Goal: Task Accomplishment & Management: Complete application form

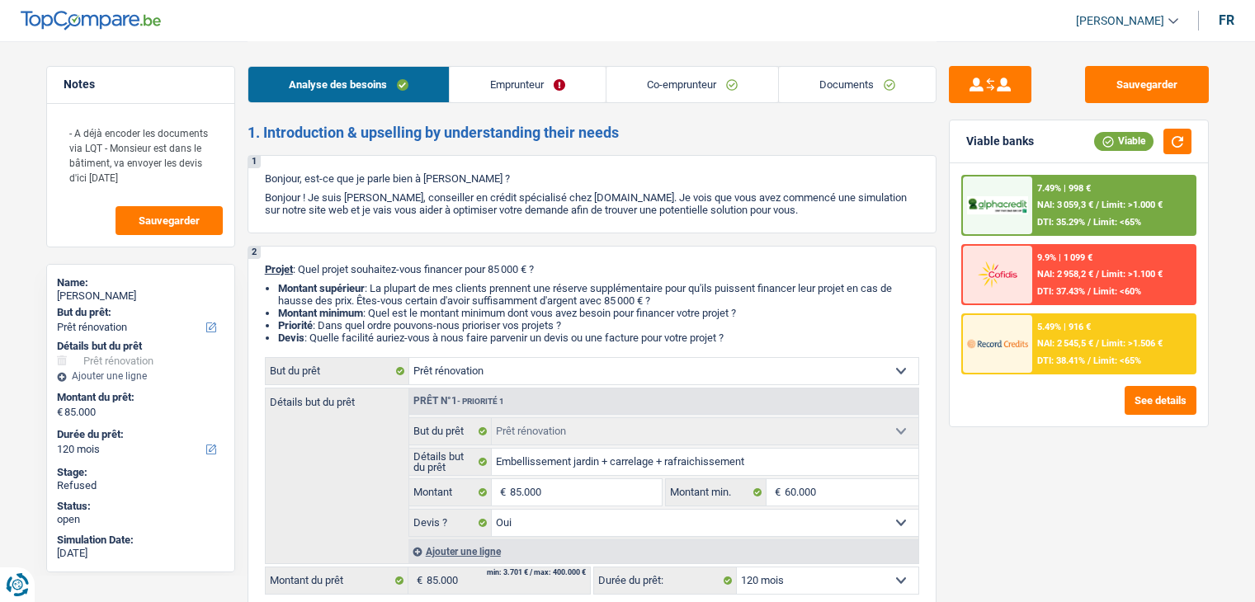
select select "renovation"
select select "120"
select select "renovation"
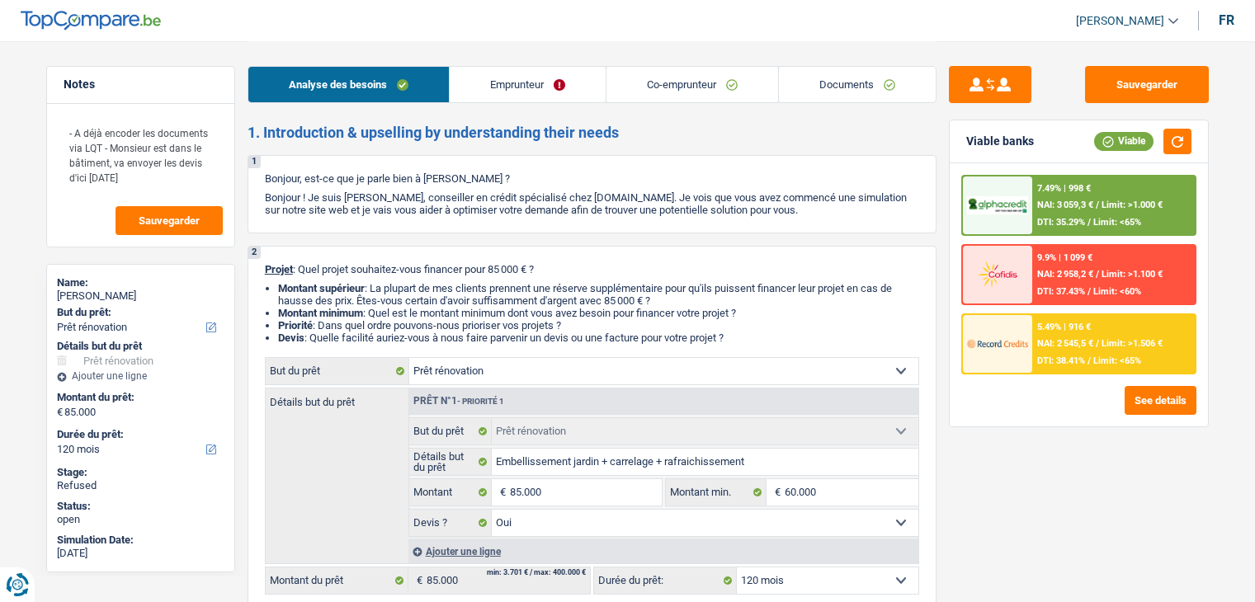
select select "yes"
select select "120"
select select "independent"
select select "worker"
select select "netSalary"
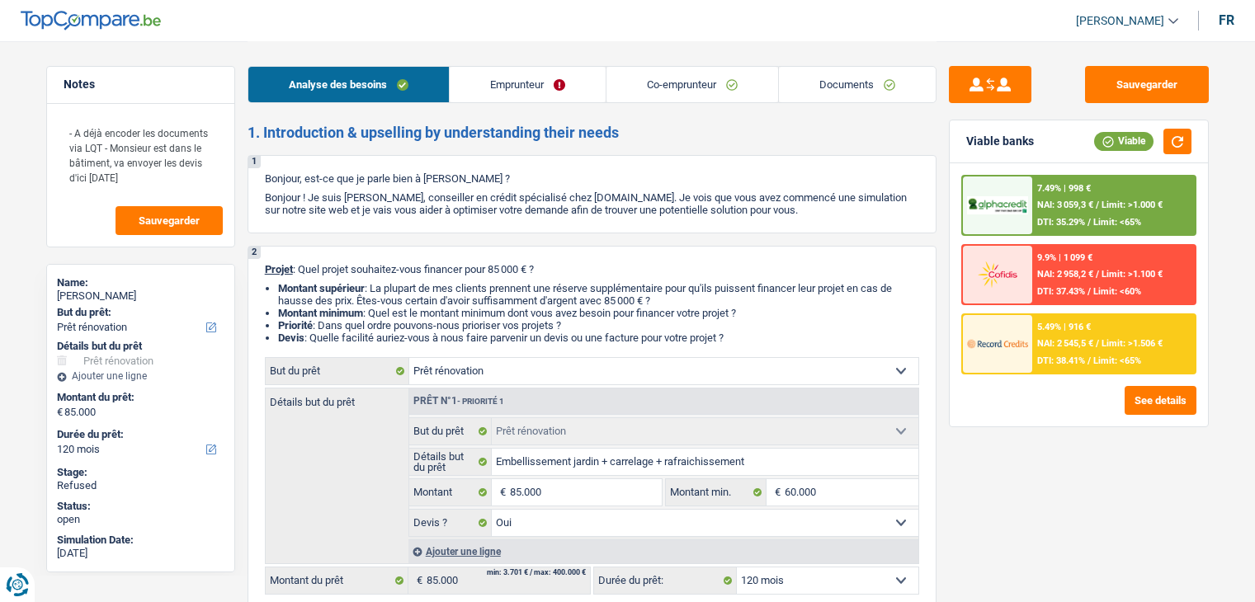
select select "netSalary"
select select "ownerWithMortgage"
select select "mortgage"
select select "240"
select select "mortgage"
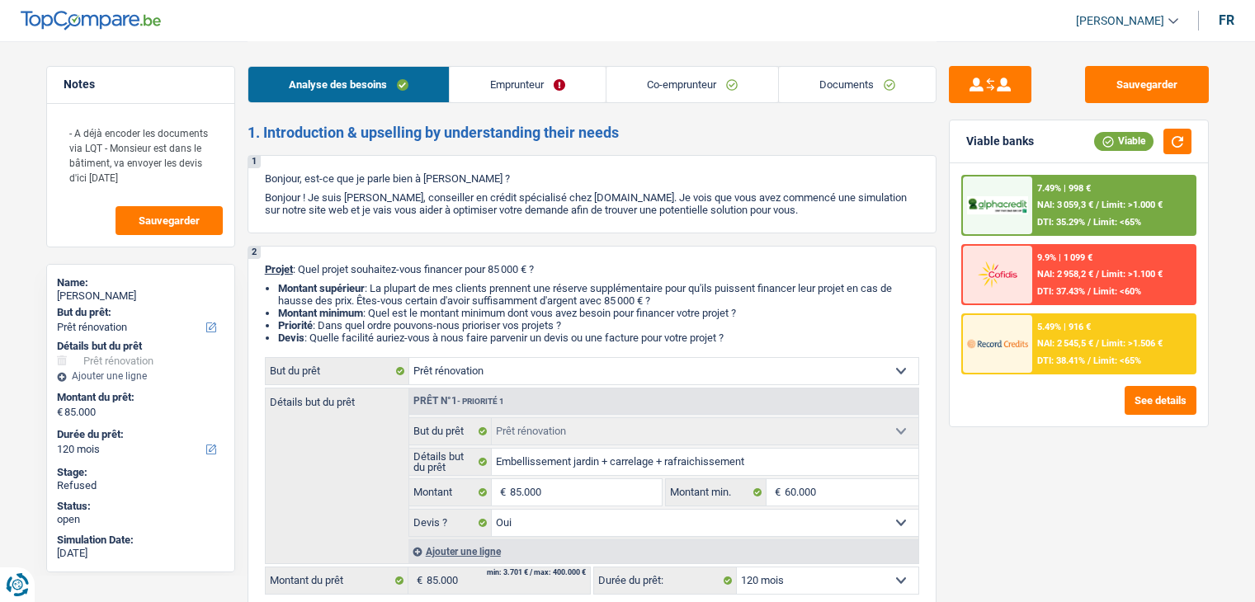
select select "240"
select select "renovation"
select select "yes"
select select "120"
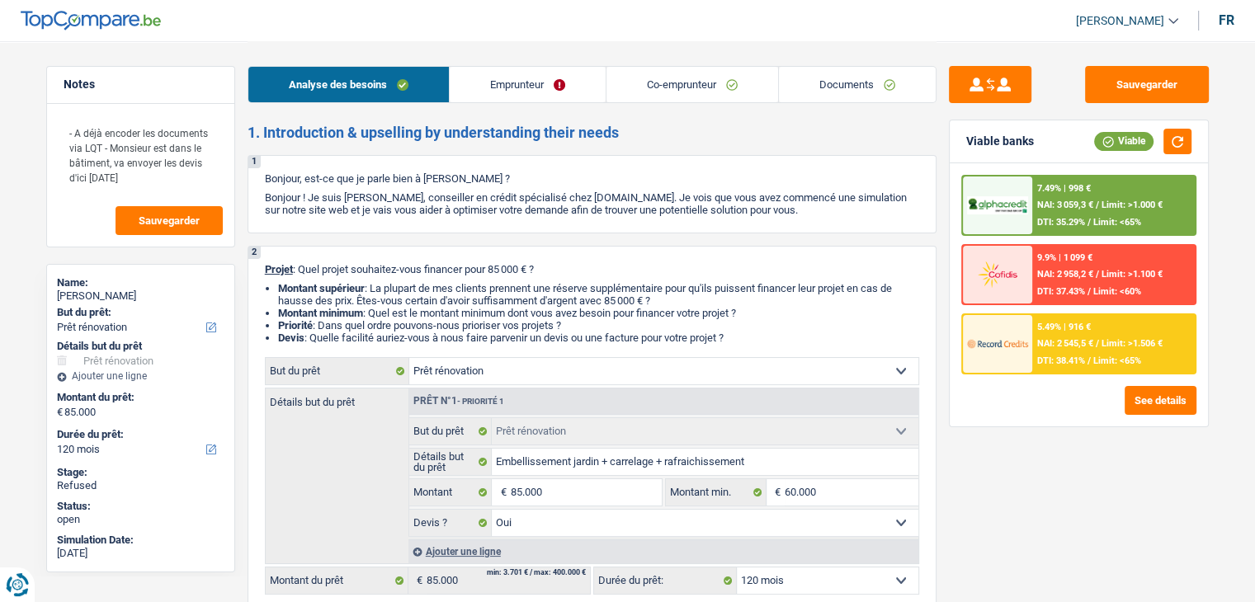
click at [559, 85] on link "Emprunteur" at bounding box center [528, 84] width 156 height 35
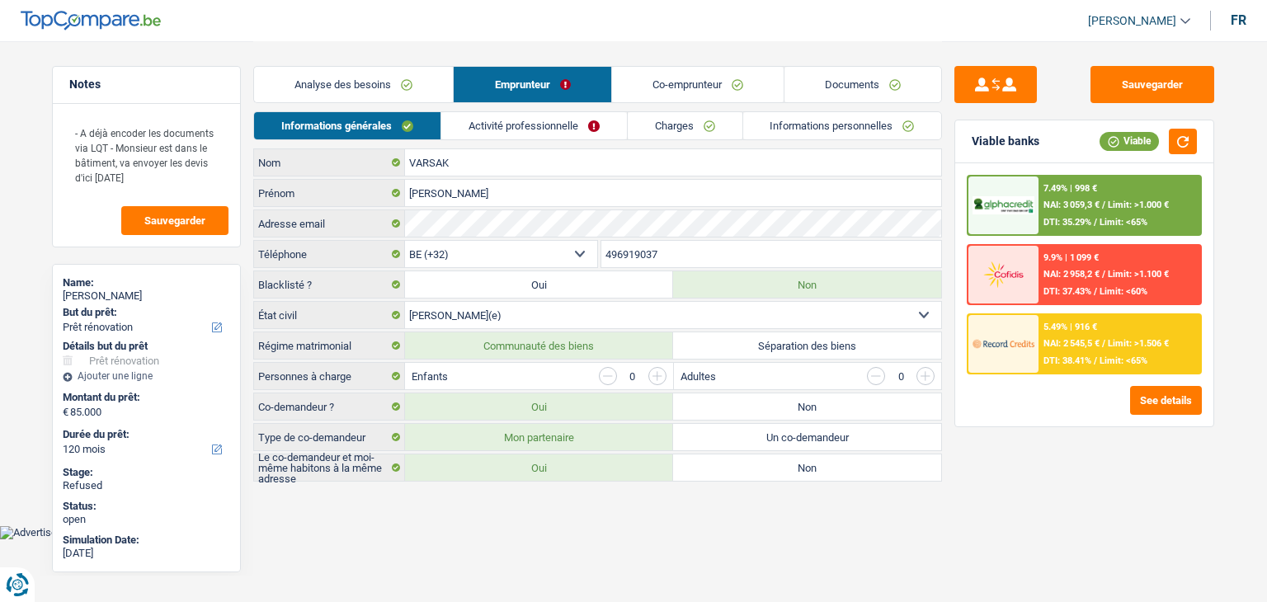
click at [571, 130] on link "Activité professionnelle" at bounding box center [534, 125] width 186 height 27
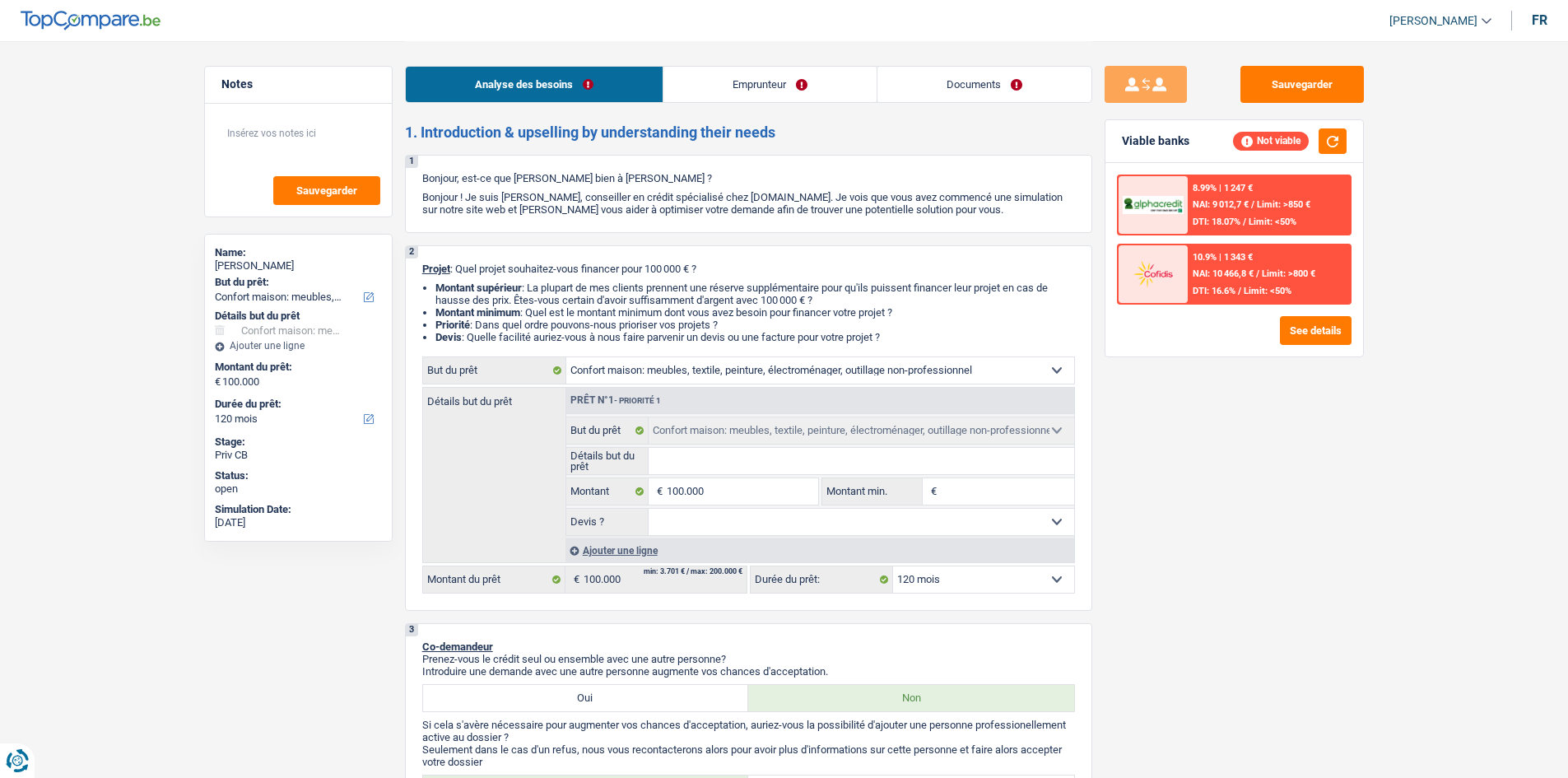
select select "household"
select select "120"
select select "household"
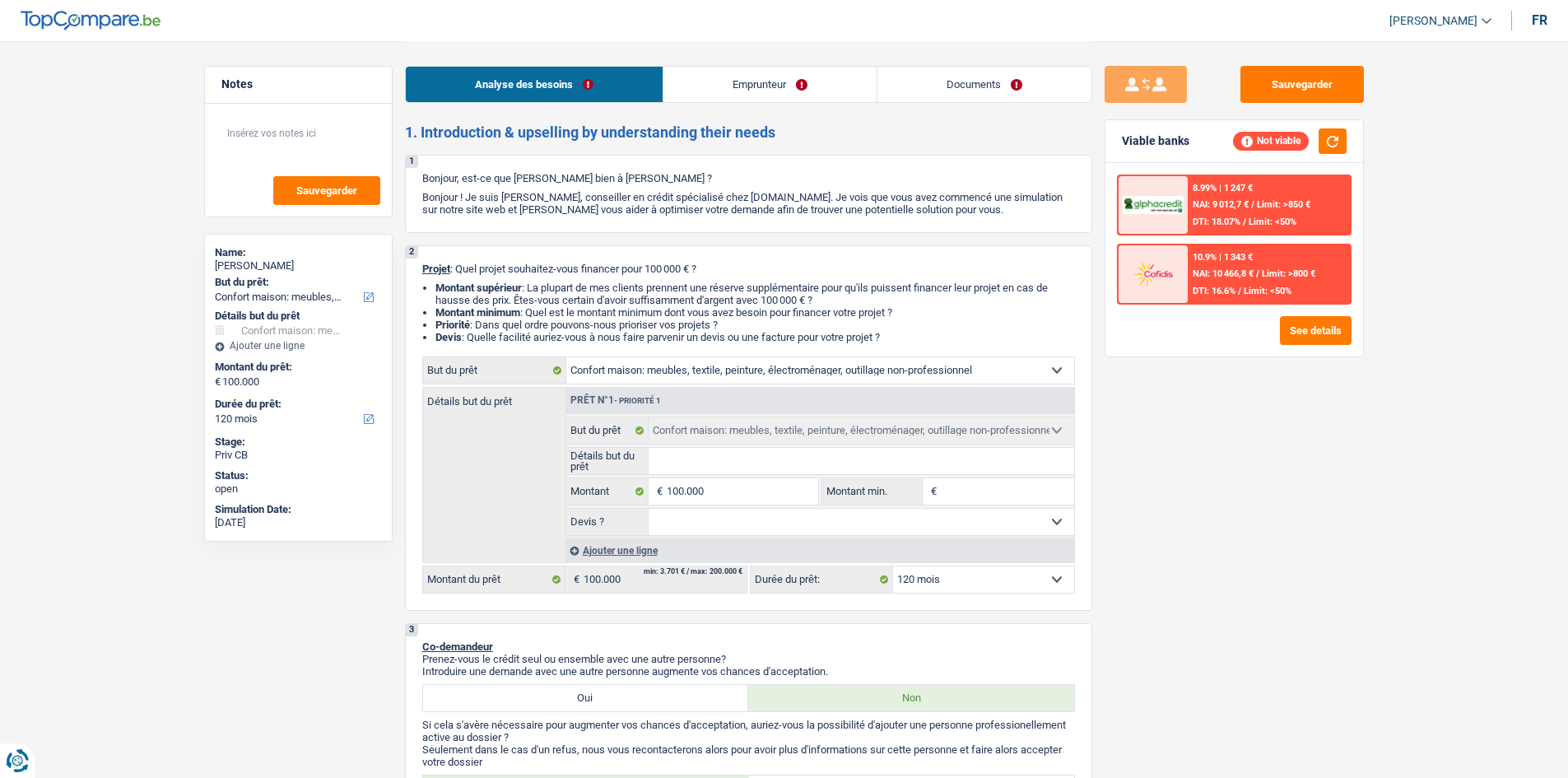
select select "120"
select select "privateEmployee"
select select "netSalary"
select select "mealVouchers"
select select "parttimeSelfemployed"
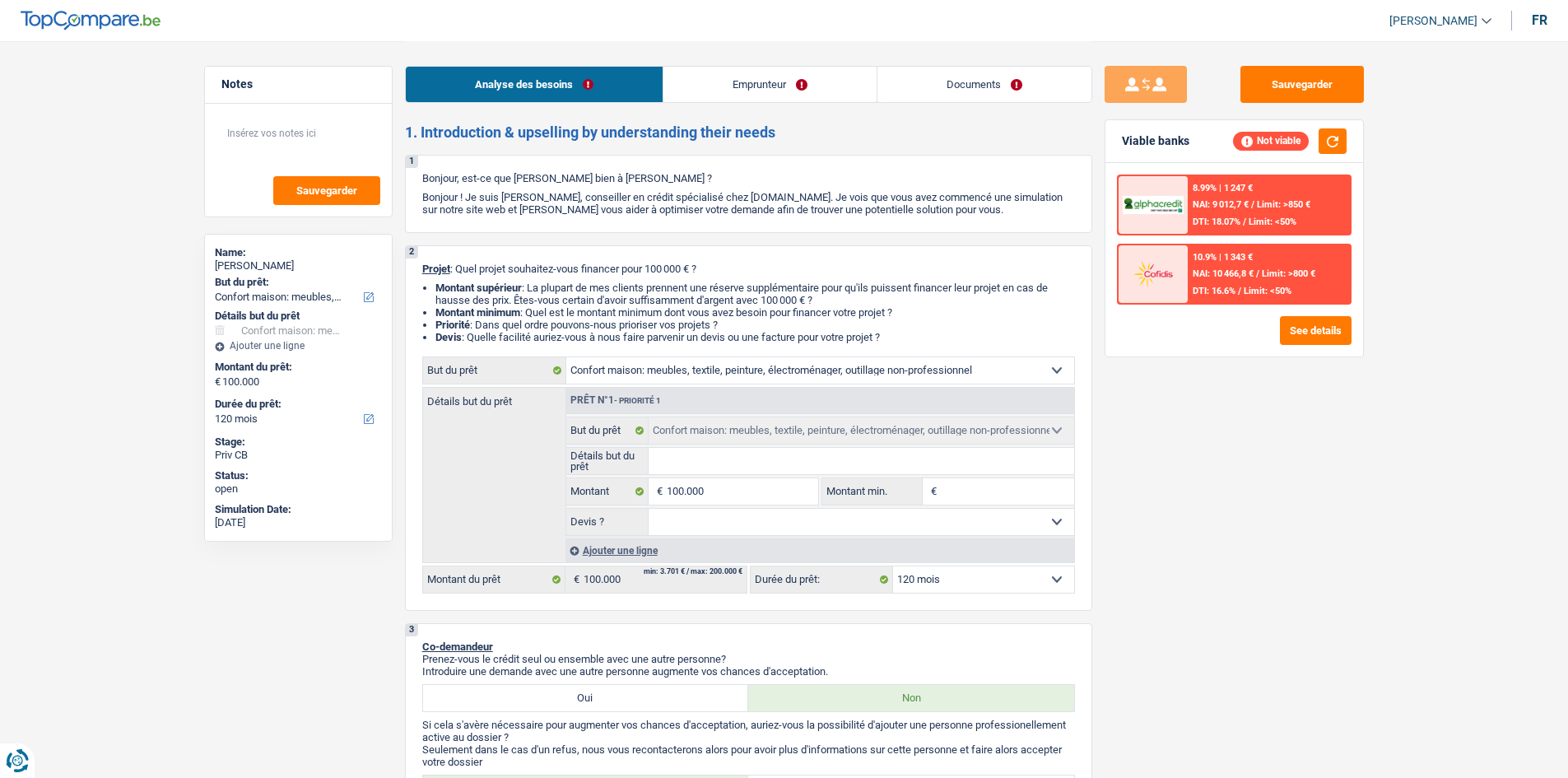
select select "rents"
select select "cardOrCredit"
select select "household"
select select "120"
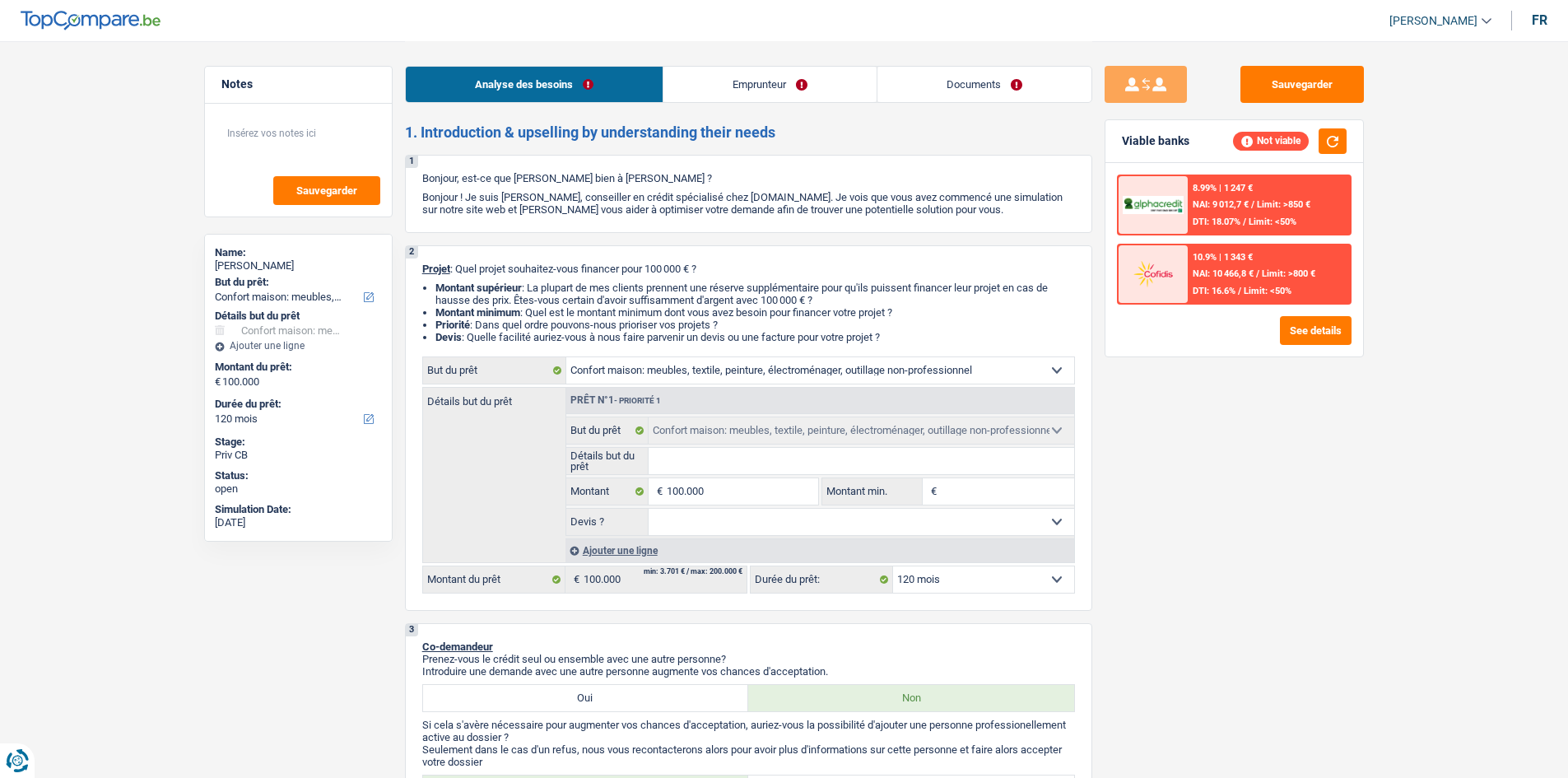
click at [936, 373] on select "Confort maison: meubles, textile, peinture, électroménager, outillage non-profe…" at bounding box center [819, 371] width 508 height 26
select select "car"
click at [566, 358] on select "Confort maison: meubles, textile, peinture, électroménager, outillage non-profe…" at bounding box center [819, 371] width 508 height 26
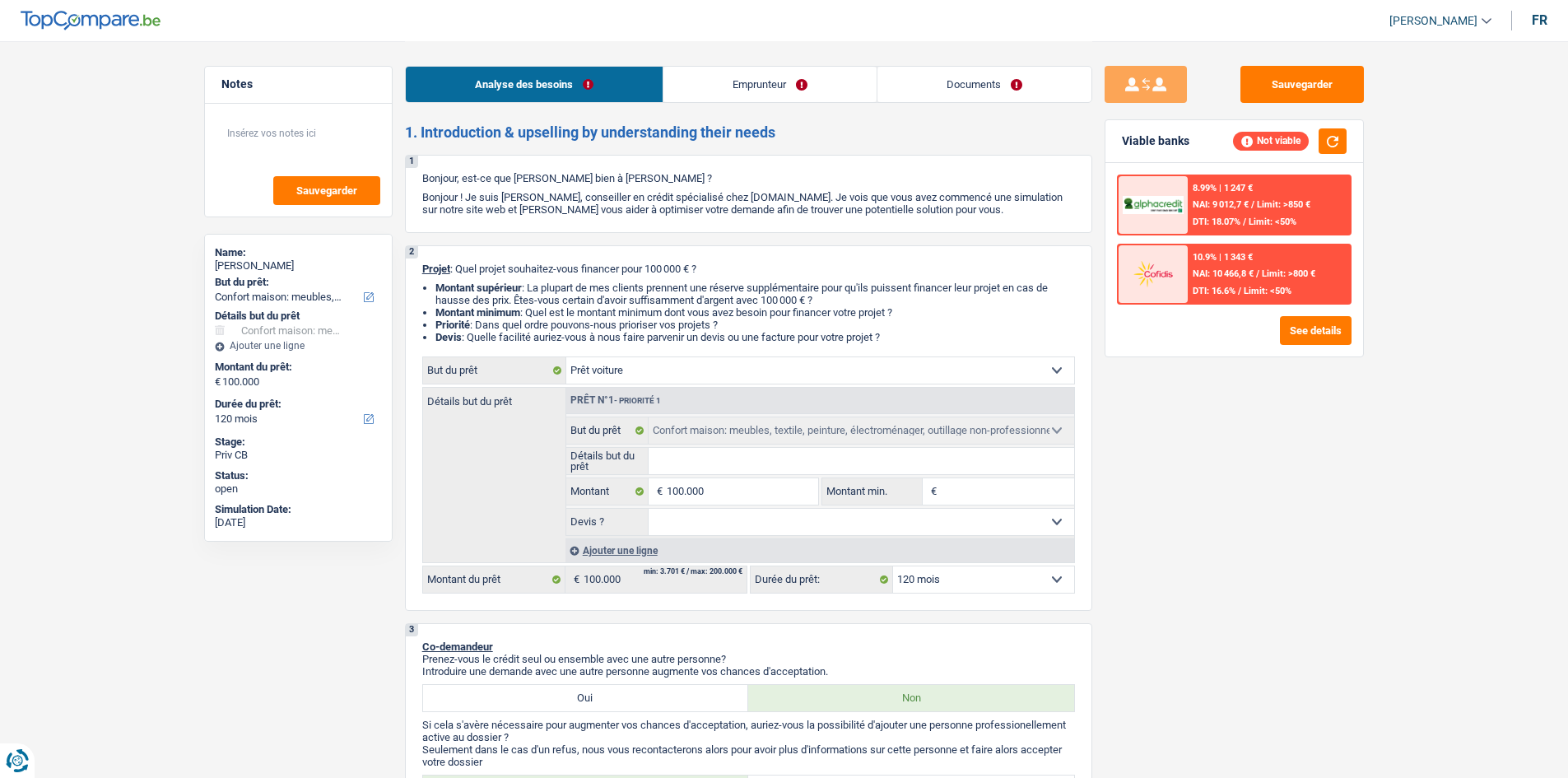
select select "car"
select select "60"
select select "car"
select select "60"
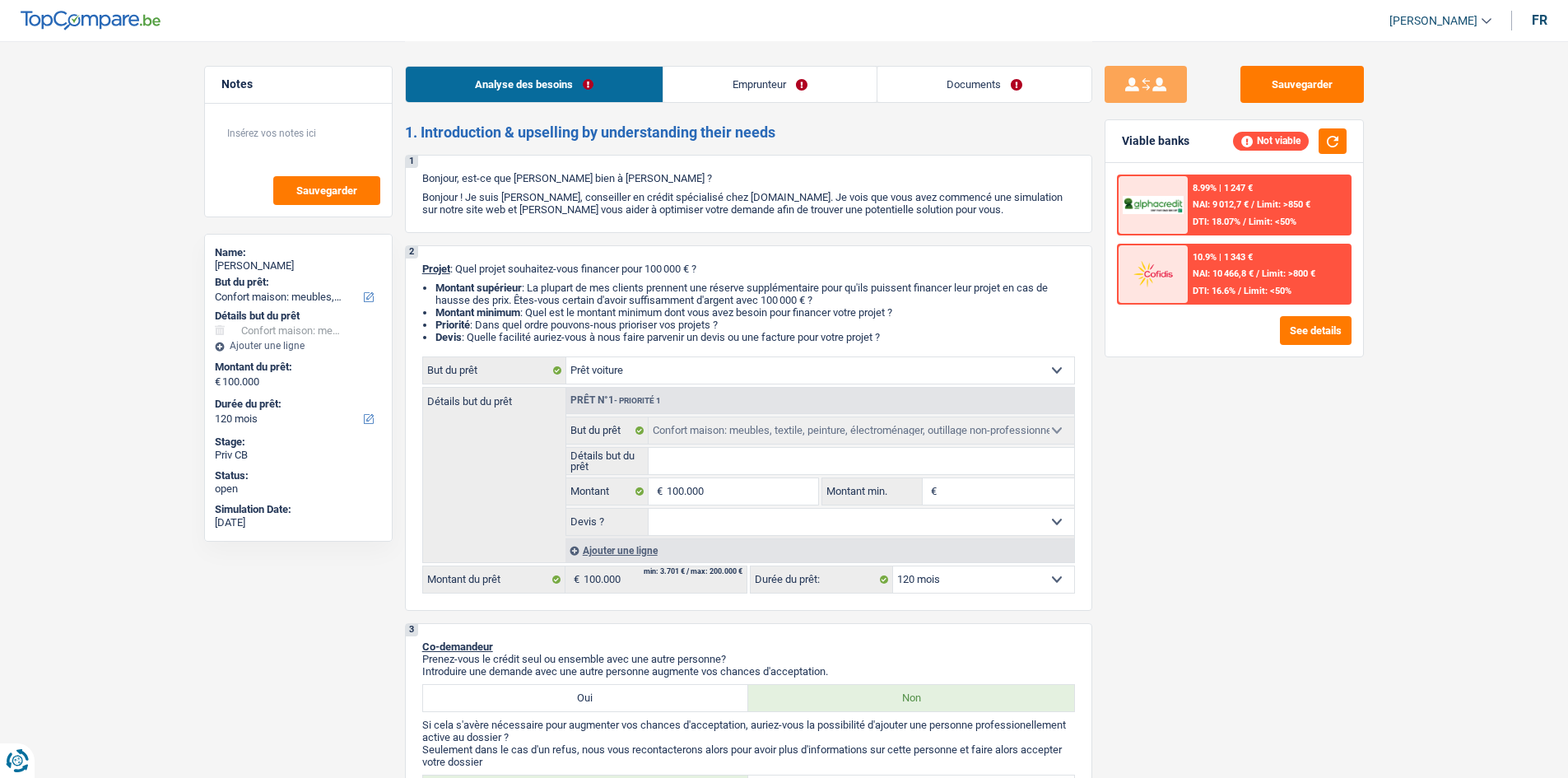
select select "car"
select select "60"
select select "household"
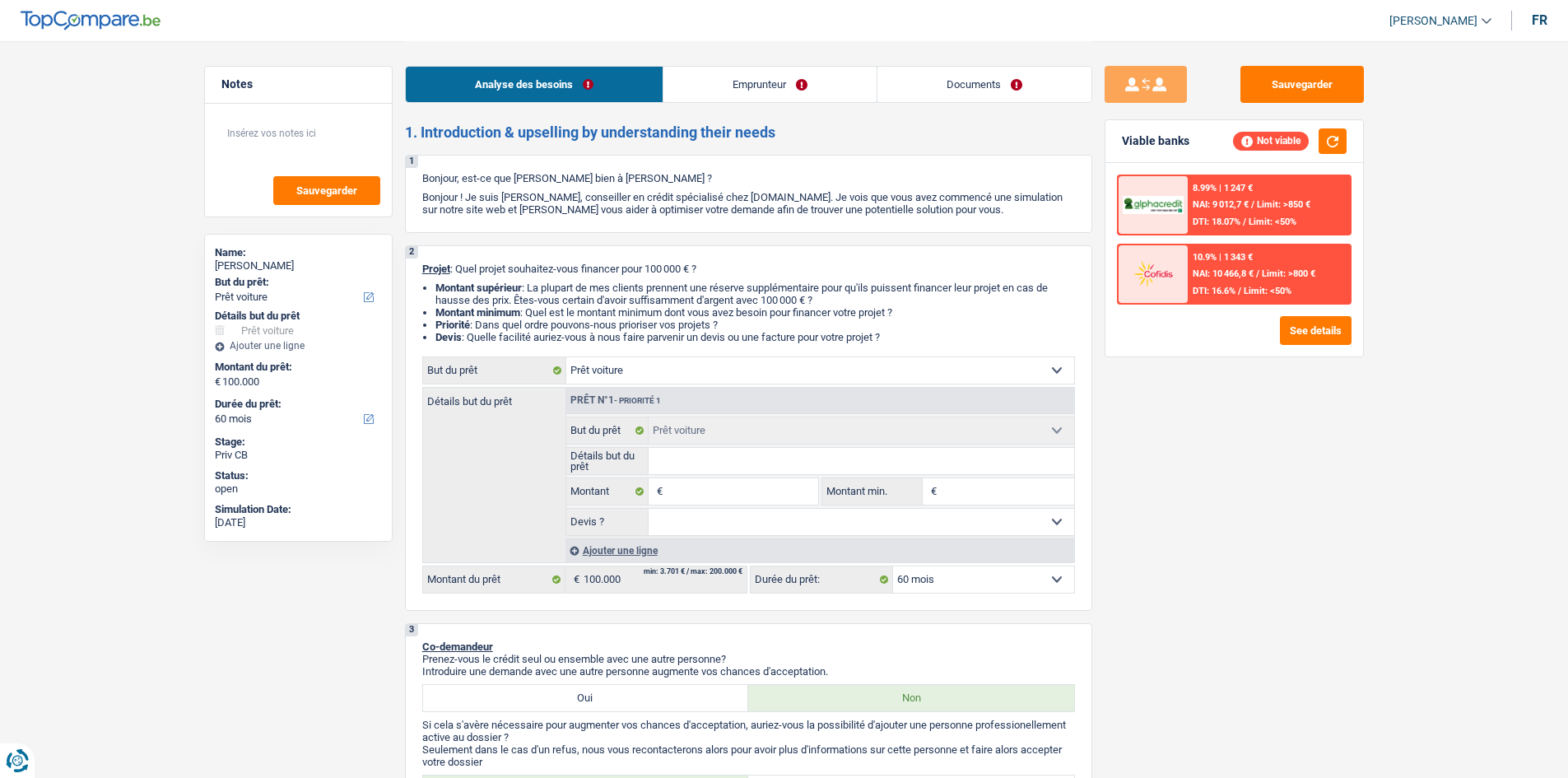
select select "household"
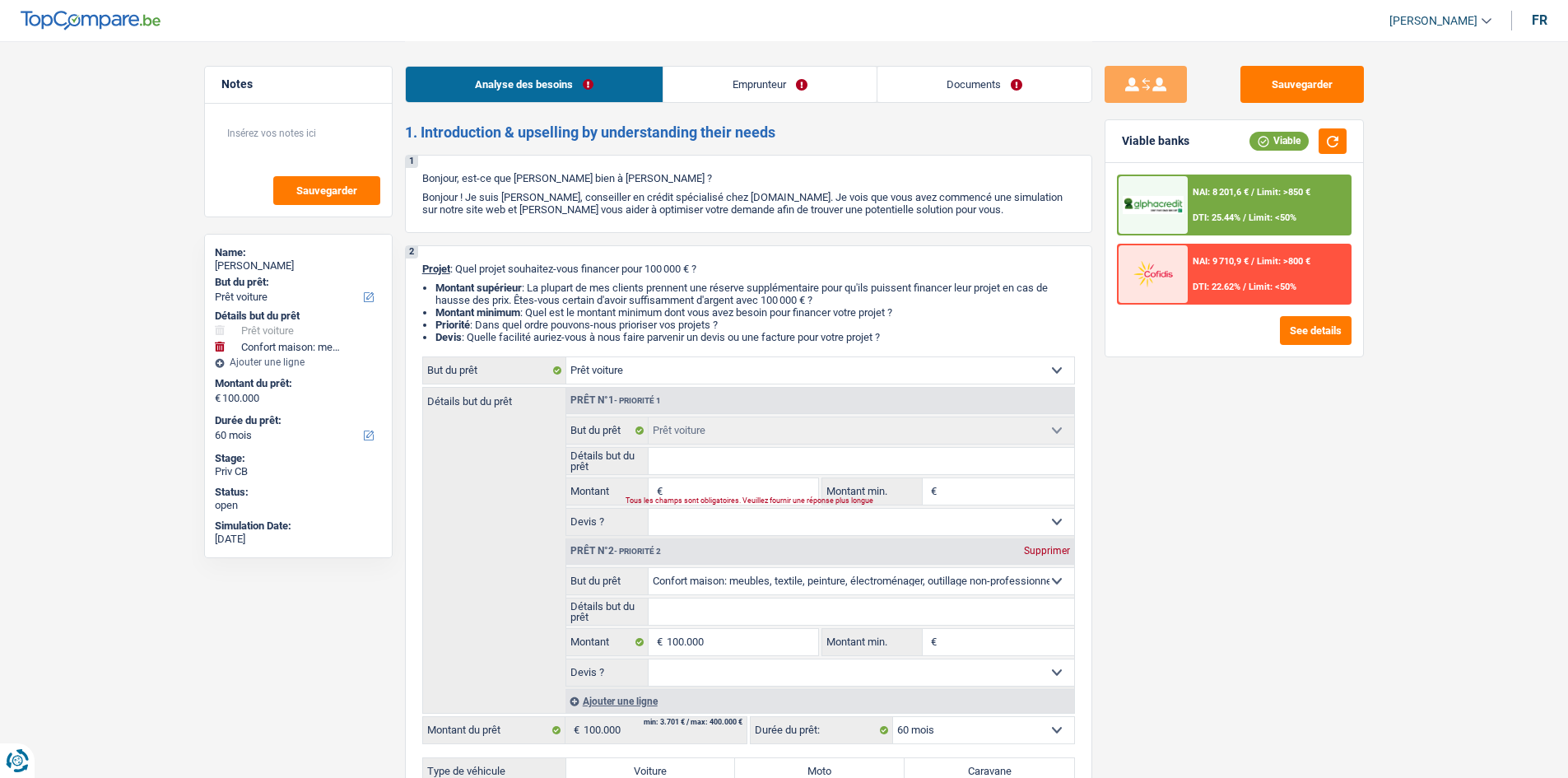
click at [1048, 370] on select "Confort maison: meubles, textile, peinture, électroménager, outillage non-profe…" at bounding box center [819, 371] width 508 height 26
select select "household"
click at [566, 358] on select "Confort maison: meubles, textile, peinture, électroménager, outillage non-profe…" at bounding box center [819, 371] width 508 height 26
select select "household"
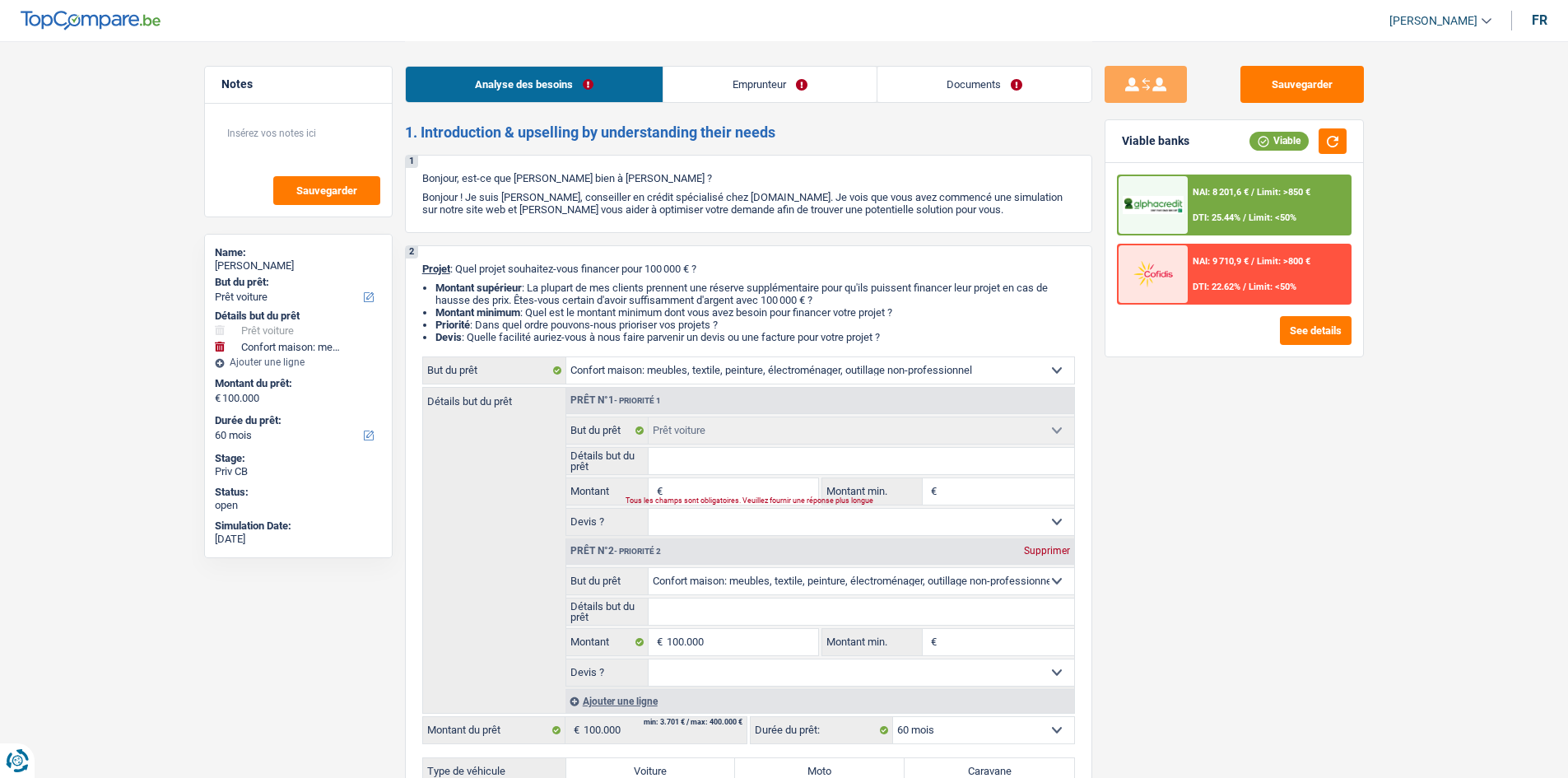
select select "household"
type input "100.000"
select select "household"
type input "100.000"
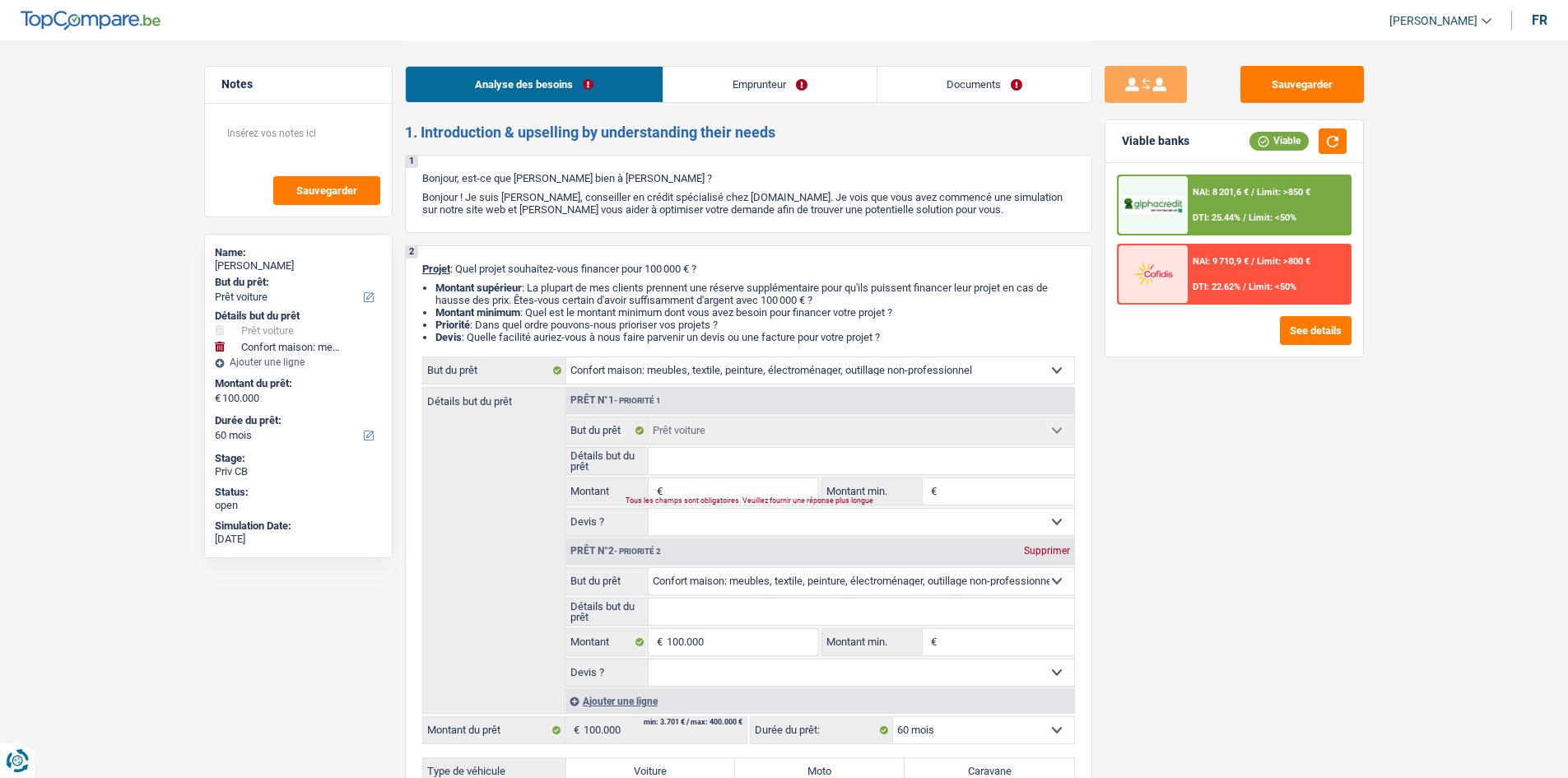
select select "car"
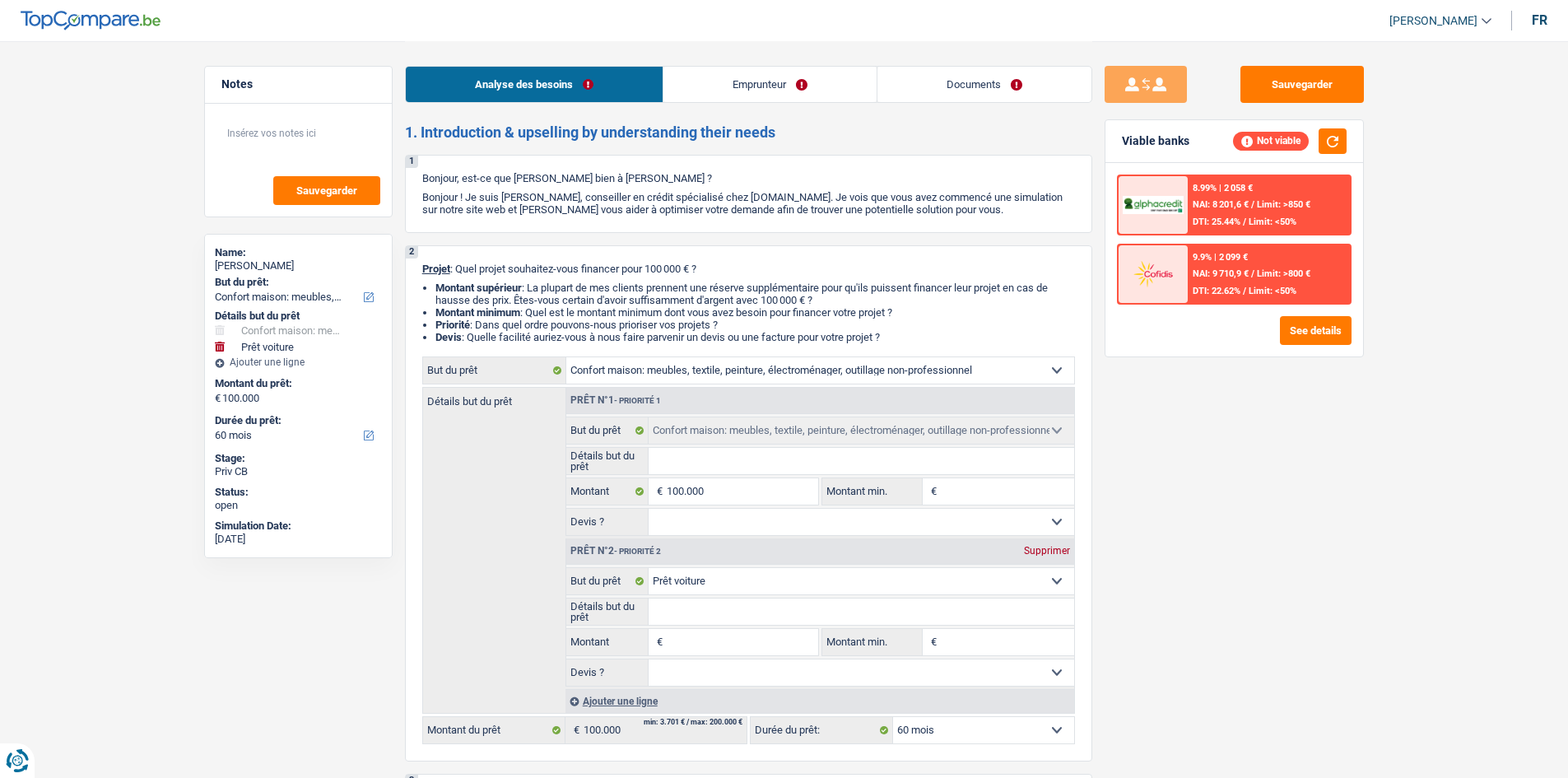
click at [1055, 548] on div "Supprimer" at bounding box center [1047, 551] width 54 height 10
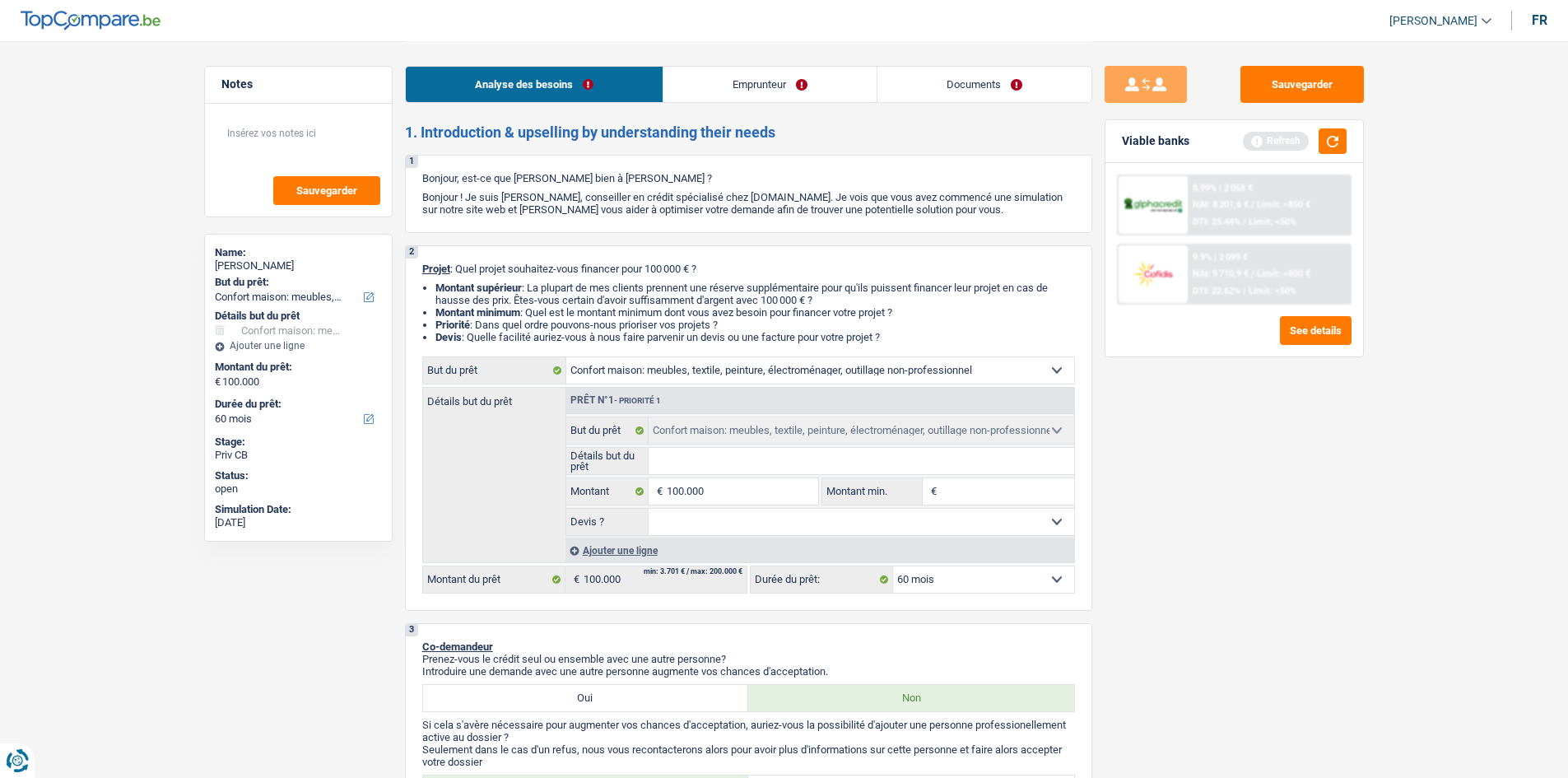
click at [815, 456] on input "Détails but du prêt" at bounding box center [861, 461] width 425 height 26
type input "A"
type input "Am"
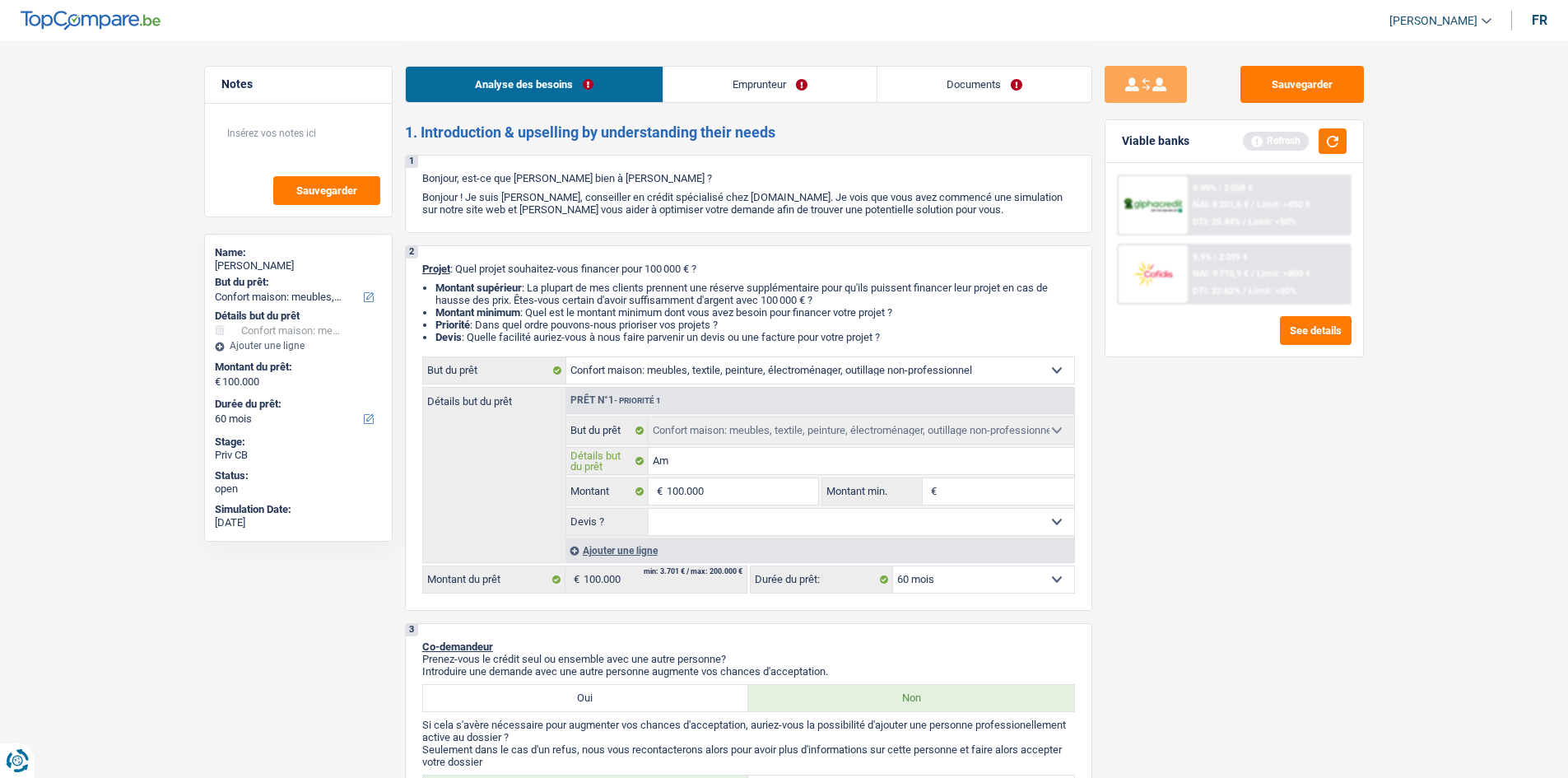
type input "Ame"
type input "Amen"
type input "Amena"
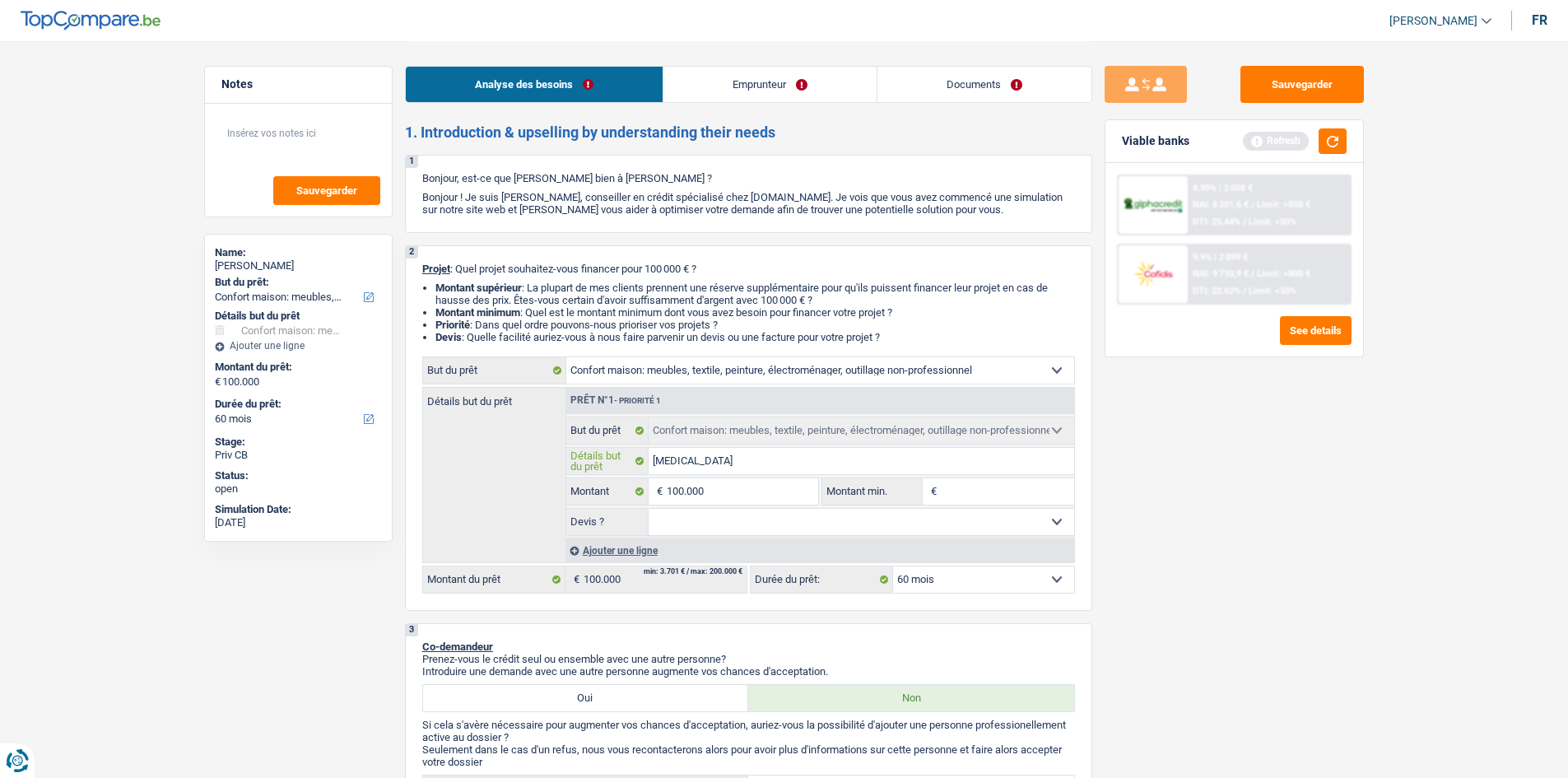
type input "Amena"
type input "Amenag"
type input "Amenage"
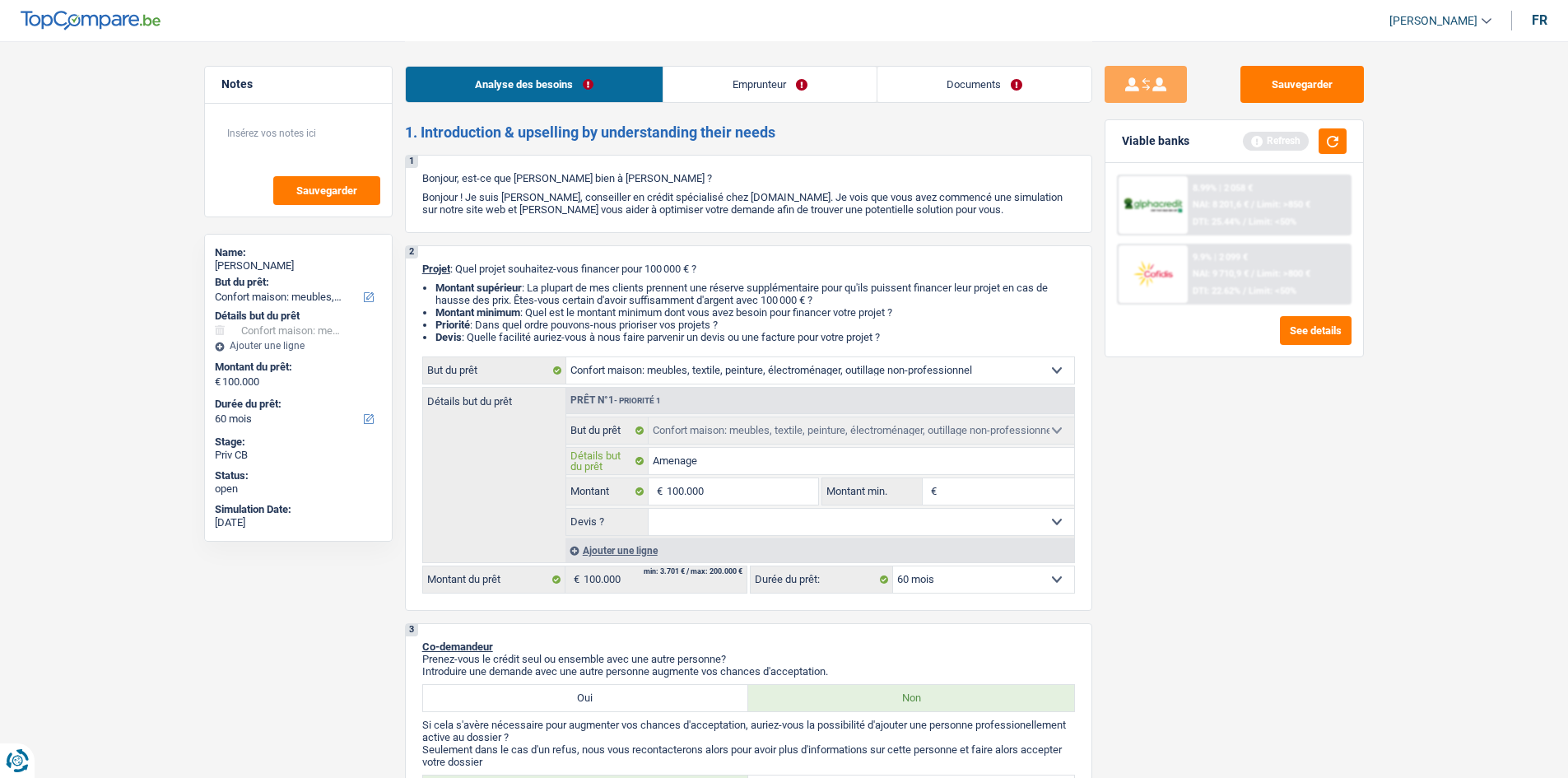
type input "Amenagem"
type input "Amenageme"
type input "Amenagement"
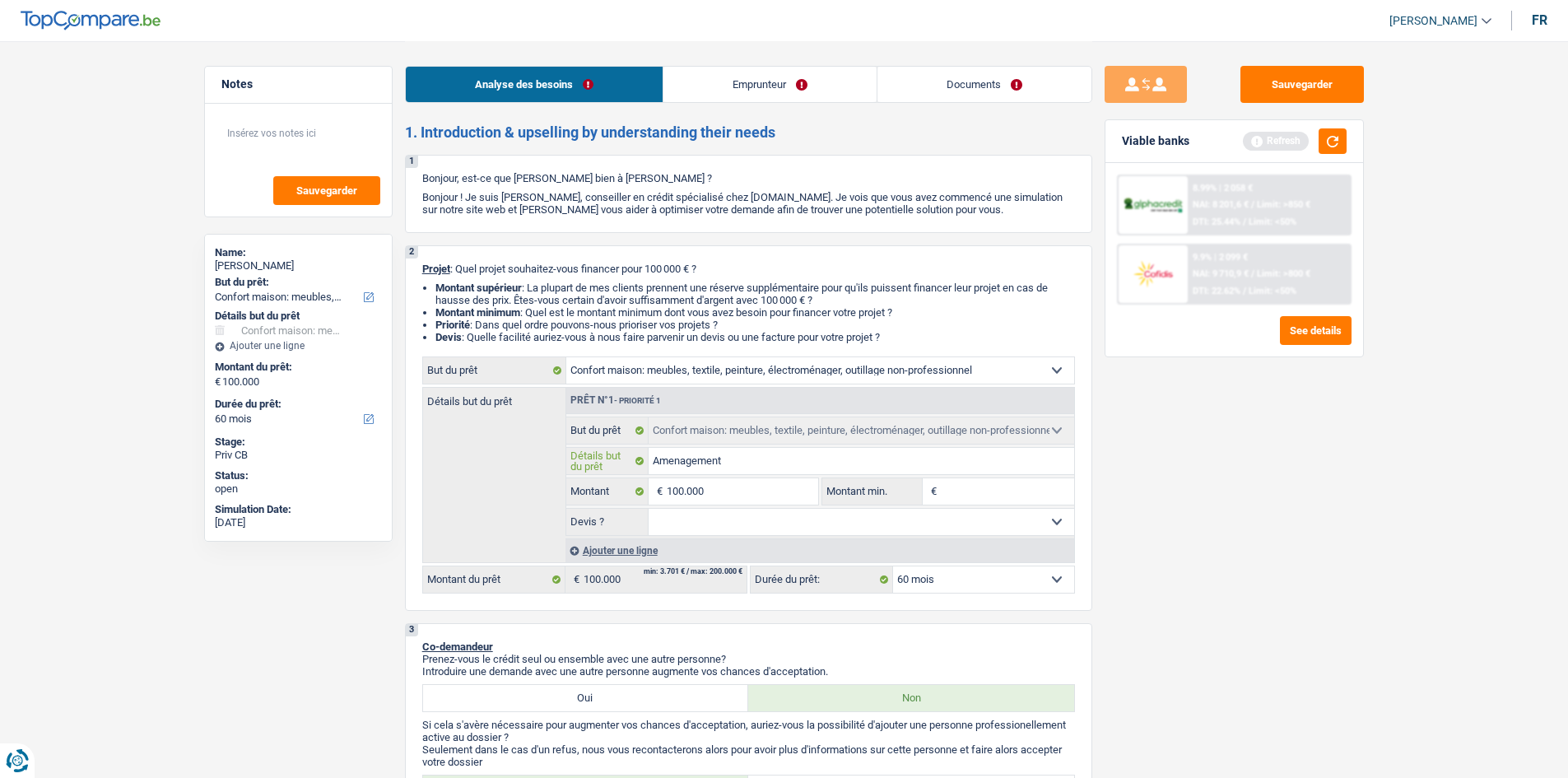
type input "Amenagement"
type input "Amenagement c"
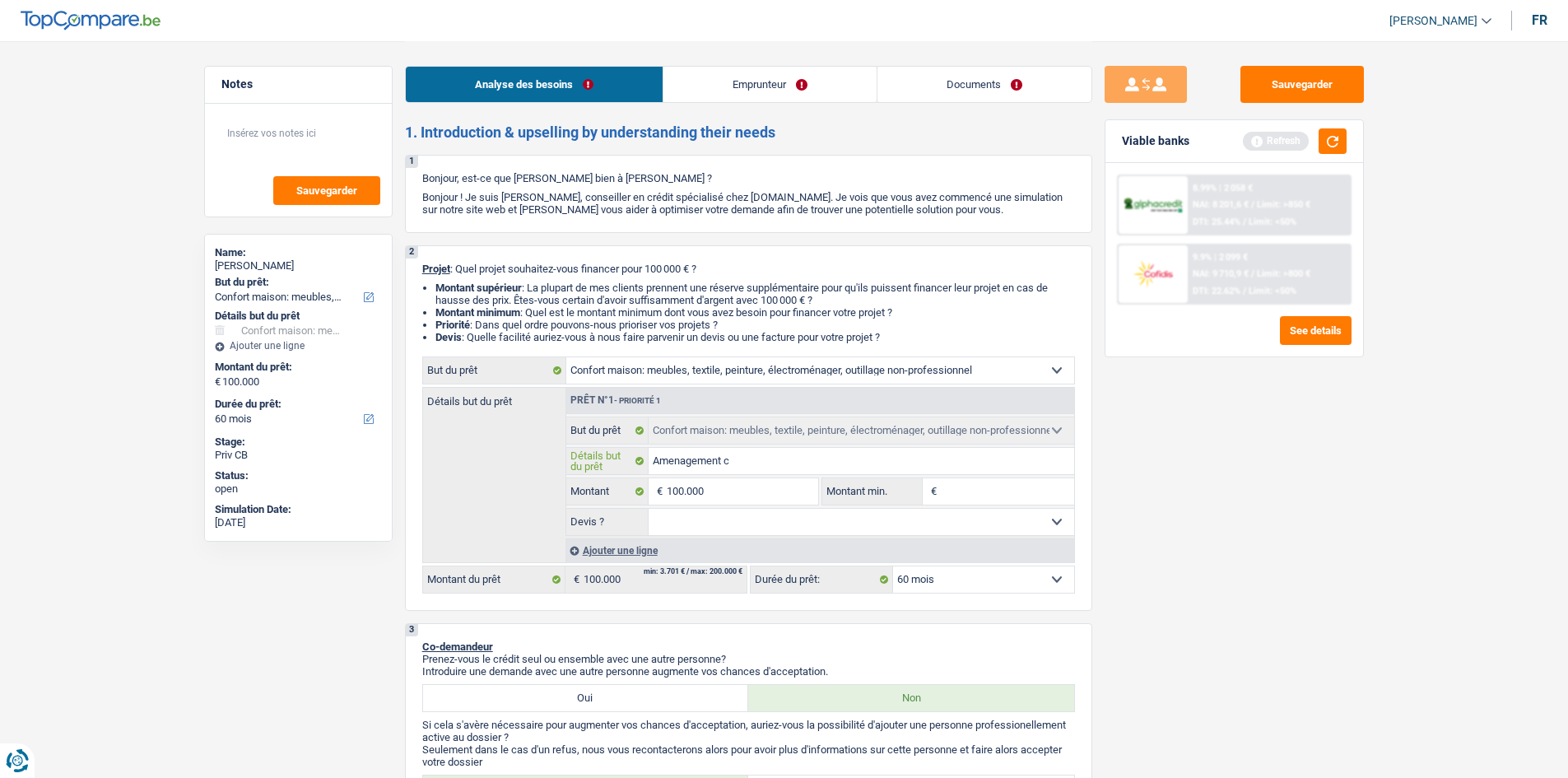
type input "Amenagement ca"
type input "Amenagement cab"
type input "Amenagement cabi"
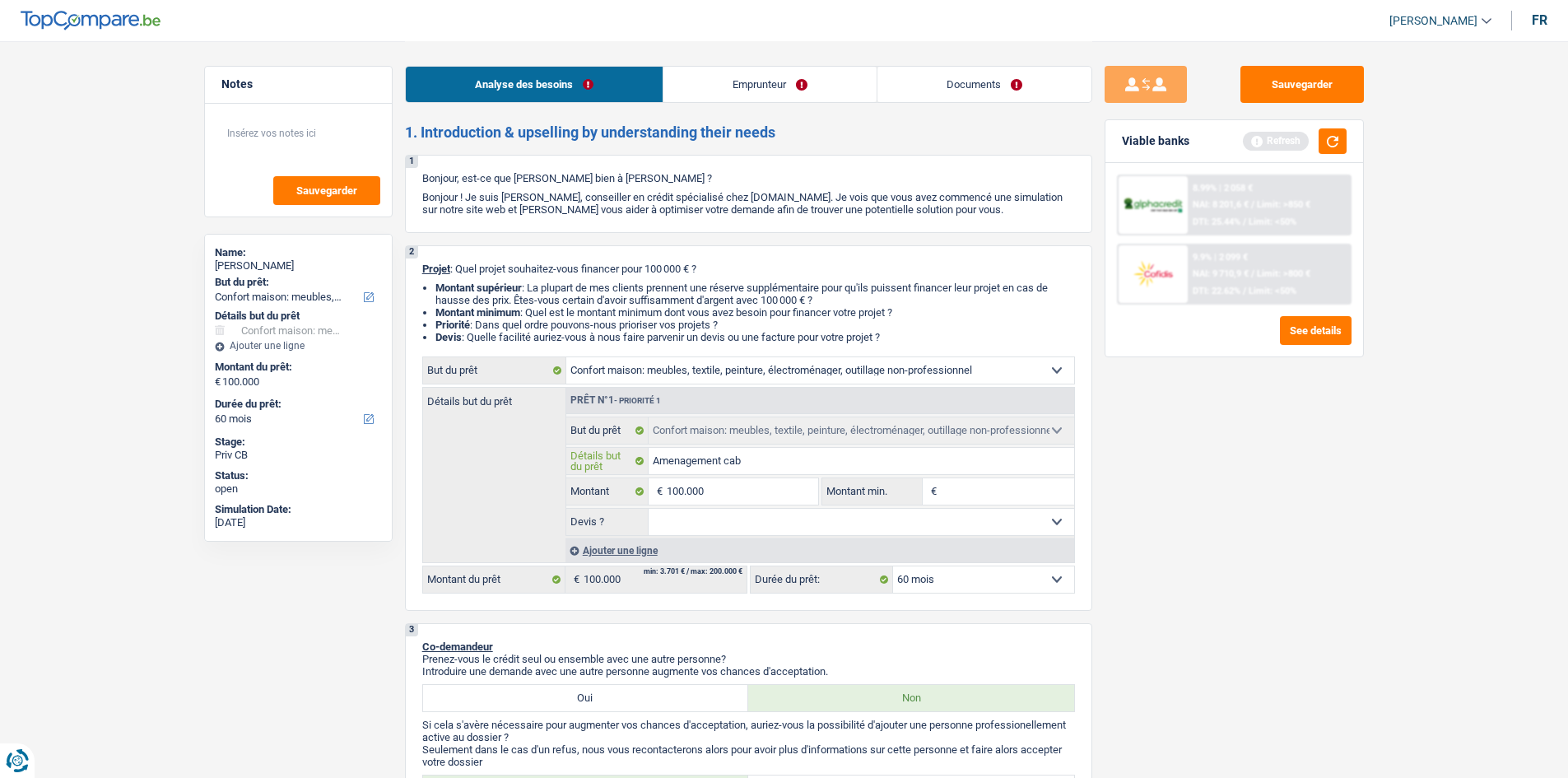
type input "Amenagement cabi"
type input "Amenagement cabine"
type input "Amenagement cabinet"
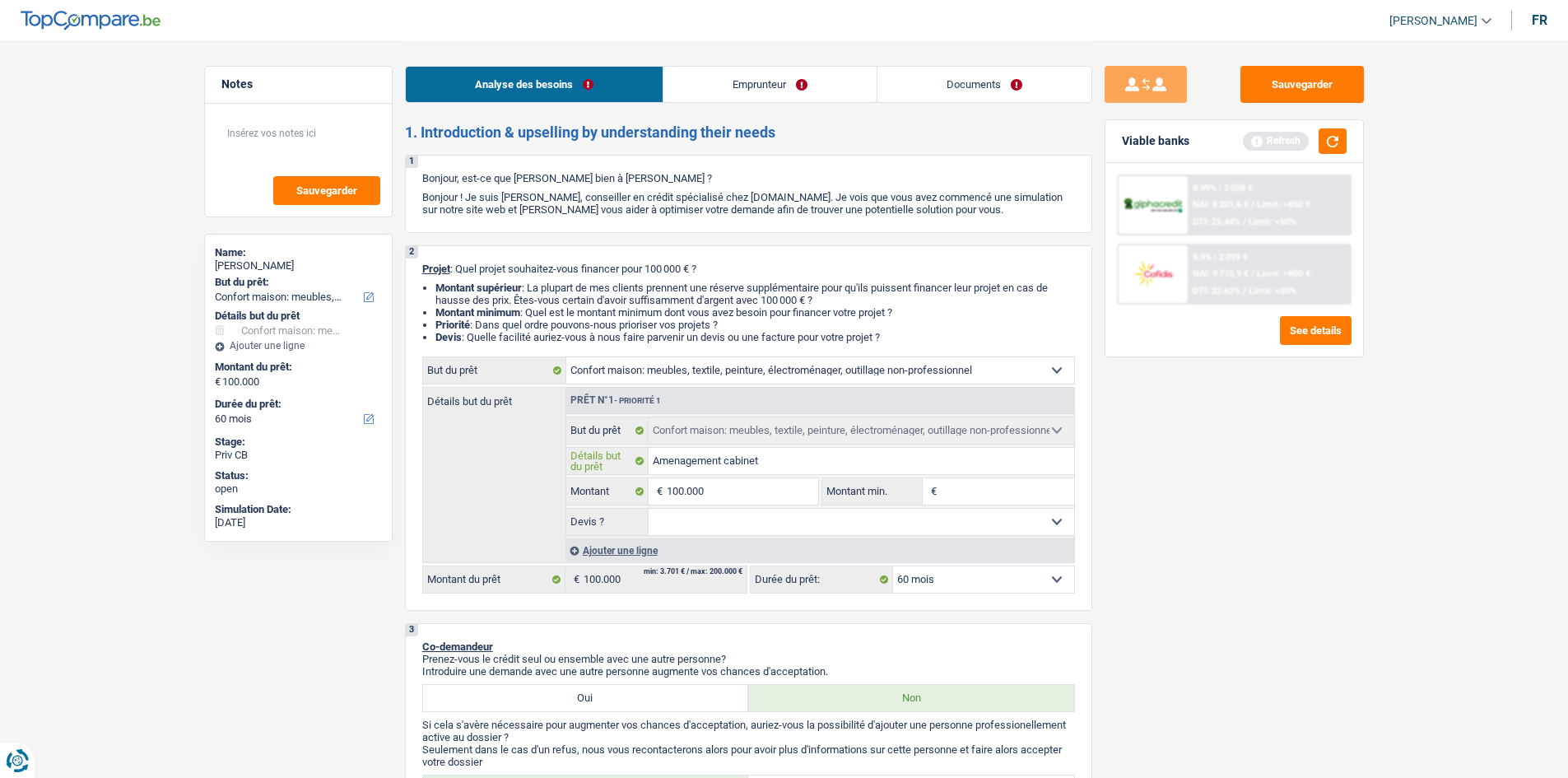
type input "Amenagement cabinet"
type input "Amenagement cabinet +"
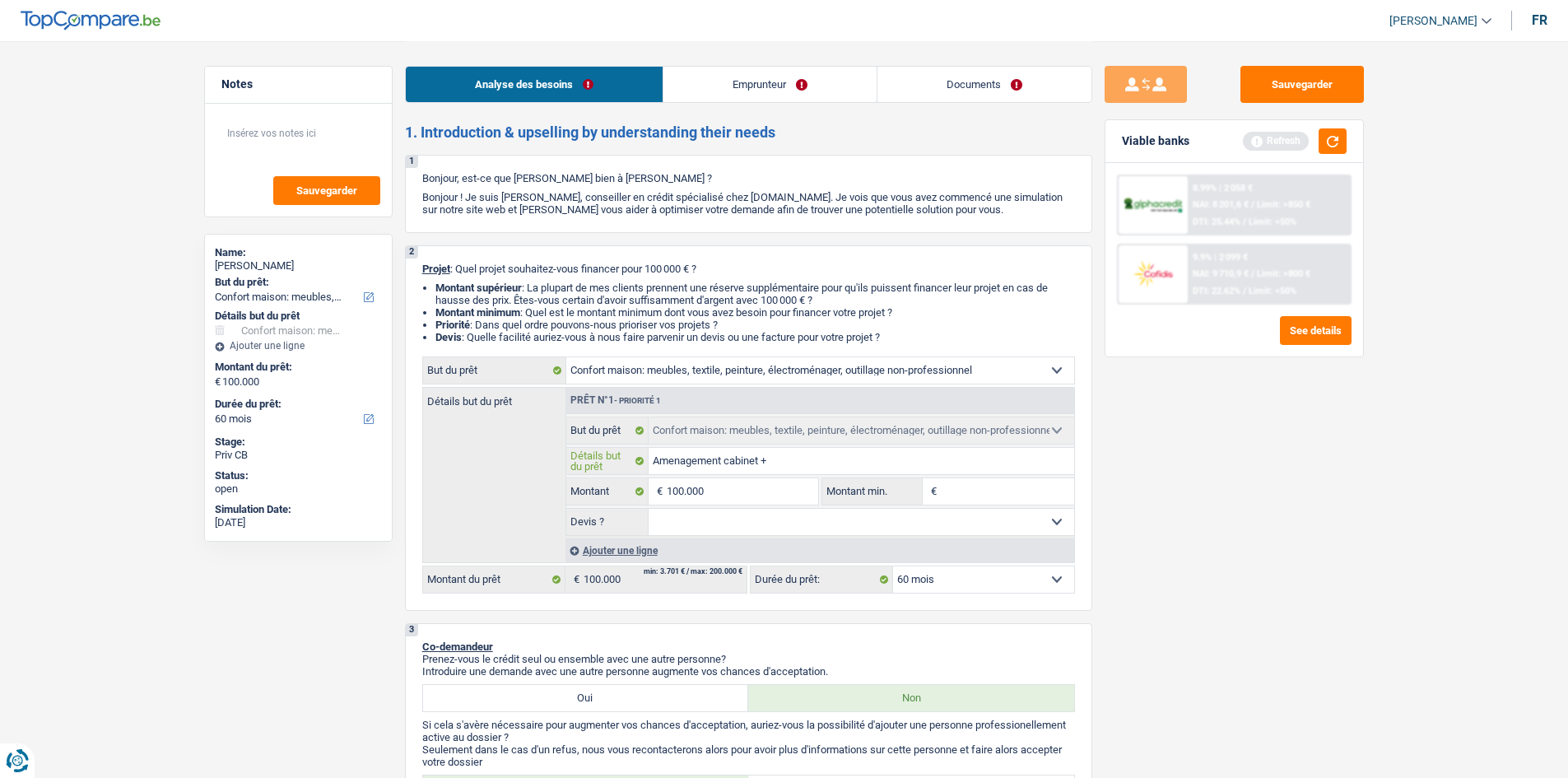
type input "Amenagement cabinet +"
type input "Amenagement cabinet + m"
type input "Amenagement cabinet + me"
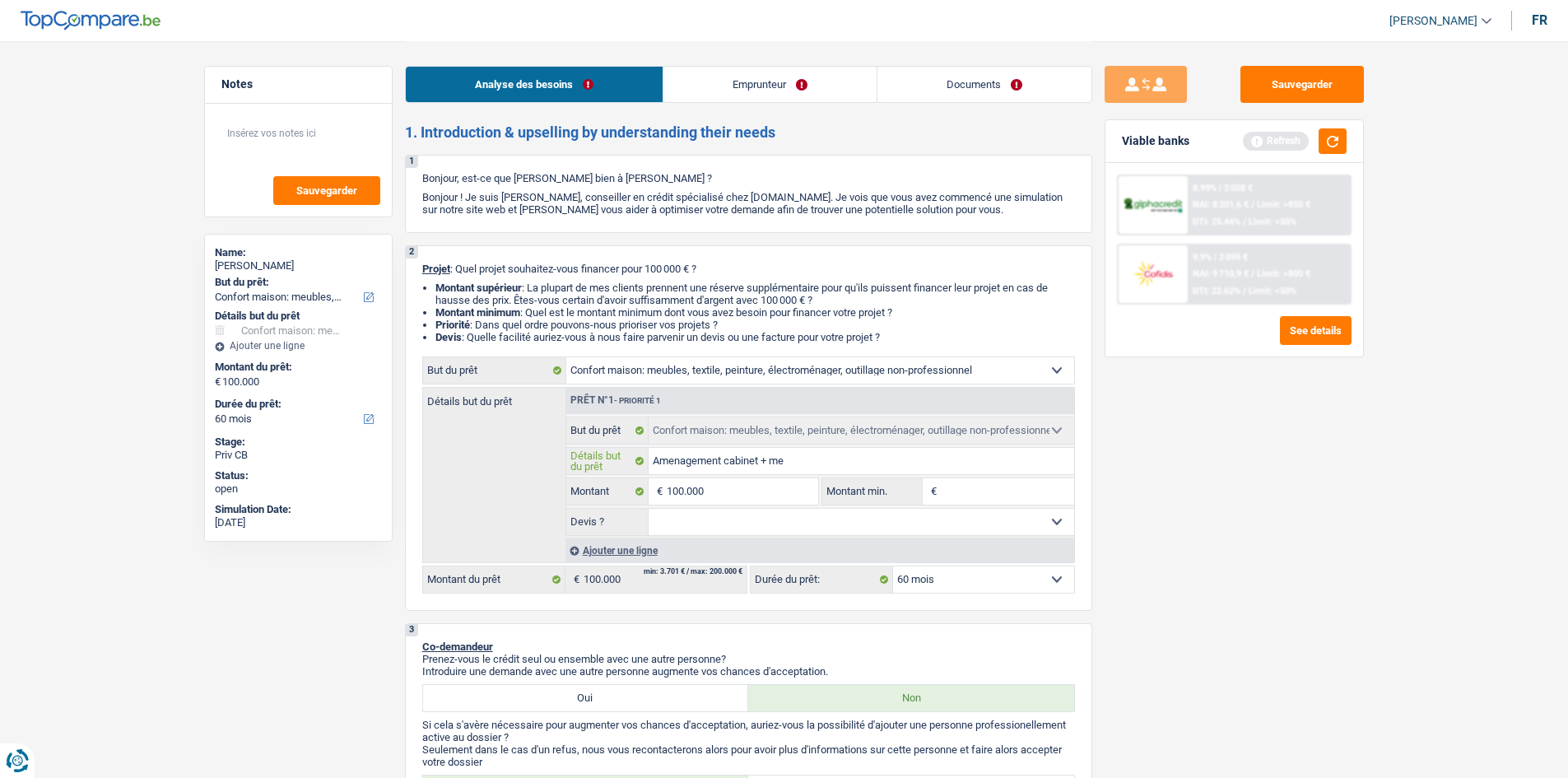
type input "Amenagement cabinet + meu"
type input "Amenagement cabinet + meub"
type input "Amenagement cabinet + meuble"
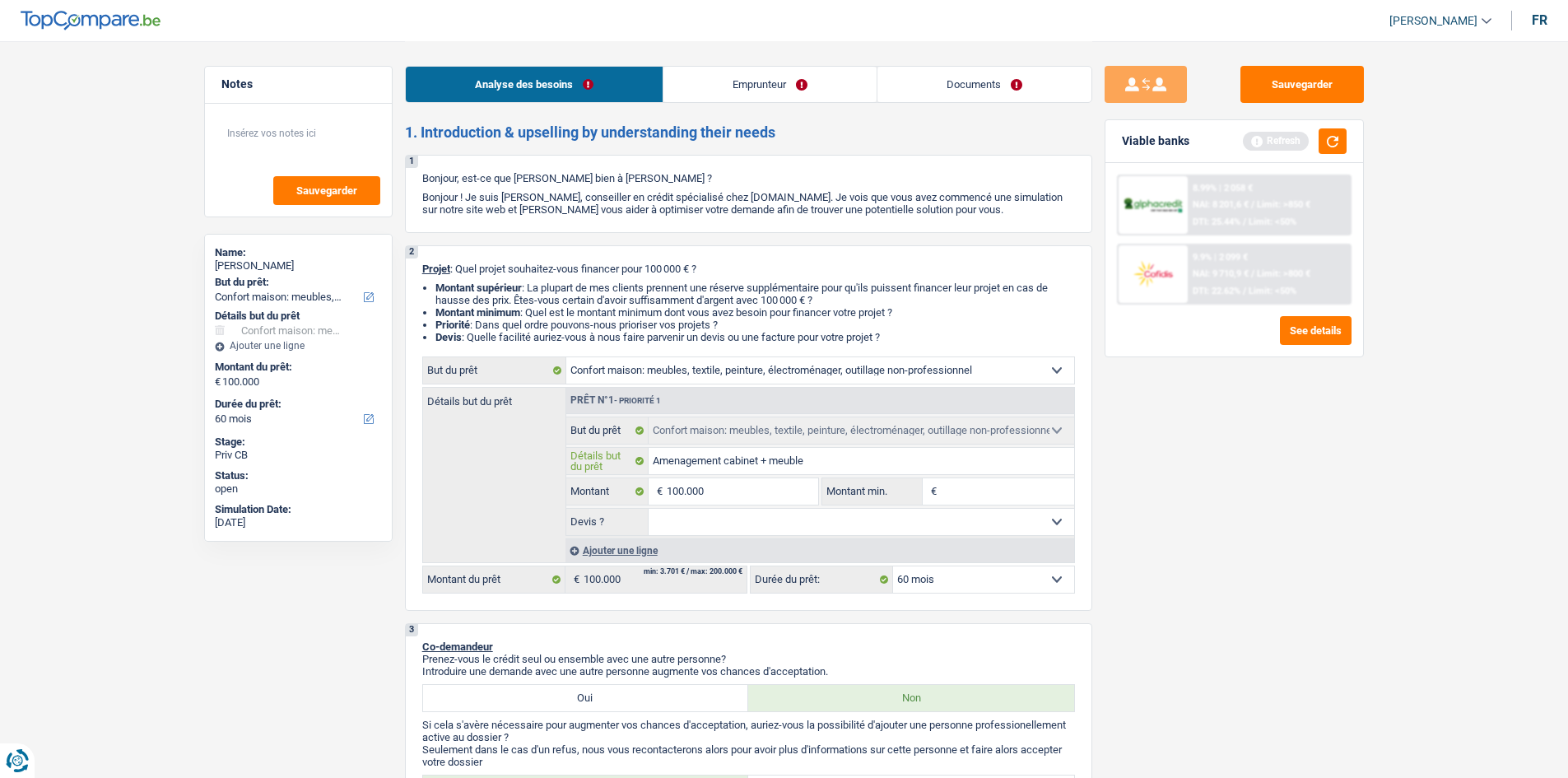
type input "Amenagement cabinet + meuble"
type input "Amenagement cabinet + meubles"
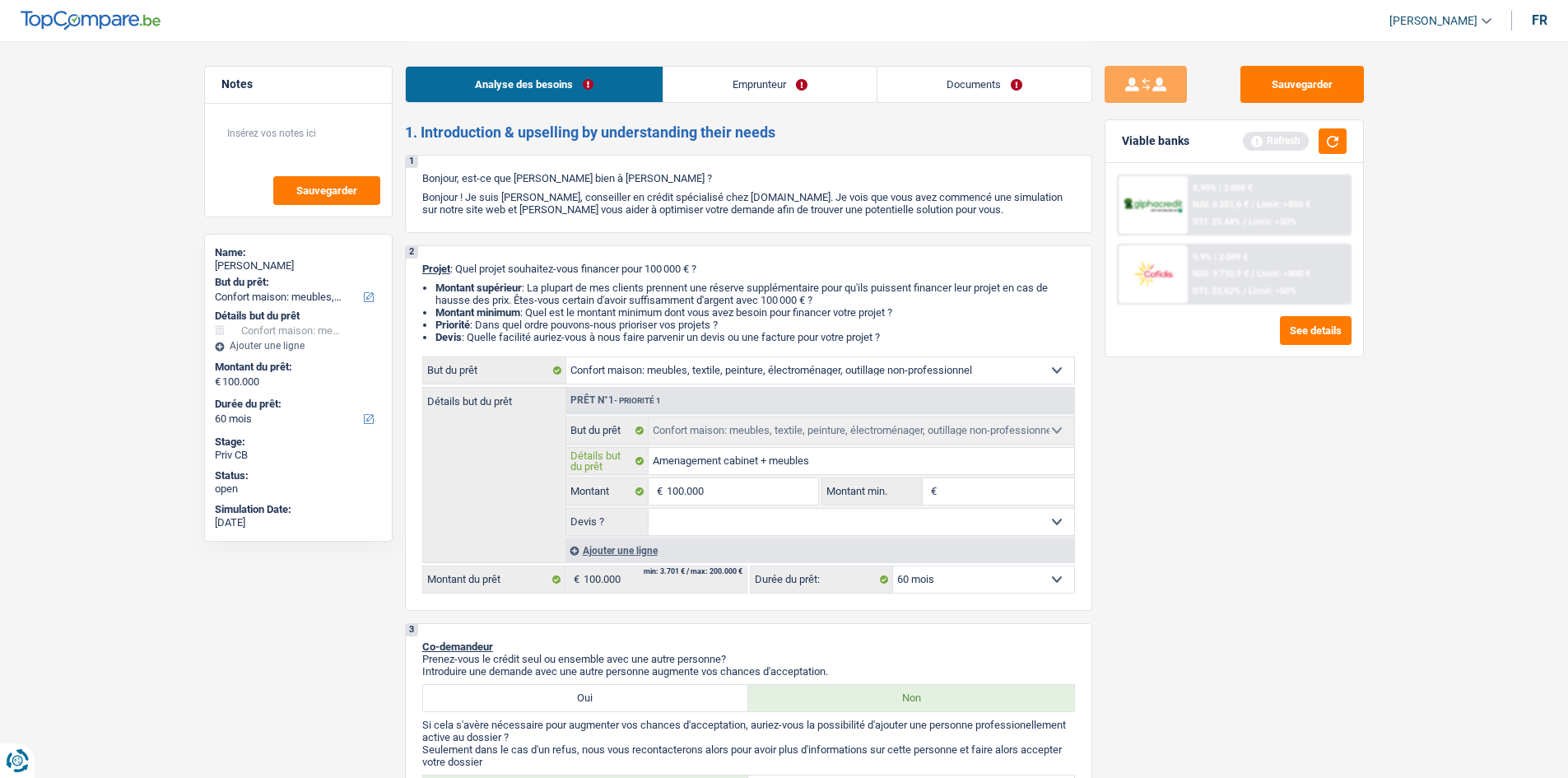
type input "Amenagement cabinet + meubles a"
type input "Amenagement cabinet + meubles ap"
type input "Amenagement cabinet + meubles appa"
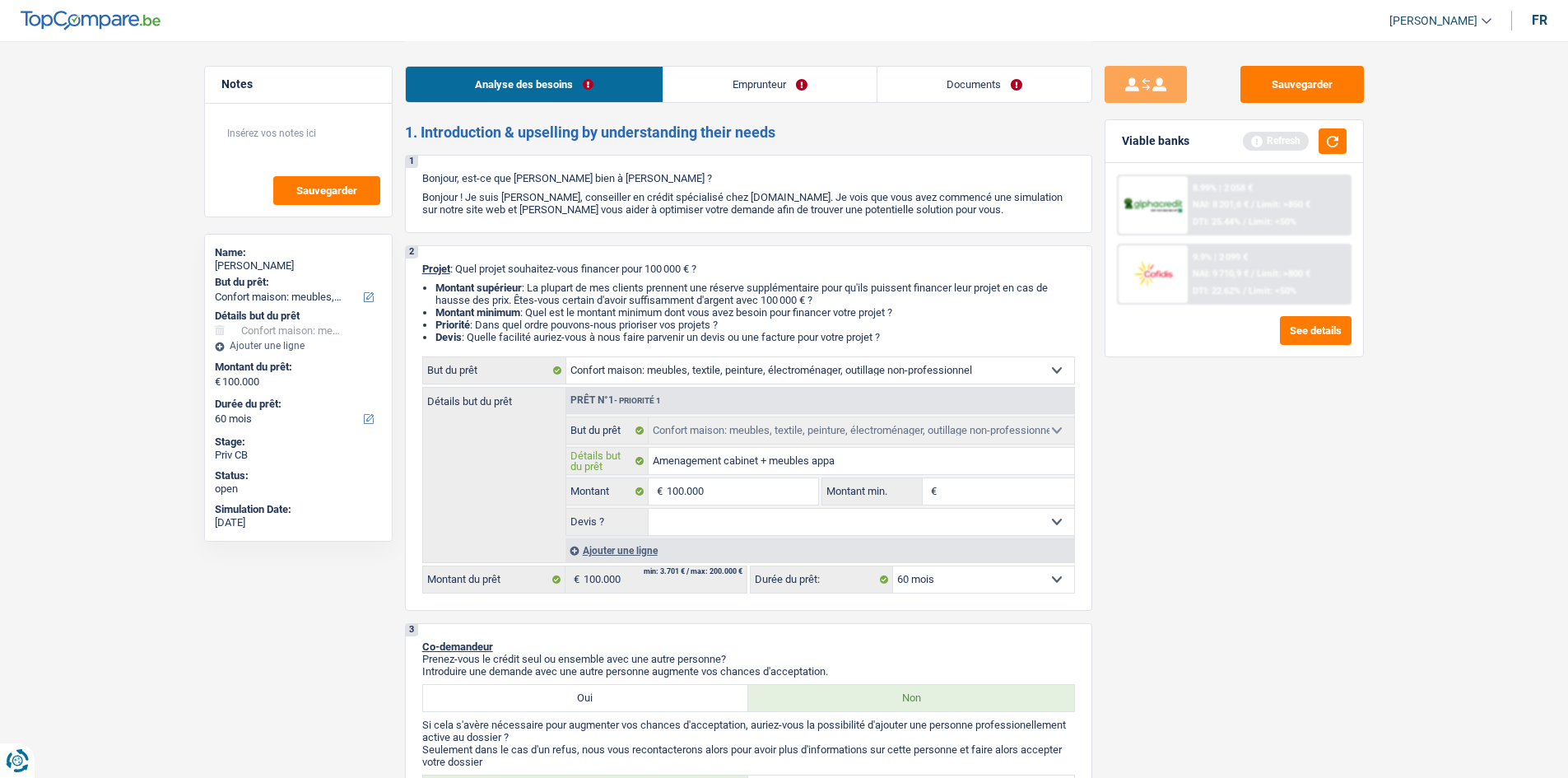
type input "Amenagement cabinet + meubles appa"
type input "Amenagement cabinet + meubles appar"
type input "Amenagement cabinet + meubles appart"
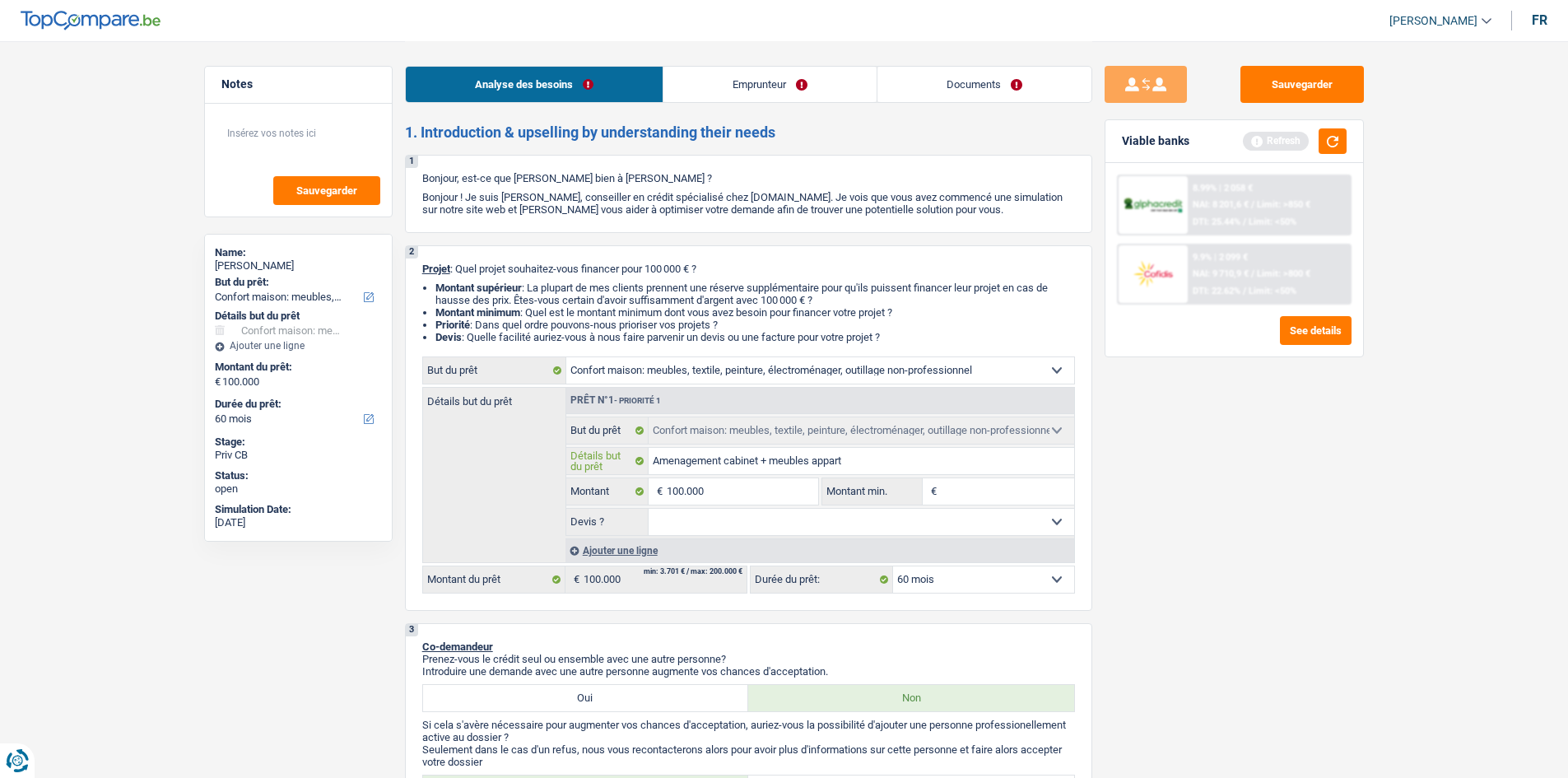
type input "Amenagement cabinet + meubles apparte"
type input "Amenagement cabinet + meubles appartem"
type input "Amenagement cabinet + meubles apparteme"
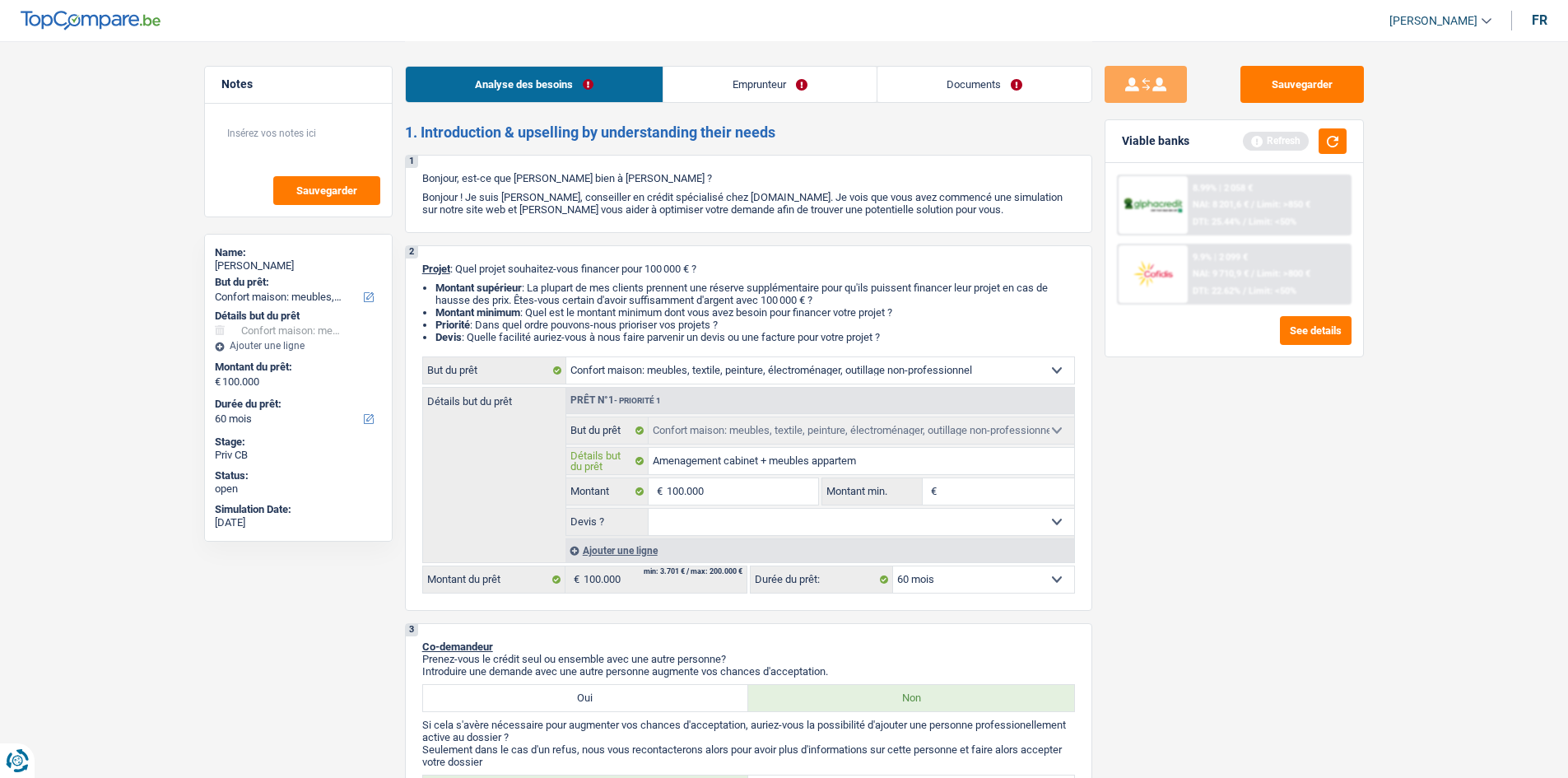
type input "Amenagement cabinet + meubles apparteme"
type input "Amenagement cabinet + meubles appartemen"
type input "Amenagement cabinet + meubles appartement"
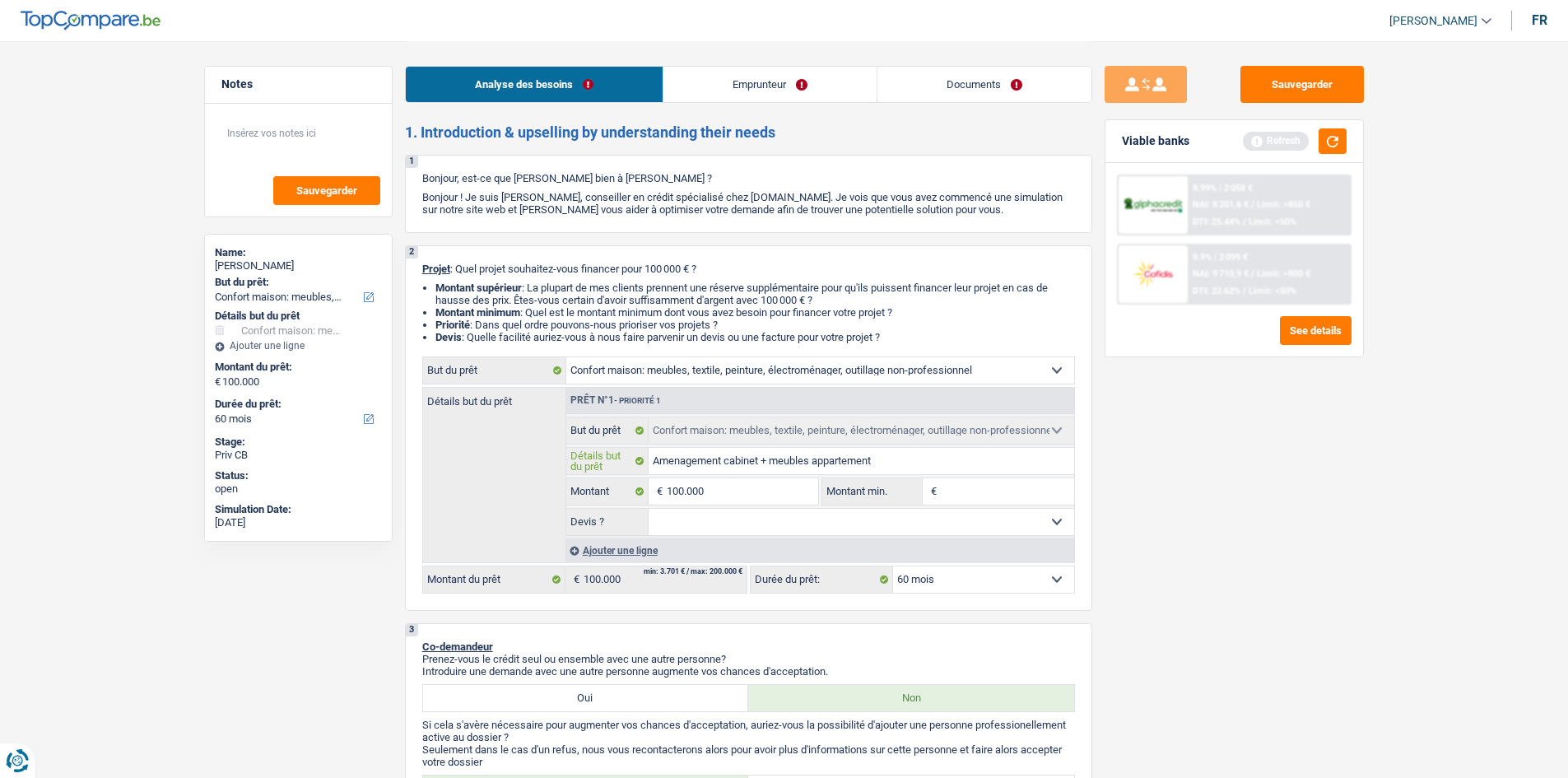
type input "Amenagement cabinet + meubles appartements"
type input "Aménagement cabinet + meubles appartements"
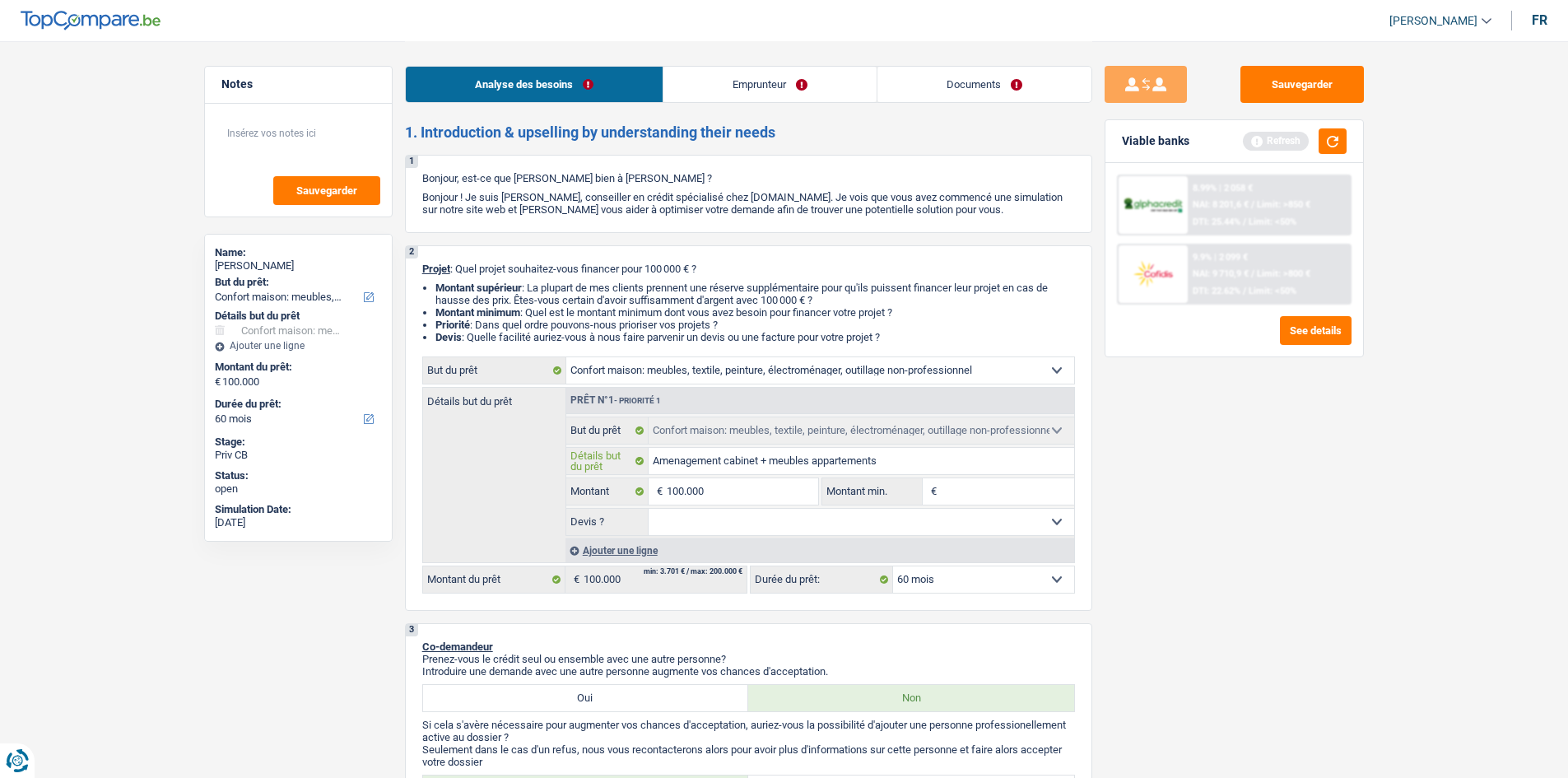
type input "Aménagement cabinet + meubles appartements"
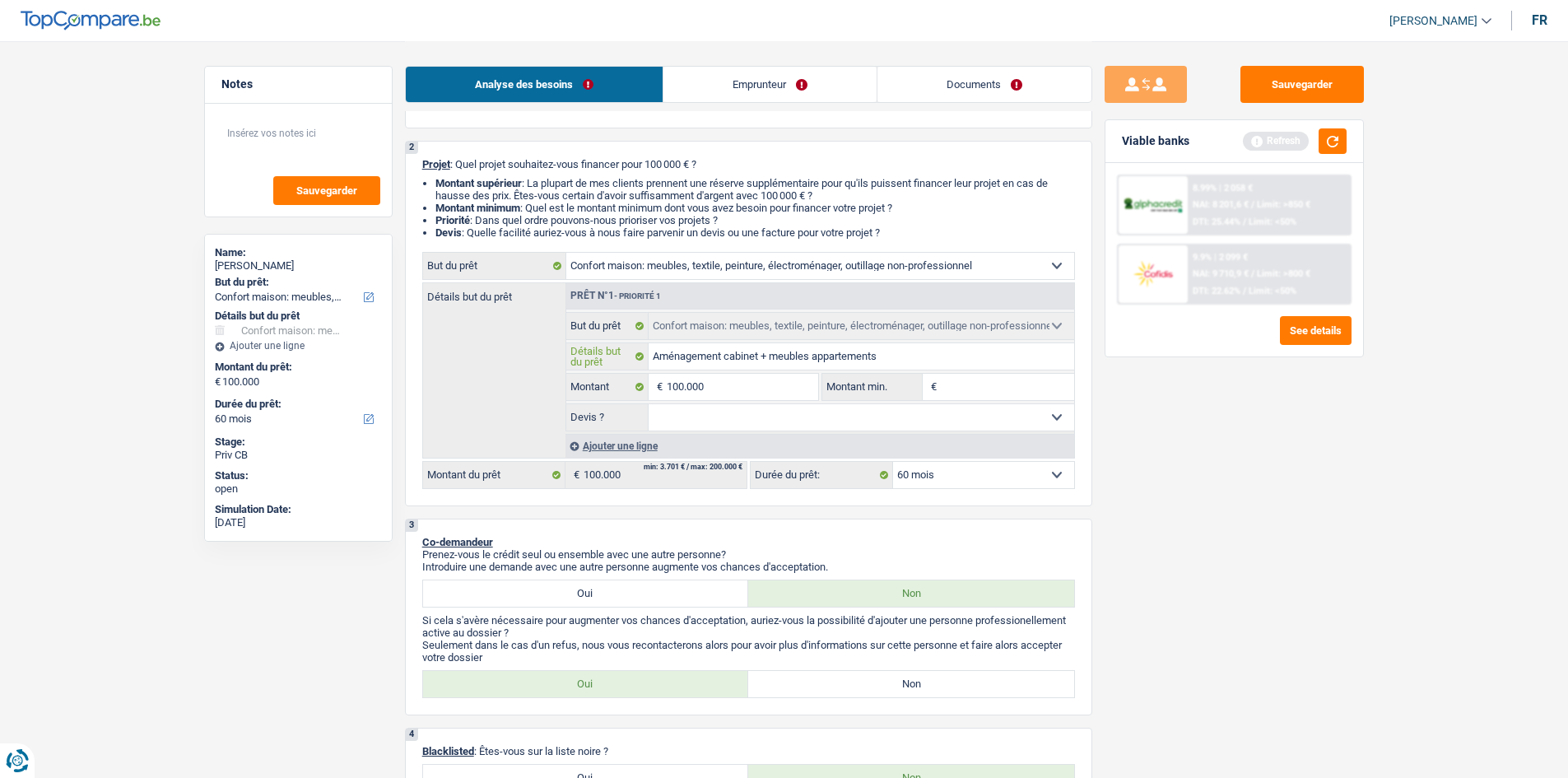
scroll to position [82, 0]
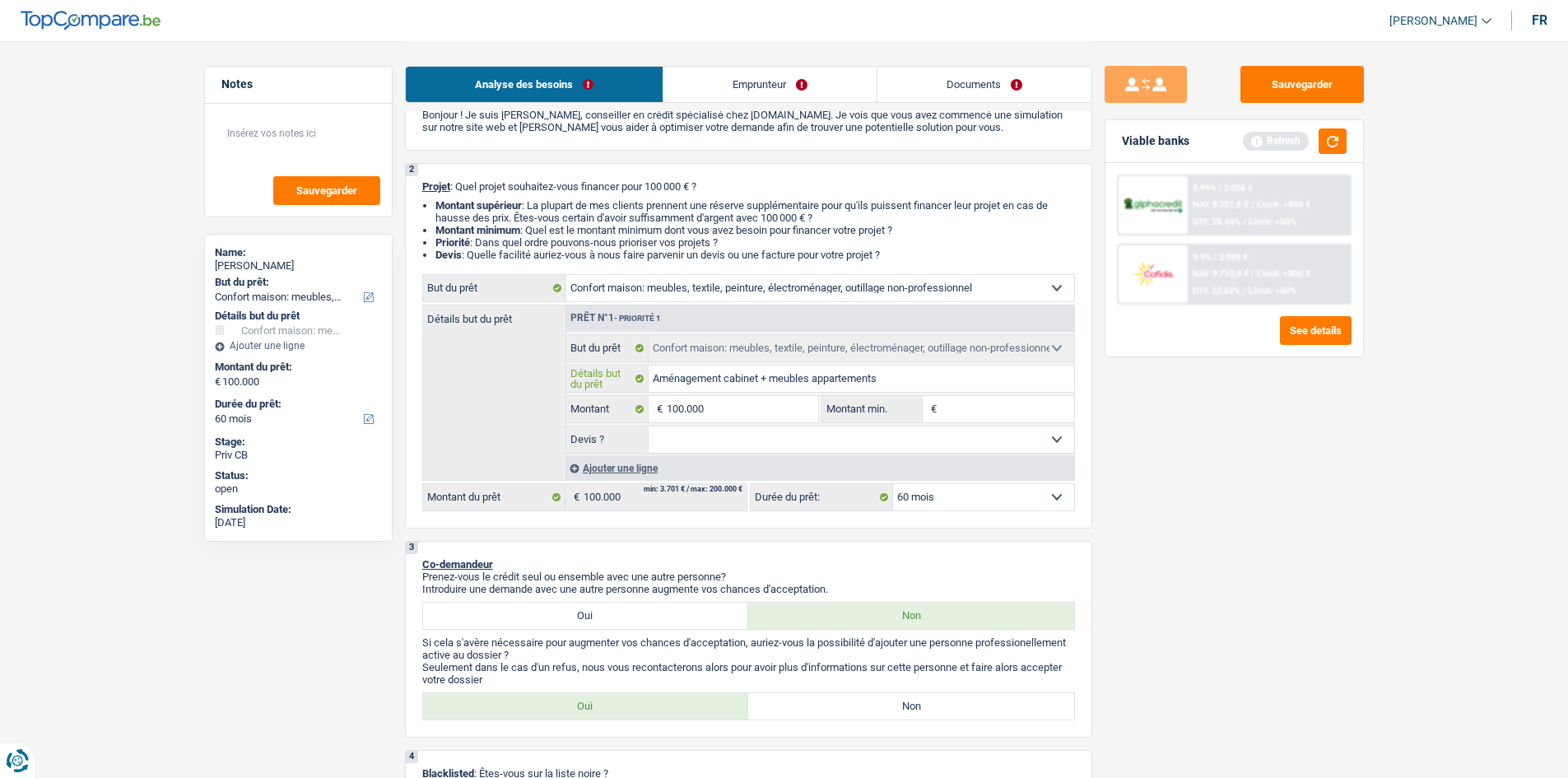
type input "Aménagement cabinet + meubles appartements"
click at [962, 497] on select "12 mois 18 mois 24 mois 30 mois 36 mois 42 mois 48 mois 60 mois 72 mois 84 mois…" at bounding box center [983, 497] width 181 height 26
select select "120"
click at [893, 484] on select "12 mois 18 mois 24 mois 30 mois 36 mois 42 mois 48 mois 60 mois 72 mois 84 mois…" at bounding box center [983, 497] width 181 height 26
select select "120"
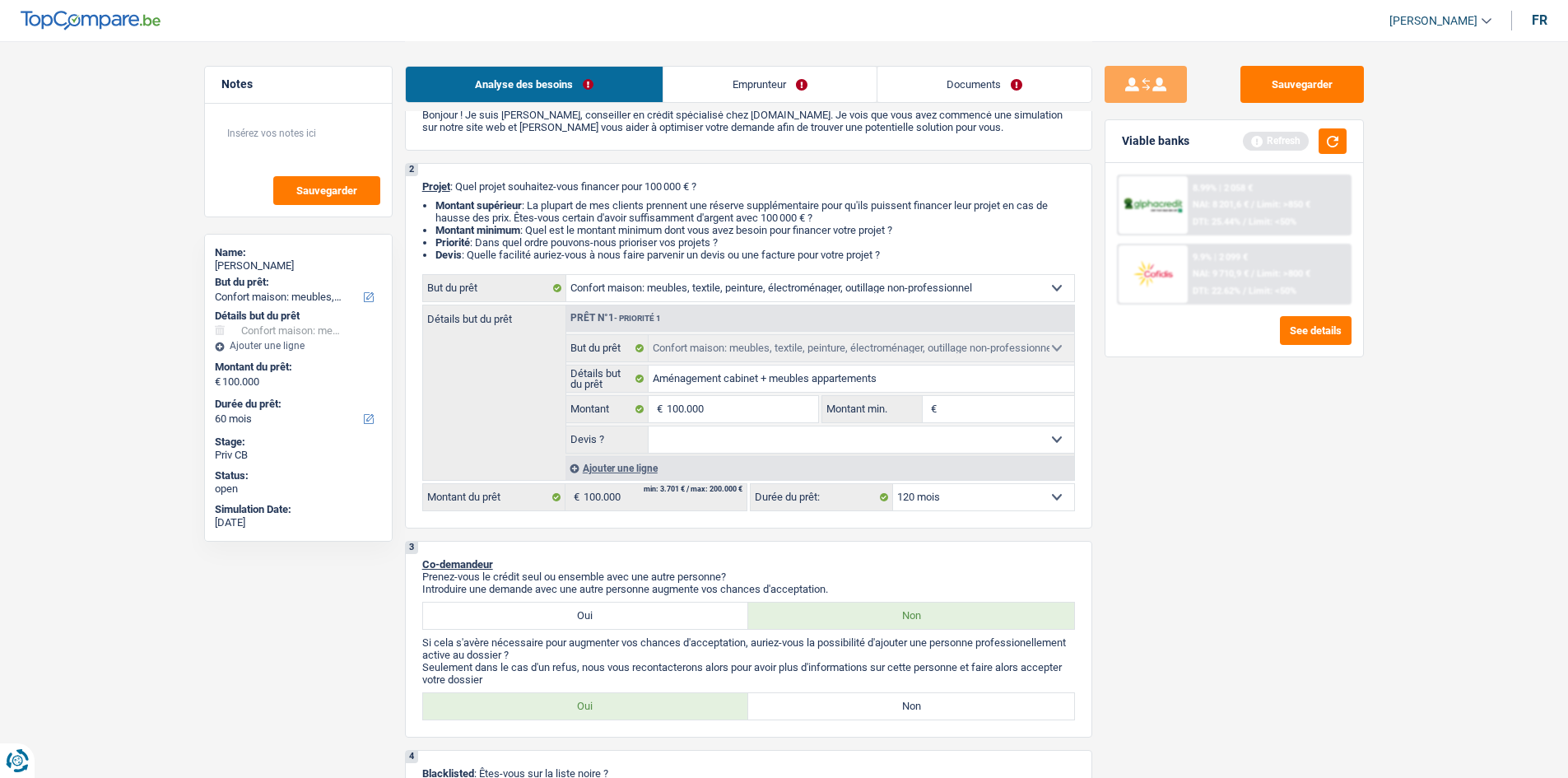
select select "120"
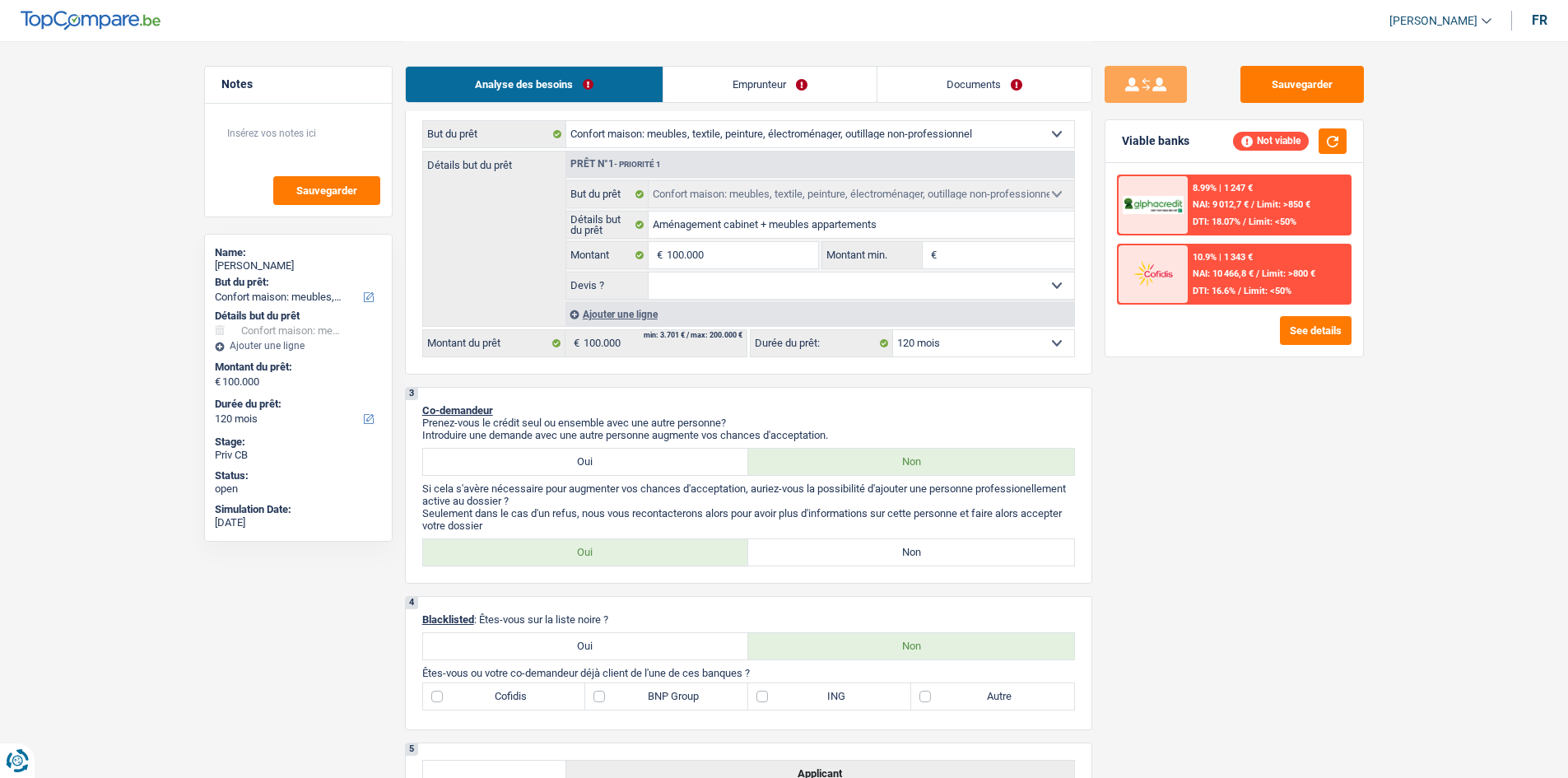
scroll to position [247, 0]
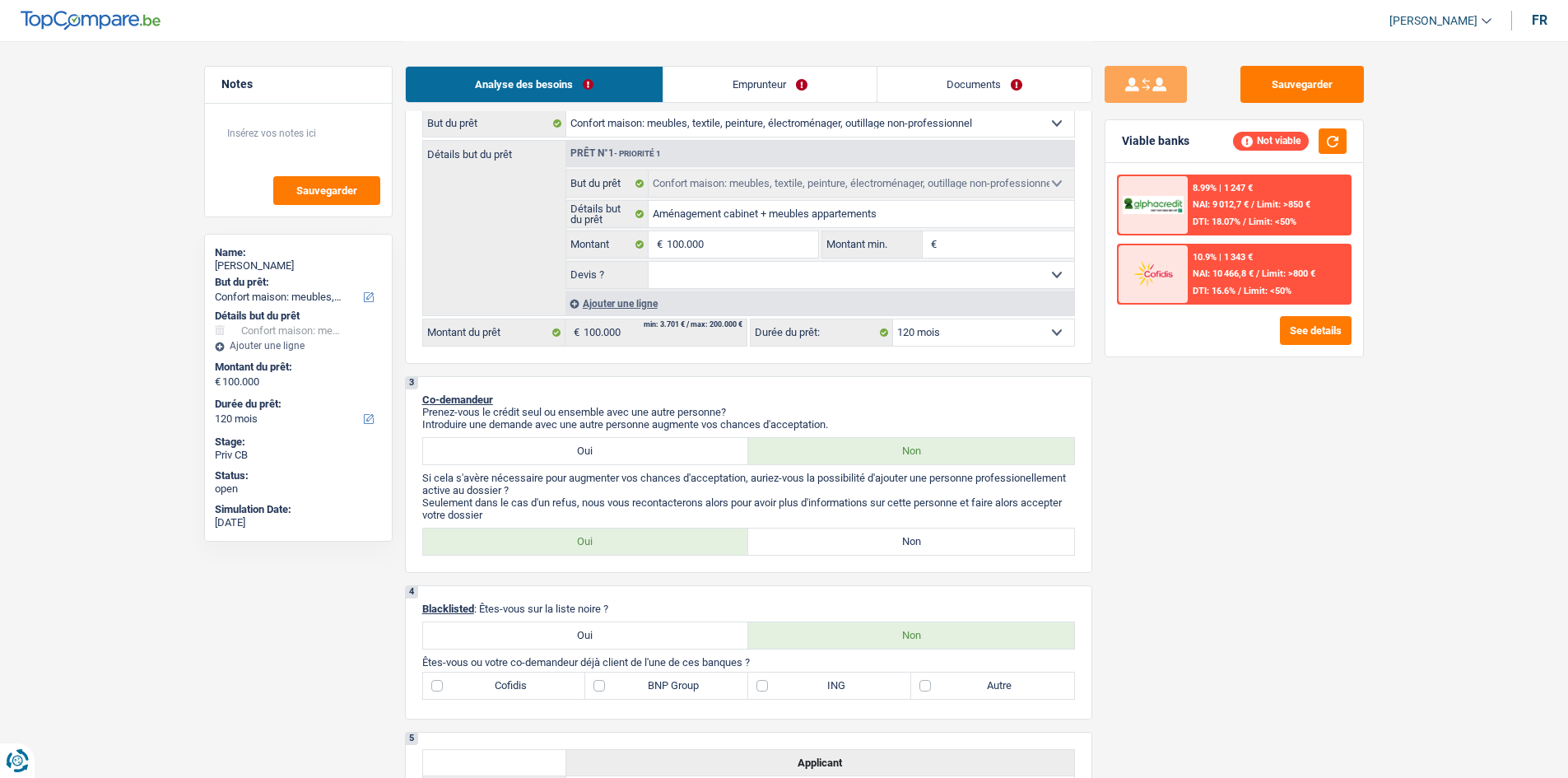
click at [959, 248] on input "Montant min." at bounding box center [1008, 245] width 134 height 26
type input "9"
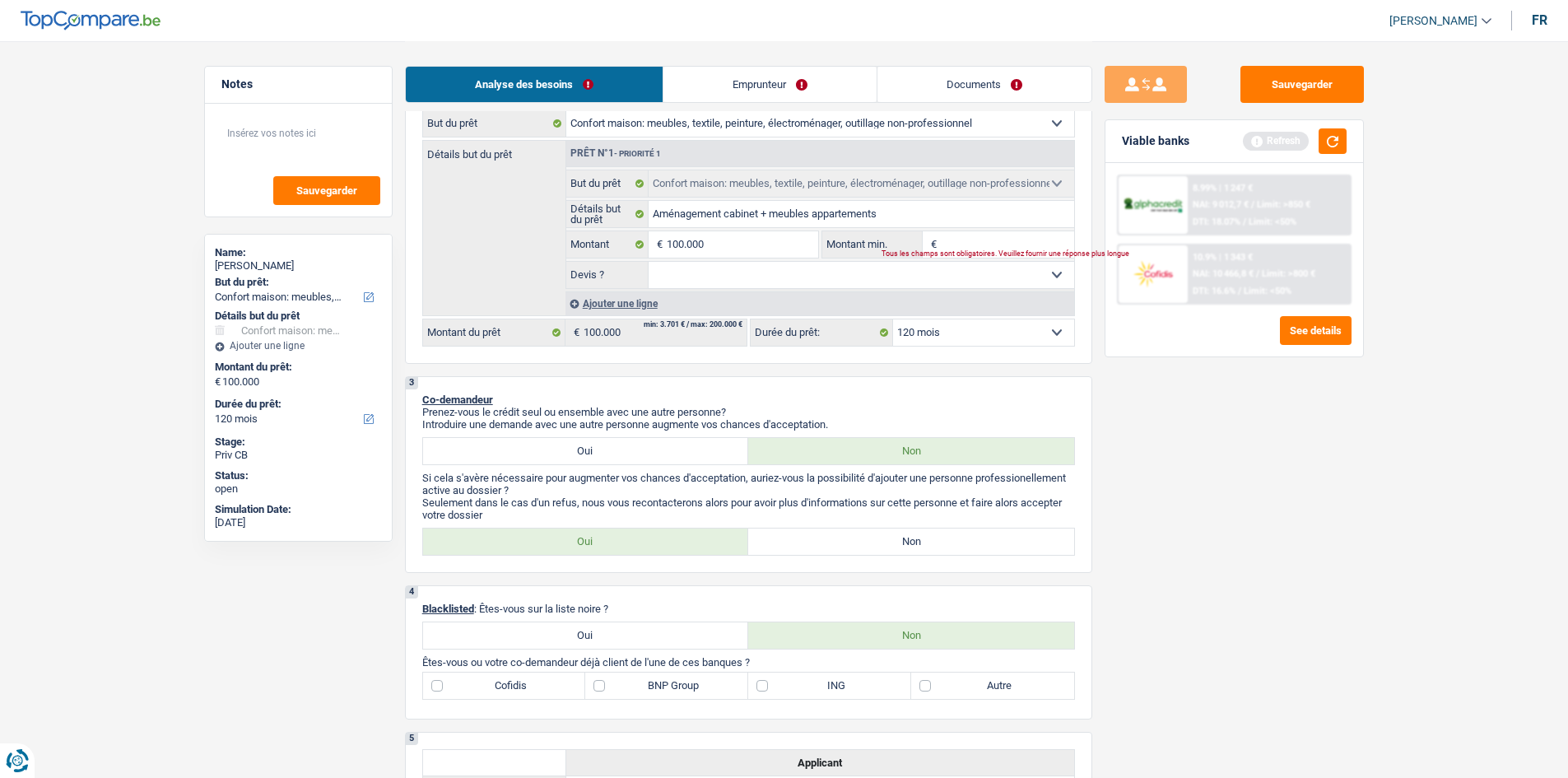
click at [914, 275] on select "Oui Non Non répondu Sélectionner une option" at bounding box center [861, 275] width 425 height 26
select select "false"
click at [649, 262] on select "Oui Non Non répondu Sélectionner une option" at bounding box center [861, 275] width 425 height 26
select select "false"
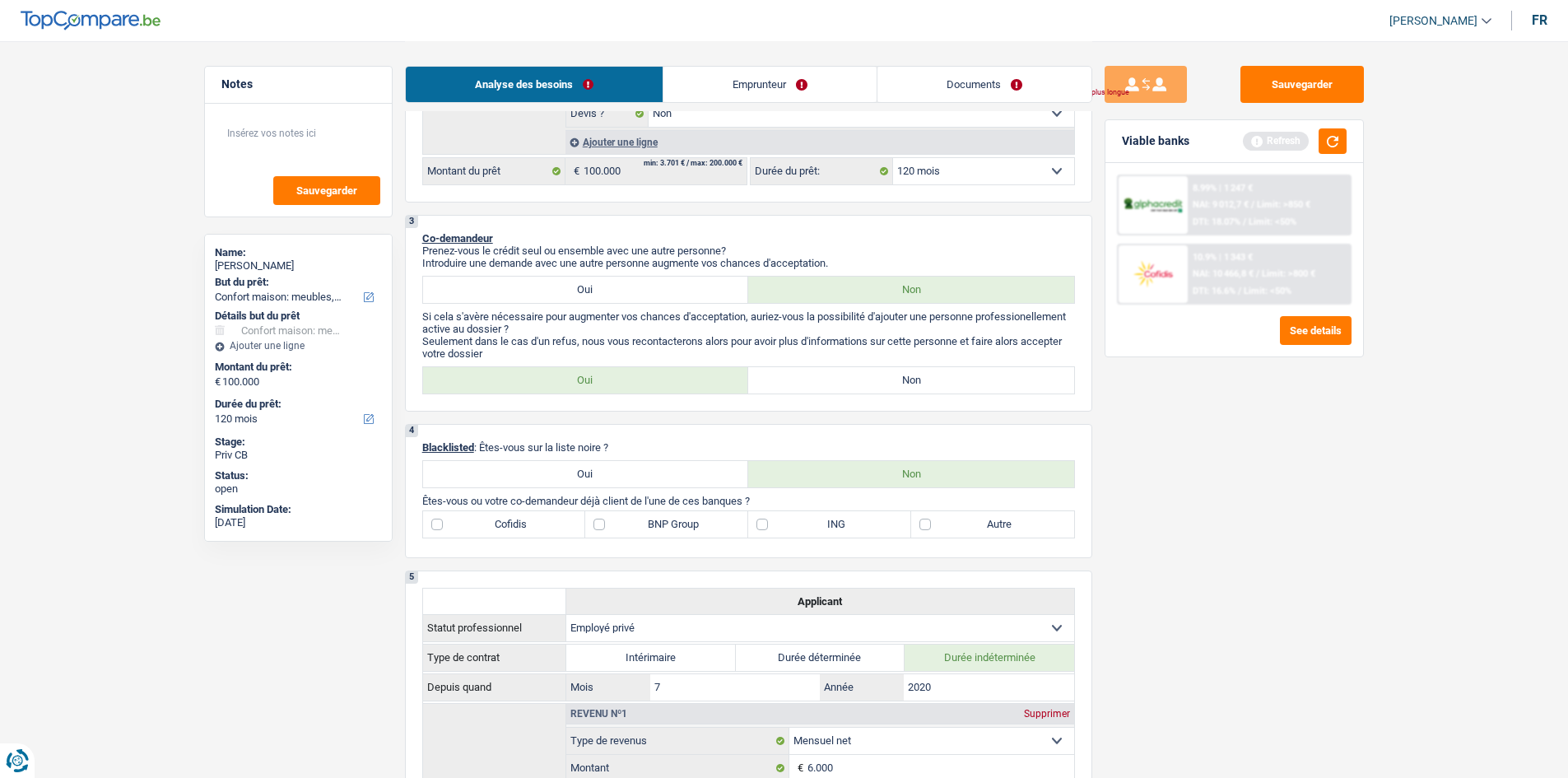
scroll to position [411, 0]
click at [837, 379] on label "Non" at bounding box center [911, 378] width 326 height 26
click at [837, 379] on input "Non" at bounding box center [911, 378] width 326 height 26
radio input "true"
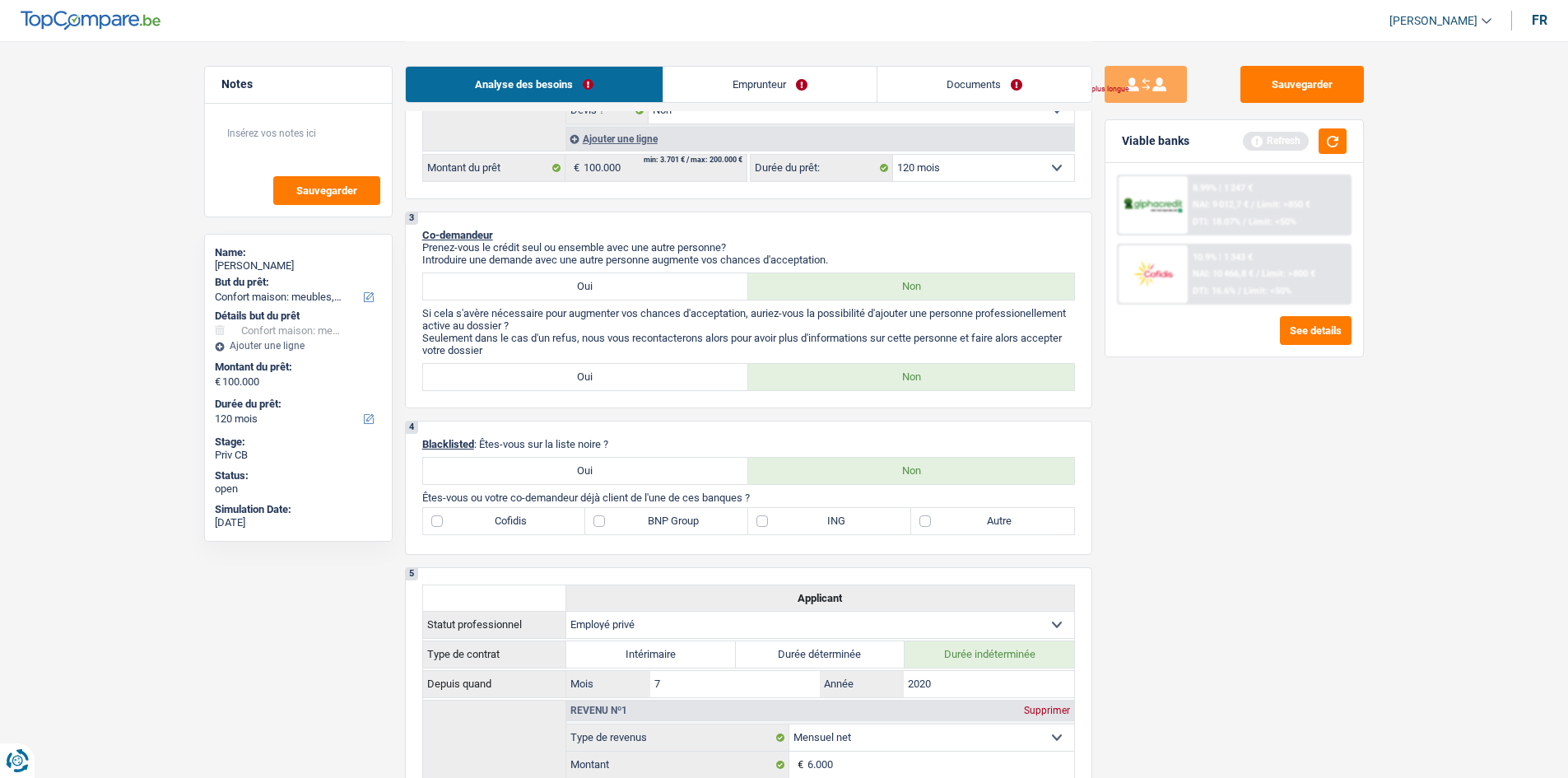
click at [920, 524] on label "Autre" at bounding box center [992, 521] width 163 height 26
click at [920, 524] on input "Autre" at bounding box center [992, 521] width 163 height 26
checkbox input "true"
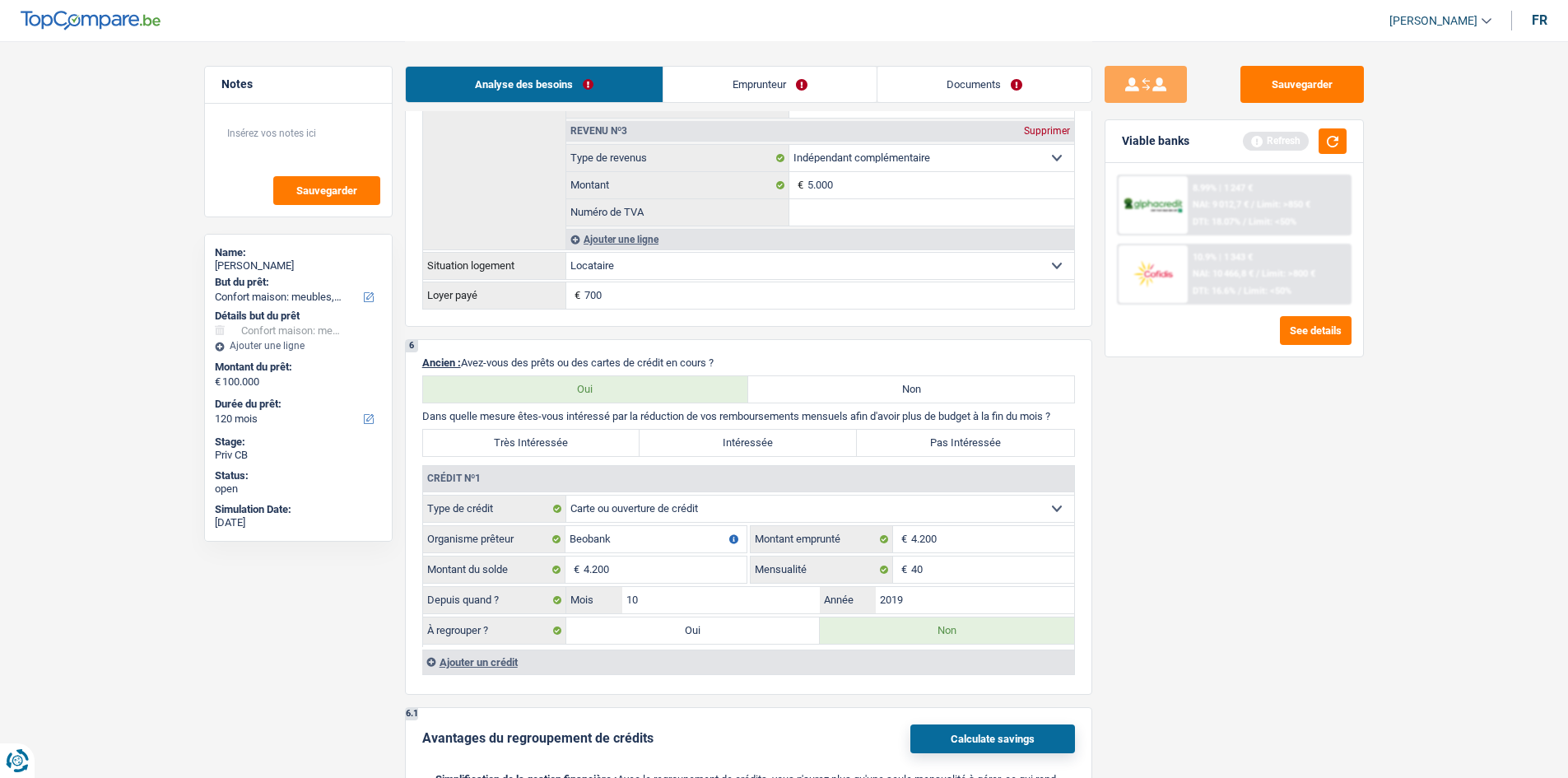
scroll to position [1235, 0]
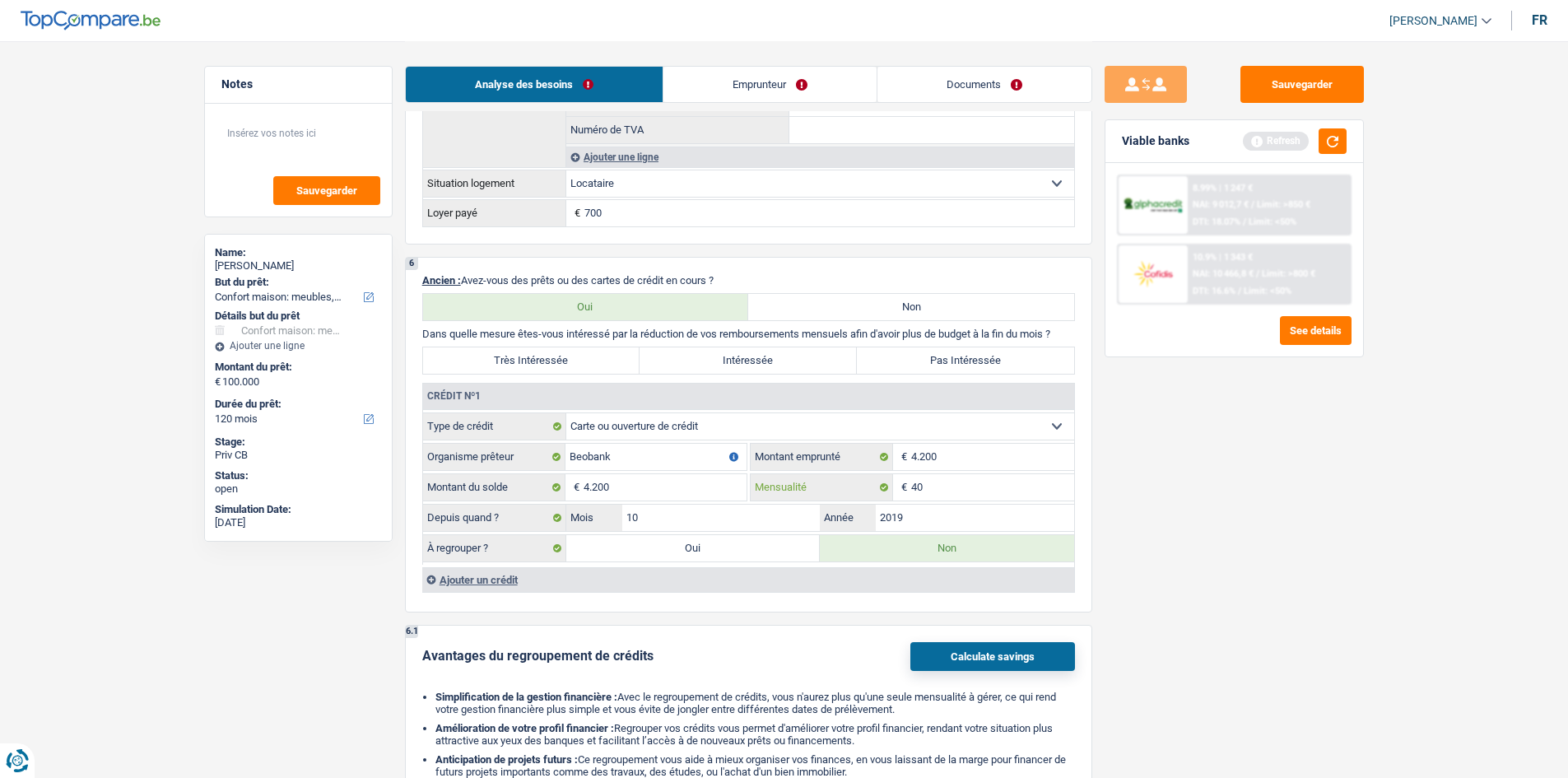
click at [952, 487] on input "40" at bounding box center [992, 487] width 163 height 26
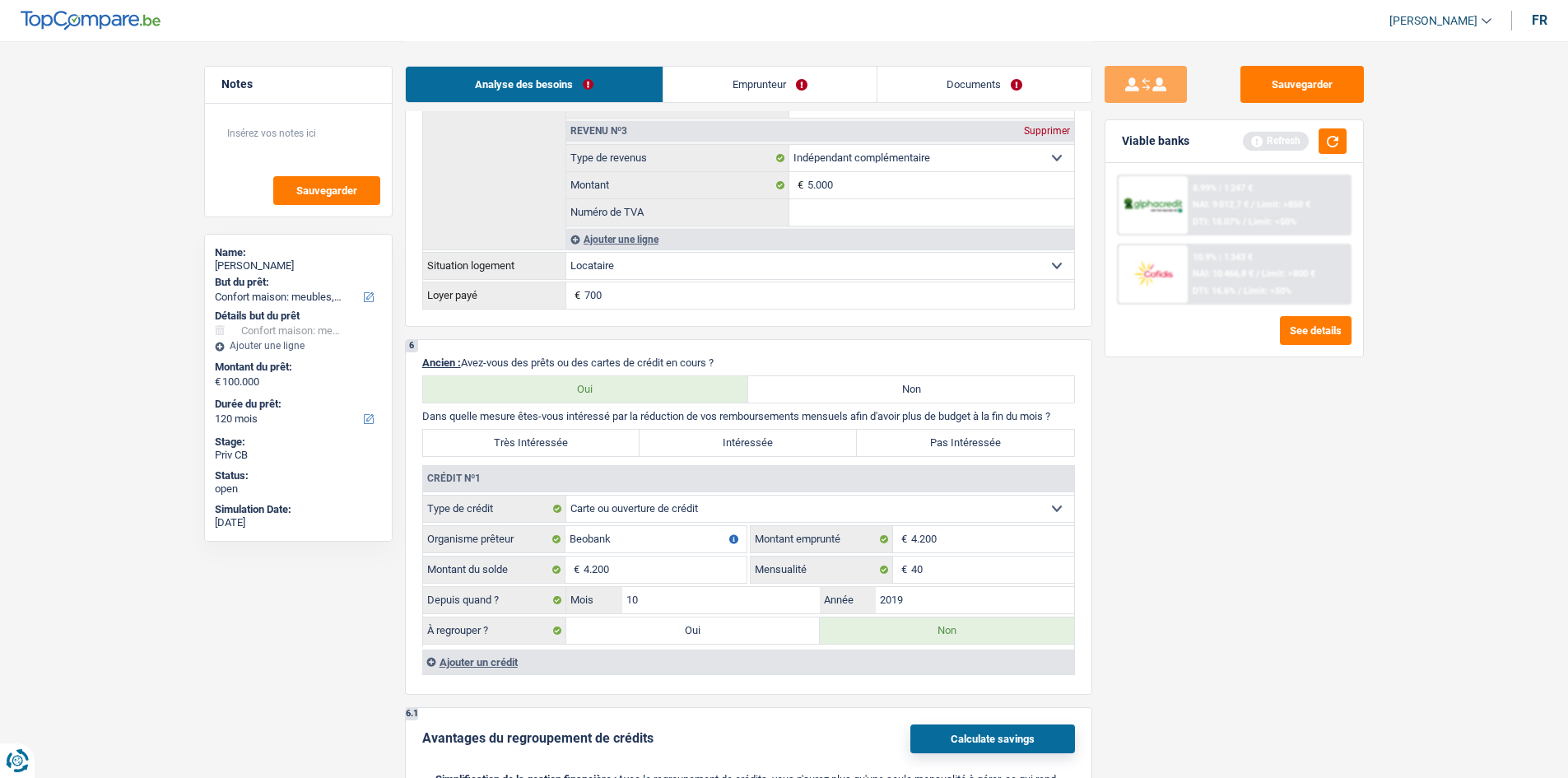
scroll to position [0, 0]
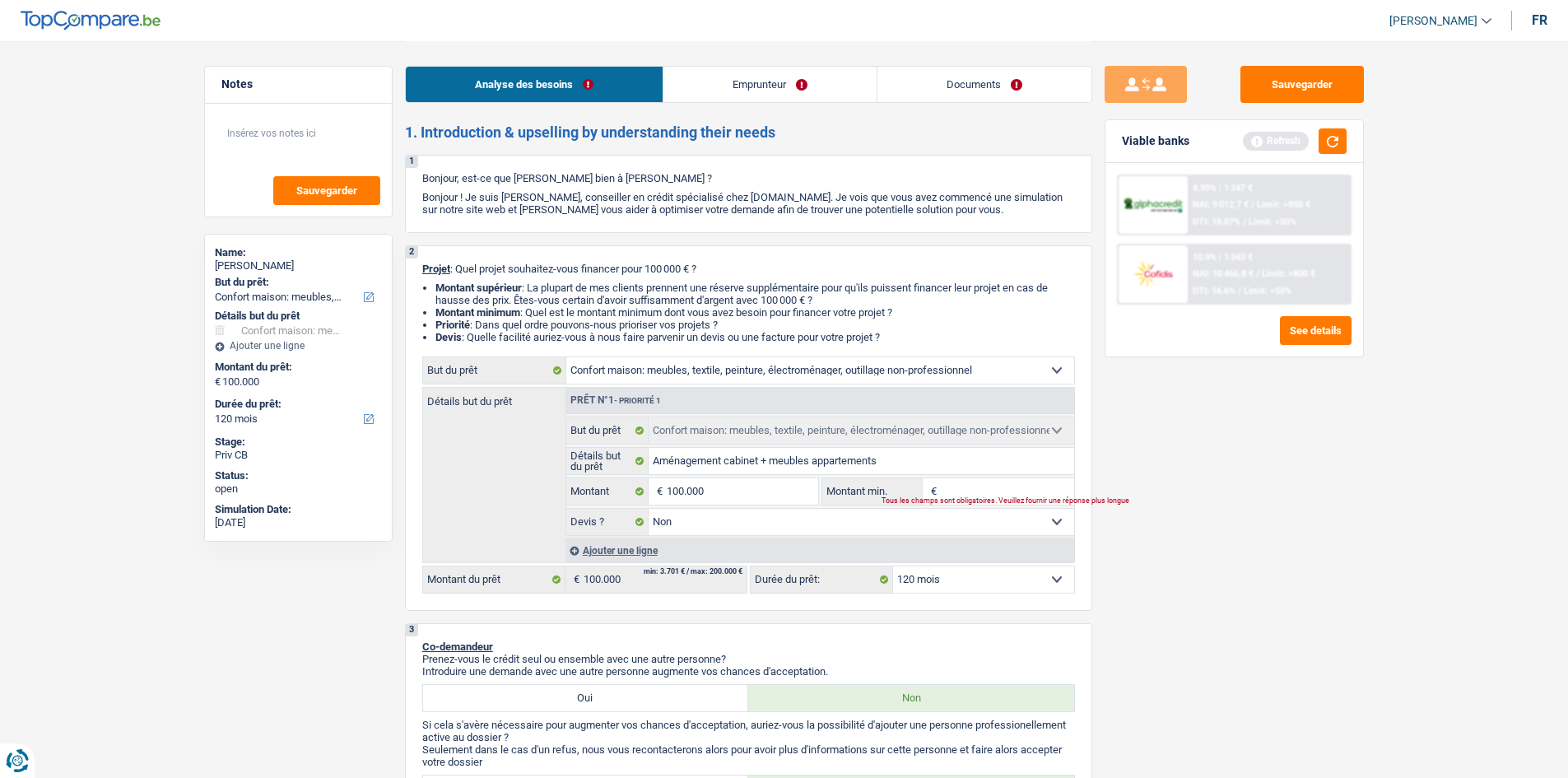
click at [763, 85] on link "Emprunteur" at bounding box center [771, 84] width 214 height 35
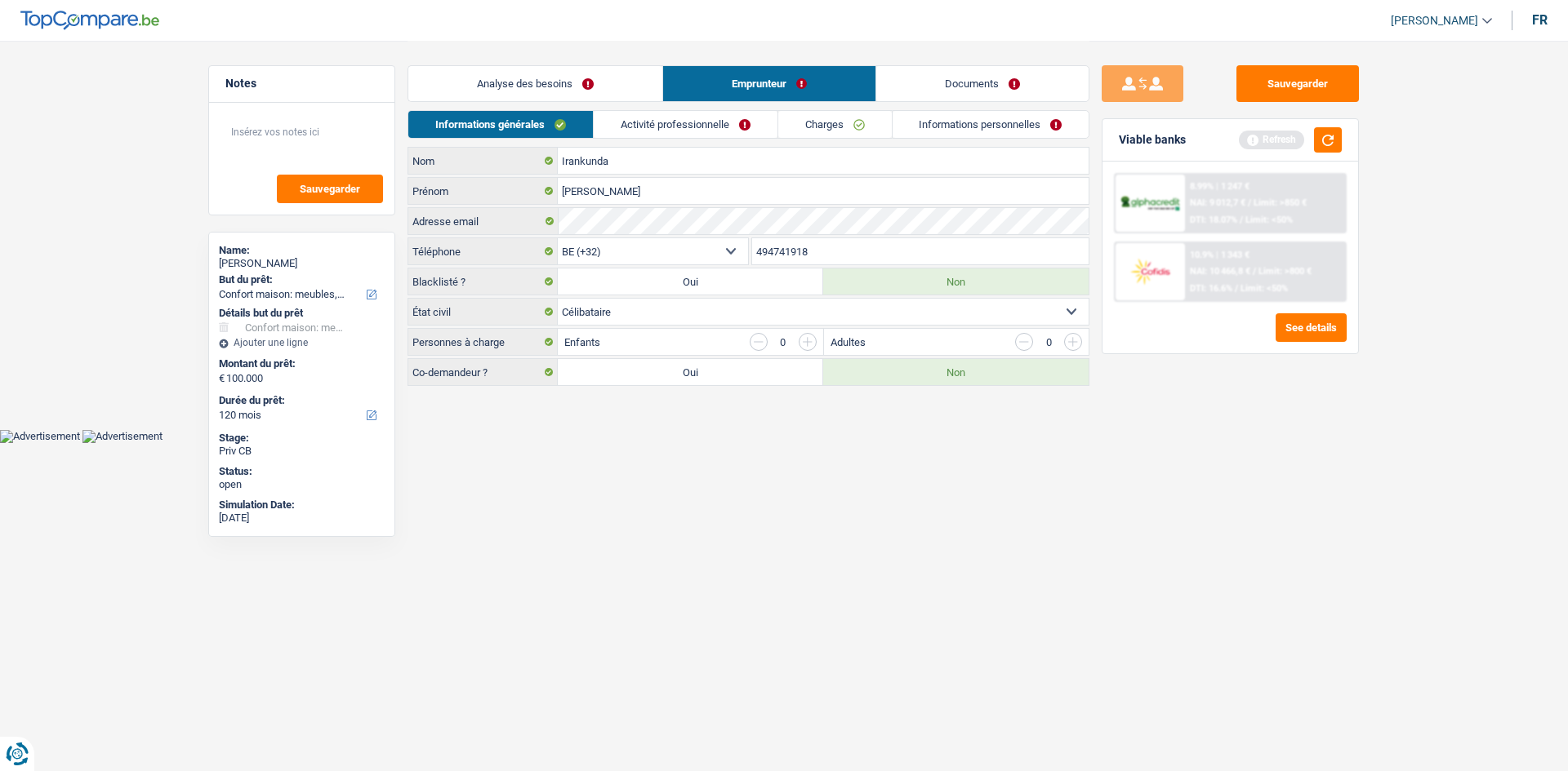
click at [690, 117] on link "Activité professionnelle" at bounding box center [686, 124] width 184 height 27
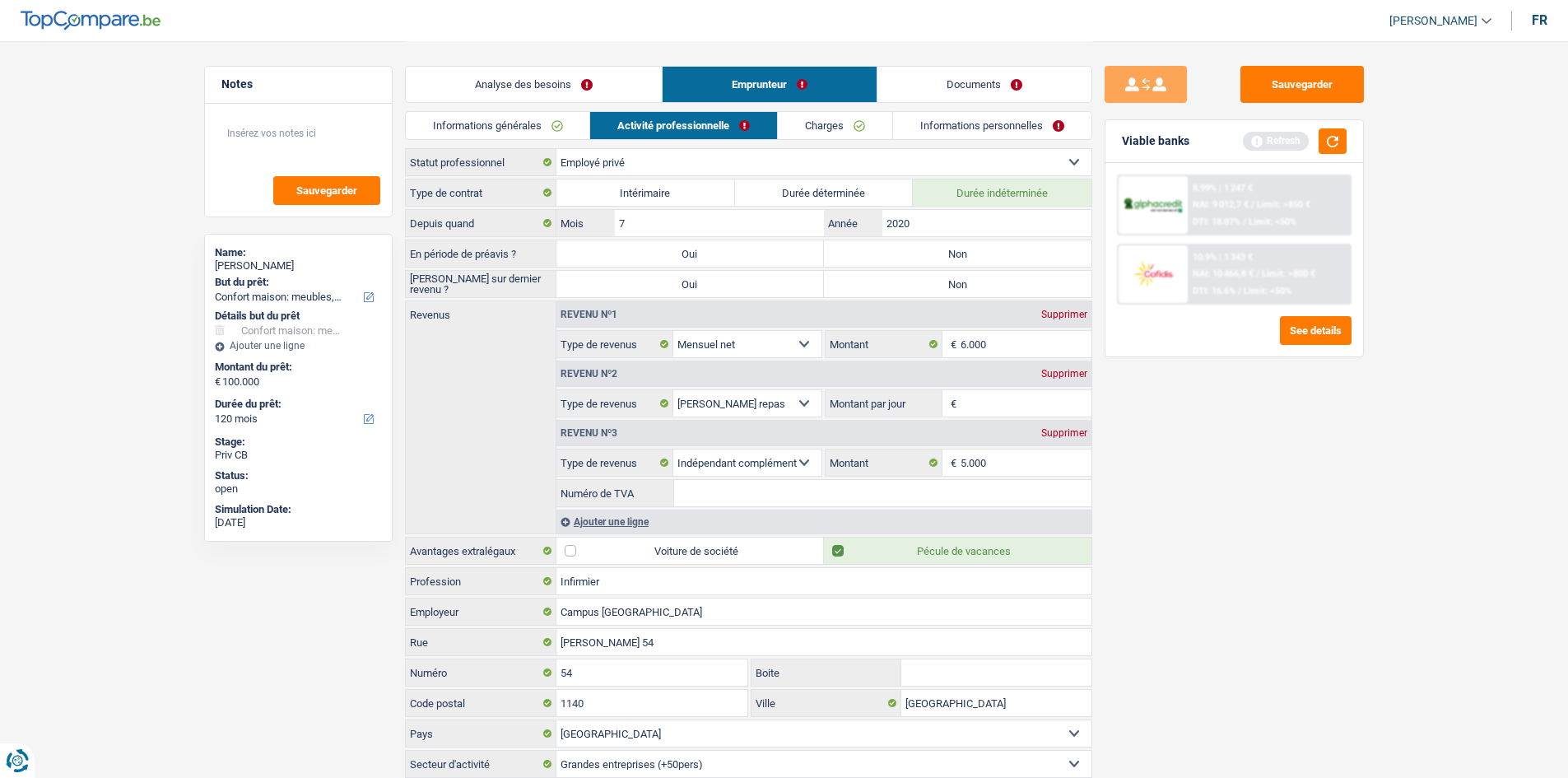
click at [909, 247] on label "Non" at bounding box center [958, 254] width 267 height 26
click at [909, 247] on input "Non" at bounding box center [958, 254] width 267 height 26
radio input "true"
click at [896, 289] on label "Non" at bounding box center [958, 284] width 267 height 26
click at [896, 289] on input "Non" at bounding box center [958, 284] width 267 height 26
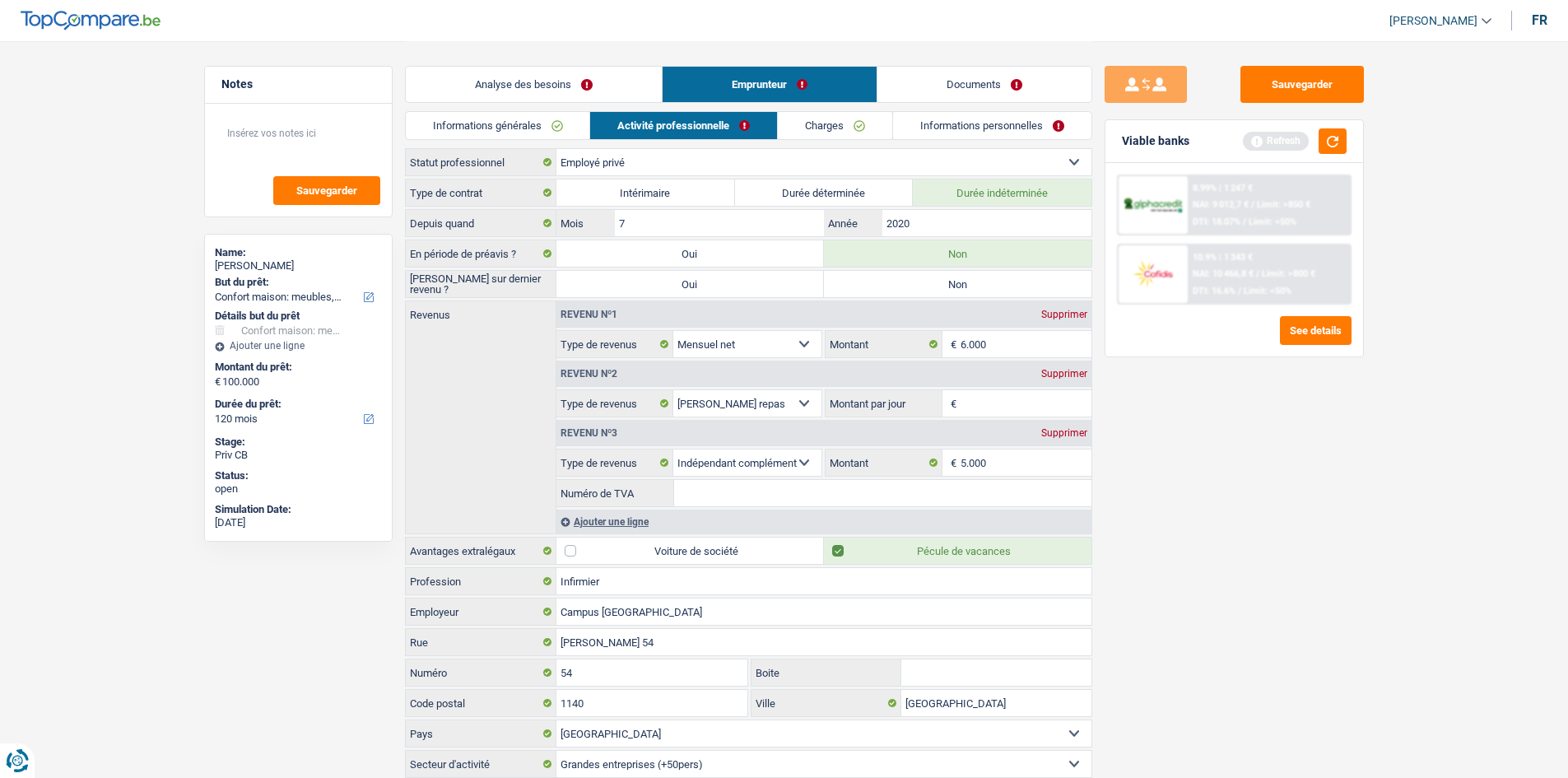
radio input "true"
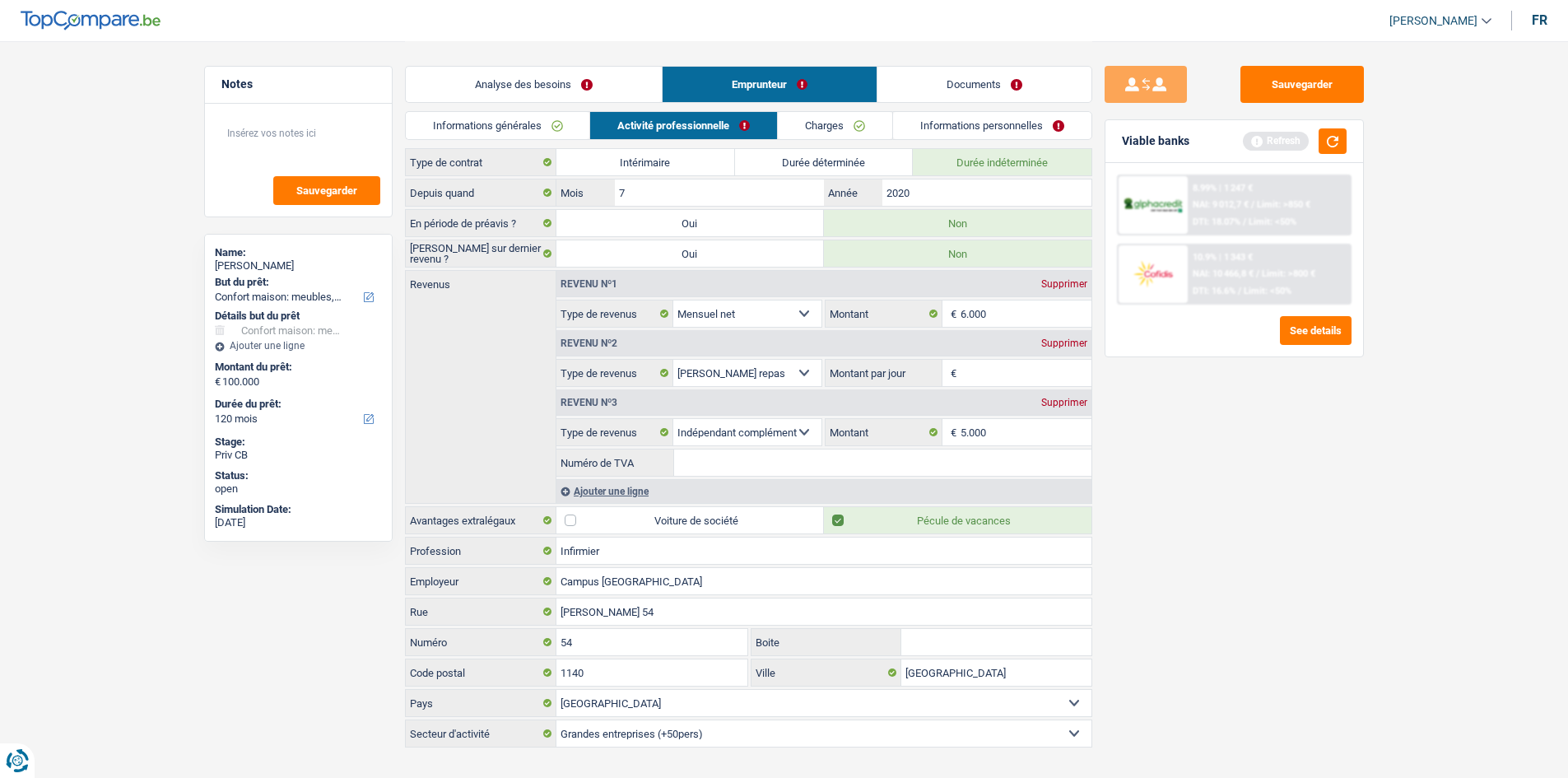
scroll to position [56, 0]
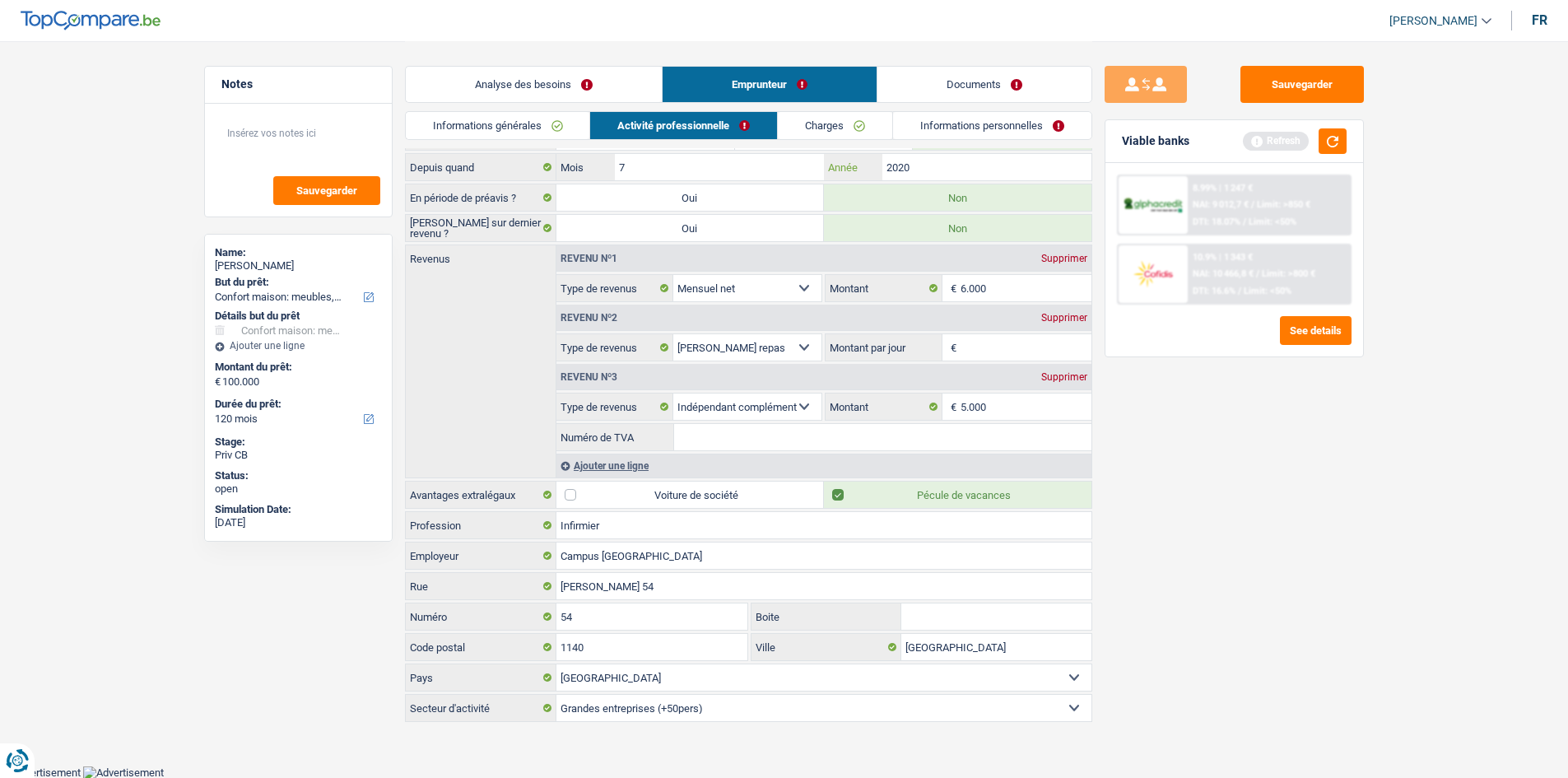
click at [933, 163] on input "2020" at bounding box center [986, 167] width 209 height 26
type input "2022"
click at [1036, 285] on input "6.000" at bounding box center [1026, 288] width 131 height 26
type input "6"
type input "1.550"
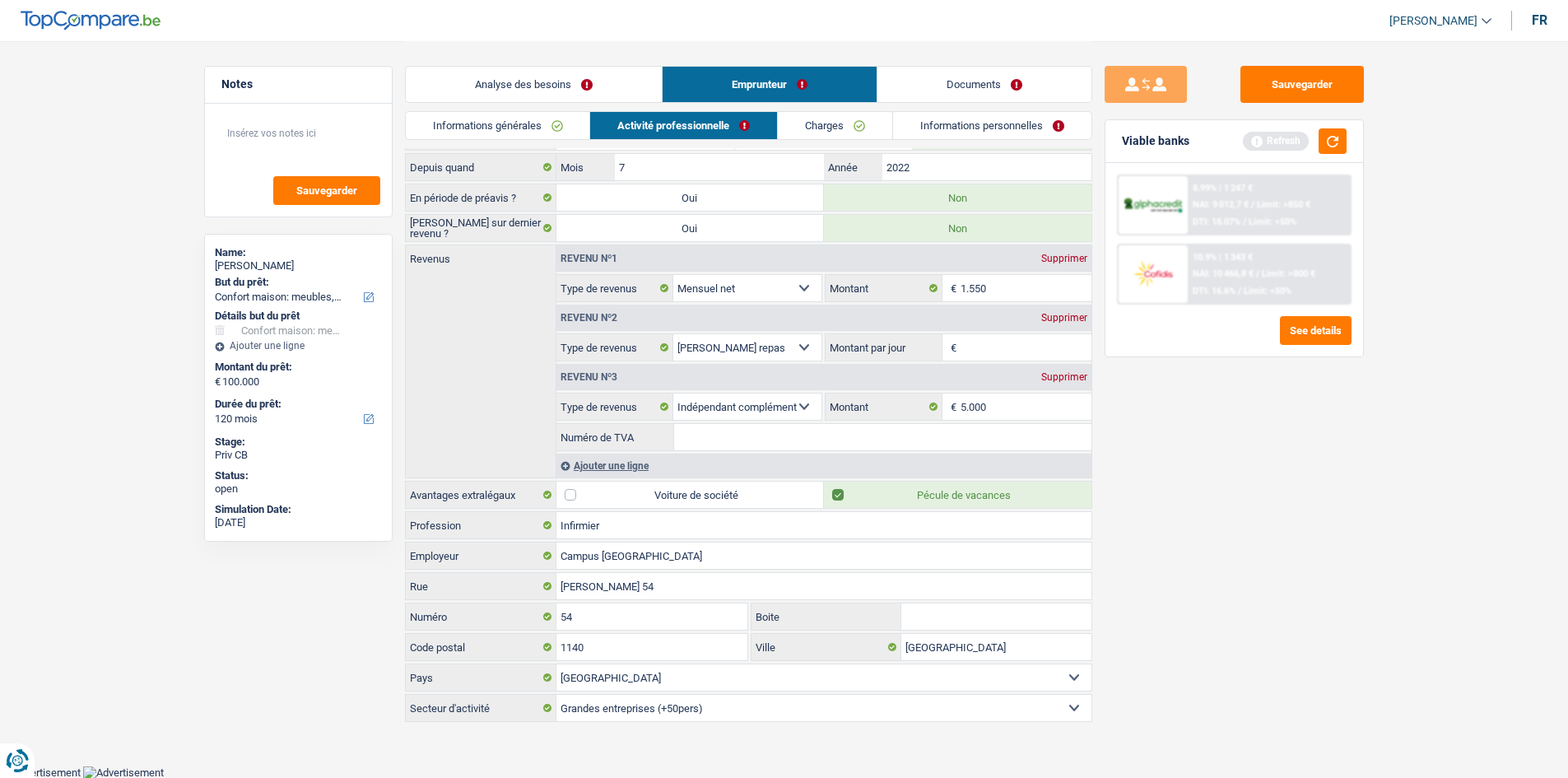
click at [760, 436] on input "Numéro de TVA" at bounding box center [883, 437] width 417 height 26
click at [1006, 395] on input "5.000" at bounding box center [1026, 406] width 131 height 26
type input "5"
type input "4.500"
click at [809, 432] on input "Numéro de TVA" at bounding box center [883, 437] width 417 height 26
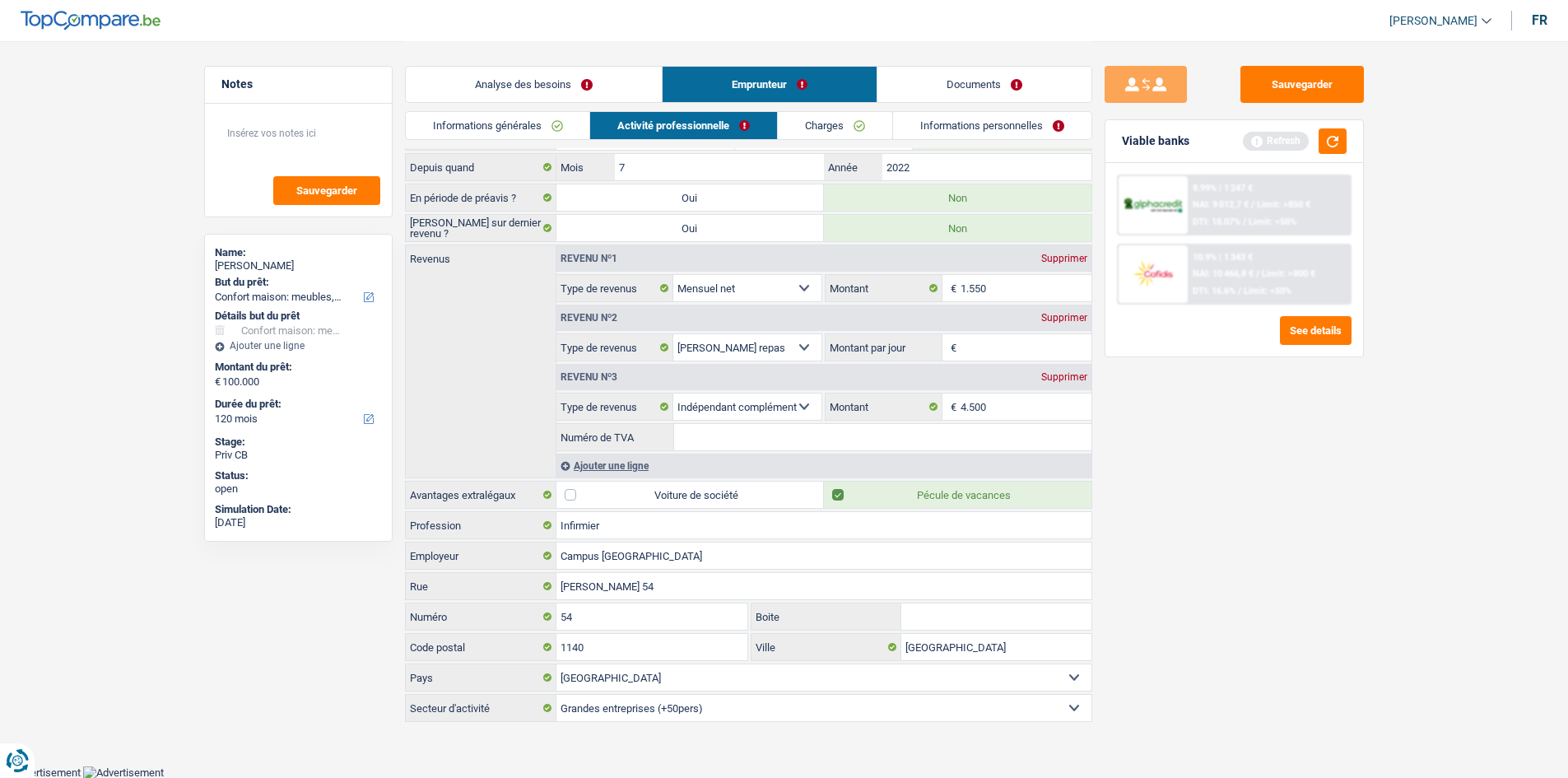
click at [722, 434] on input "Numéro de TVA" at bounding box center [883, 437] width 417 height 26
type input "1009357848"
click at [1330, 147] on button "button" at bounding box center [1332, 142] width 28 height 26
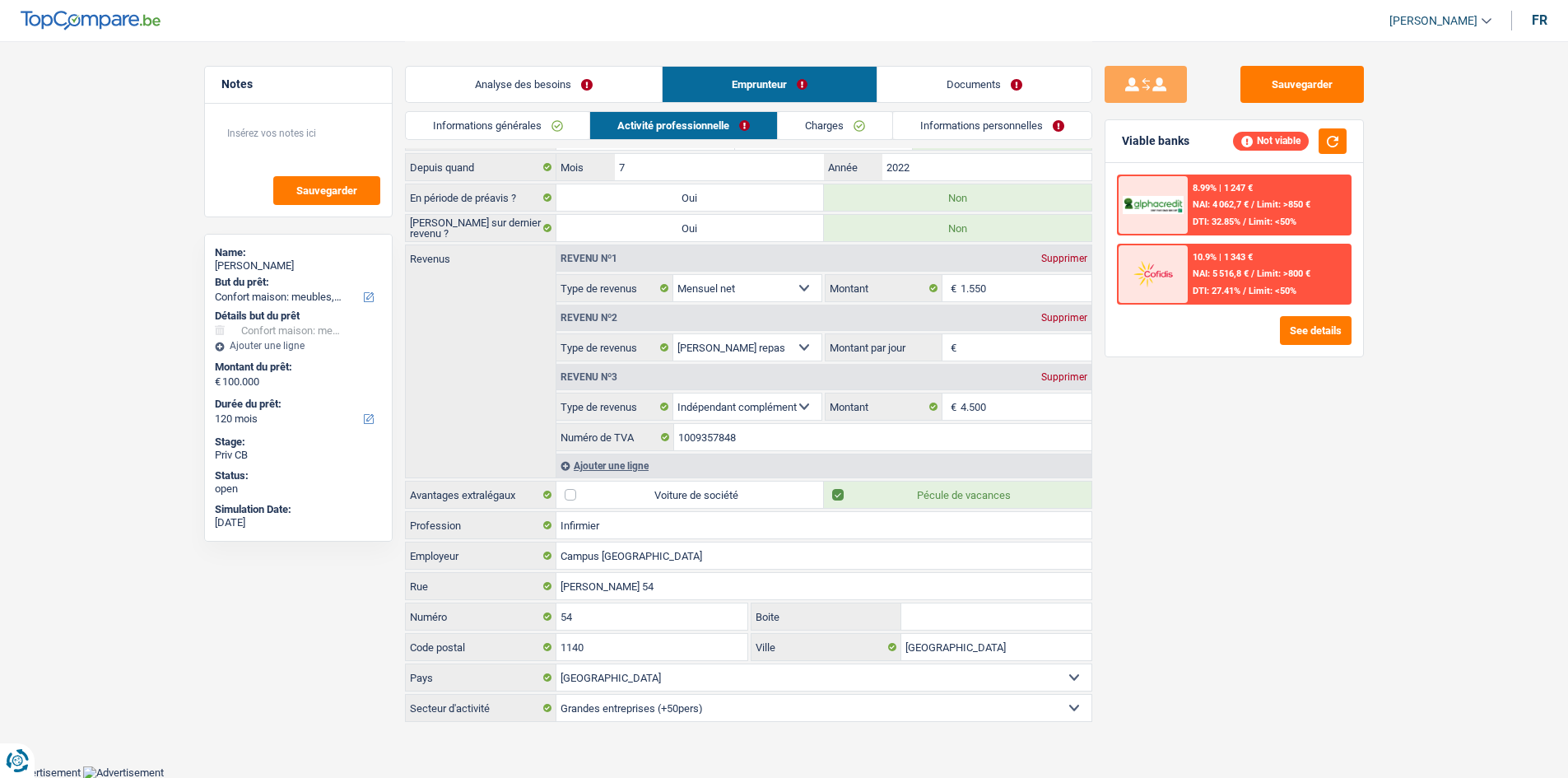
click at [1001, 347] on input "Montant par jour" at bounding box center [1026, 348] width 131 height 26
click at [1067, 320] on div "Supprimer" at bounding box center [1064, 318] width 54 height 10
select select "parttimeSelfemployed"
type input "8"
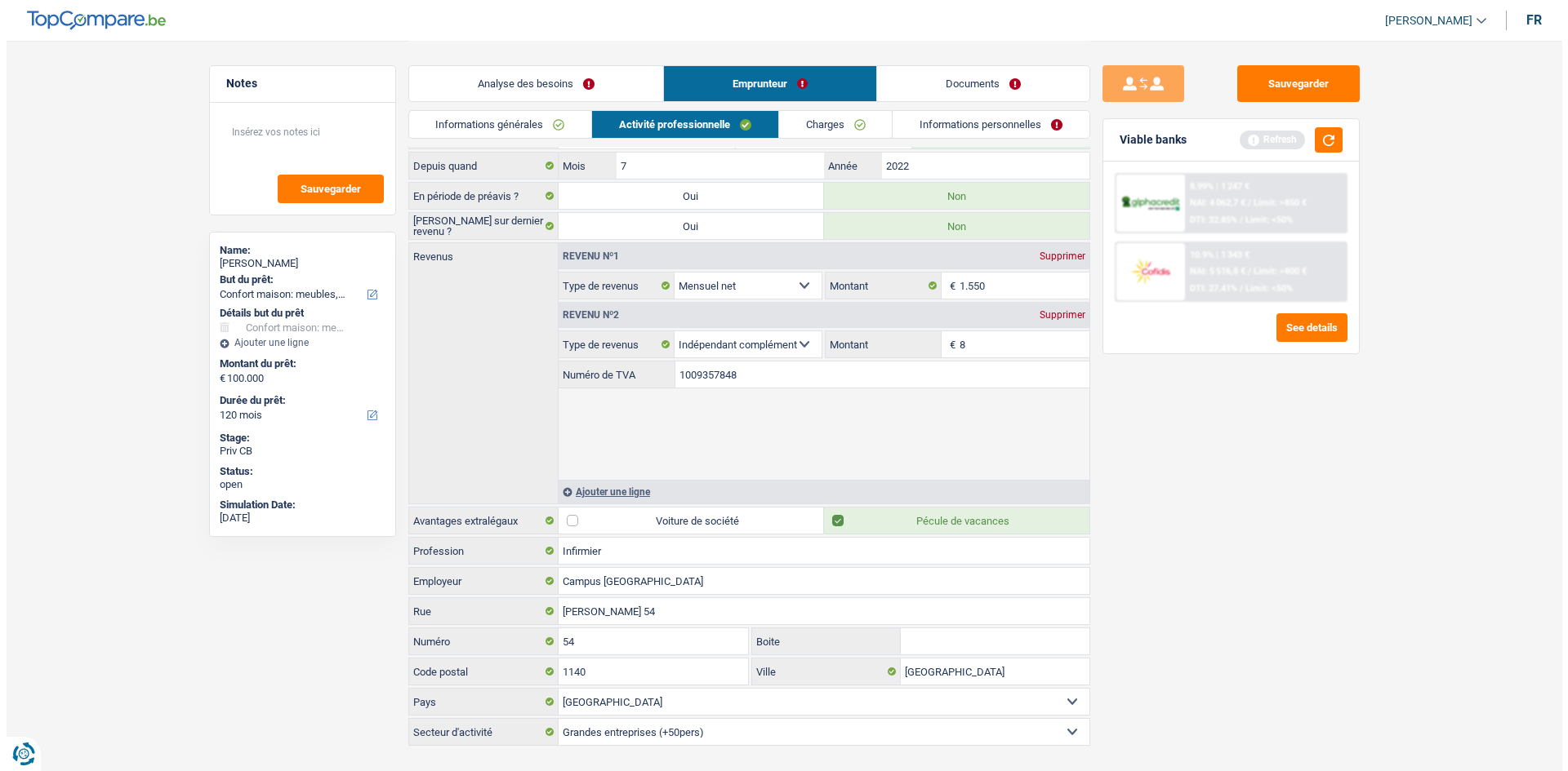
scroll to position [0, 0]
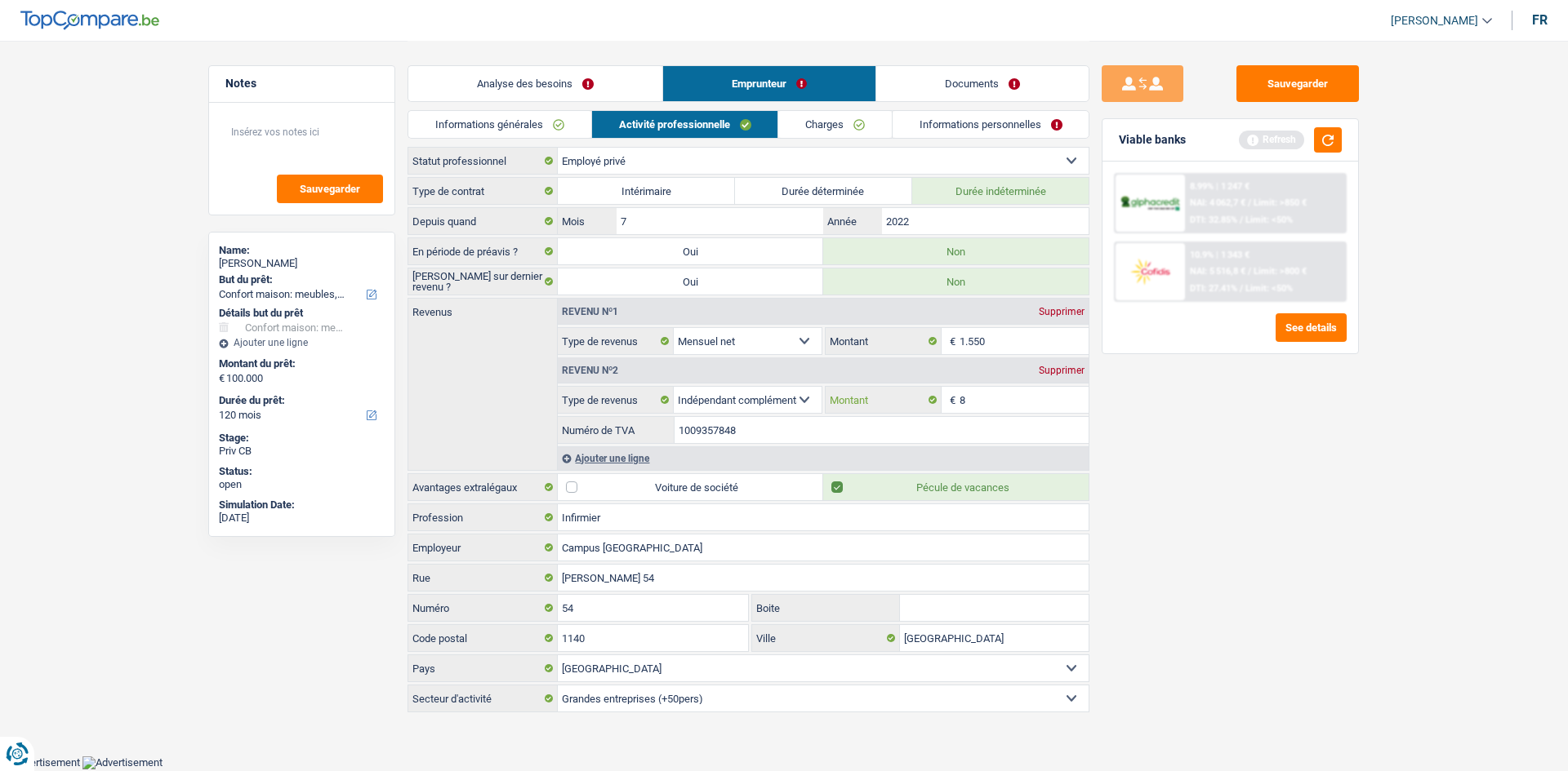
click at [995, 395] on input "8" at bounding box center [1024, 400] width 130 height 26
type input "4.500"
click at [1329, 143] on button "button" at bounding box center [1327, 141] width 28 height 26
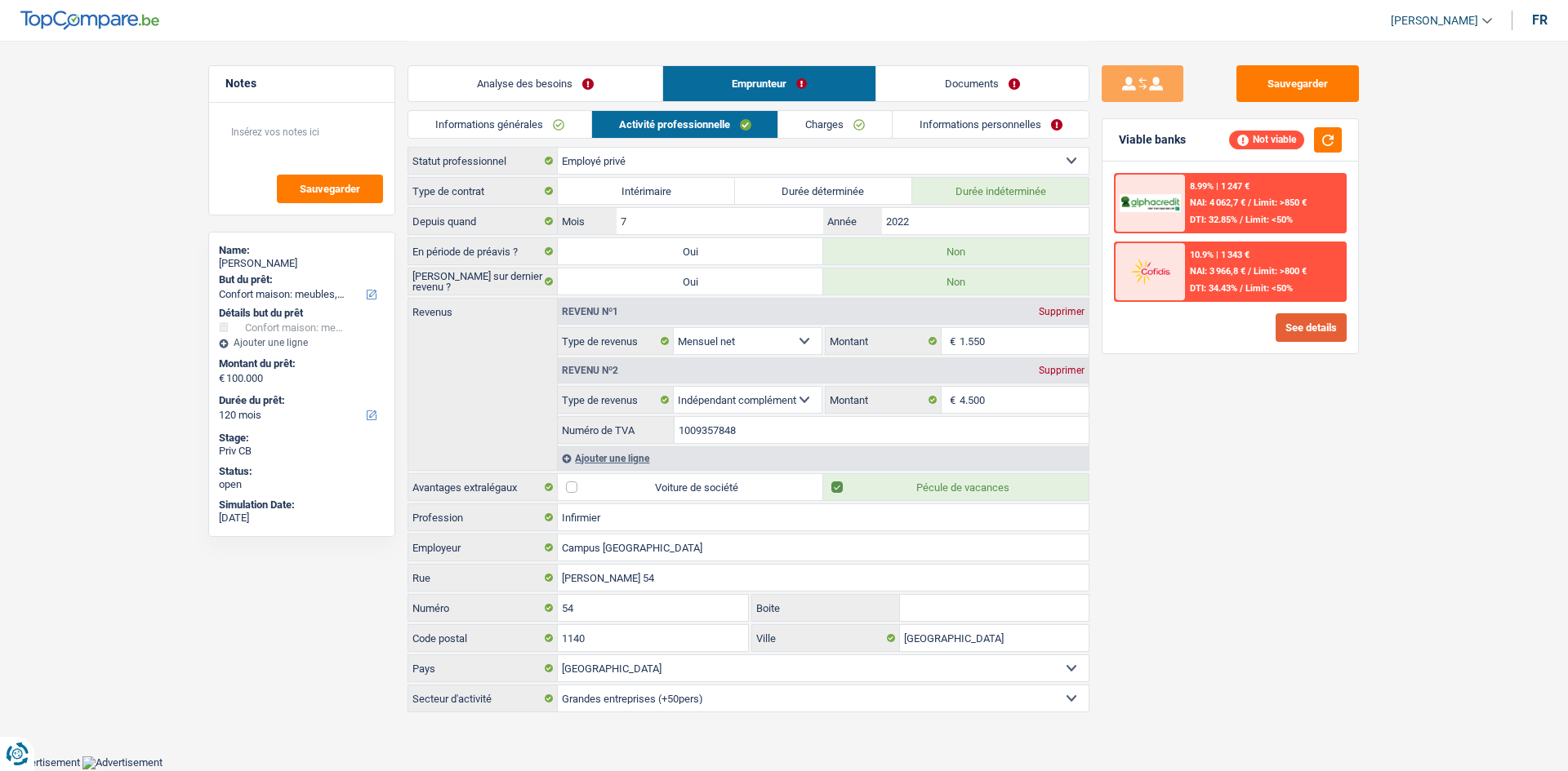
click at [1317, 335] on button "See details" at bounding box center [1311, 328] width 71 height 29
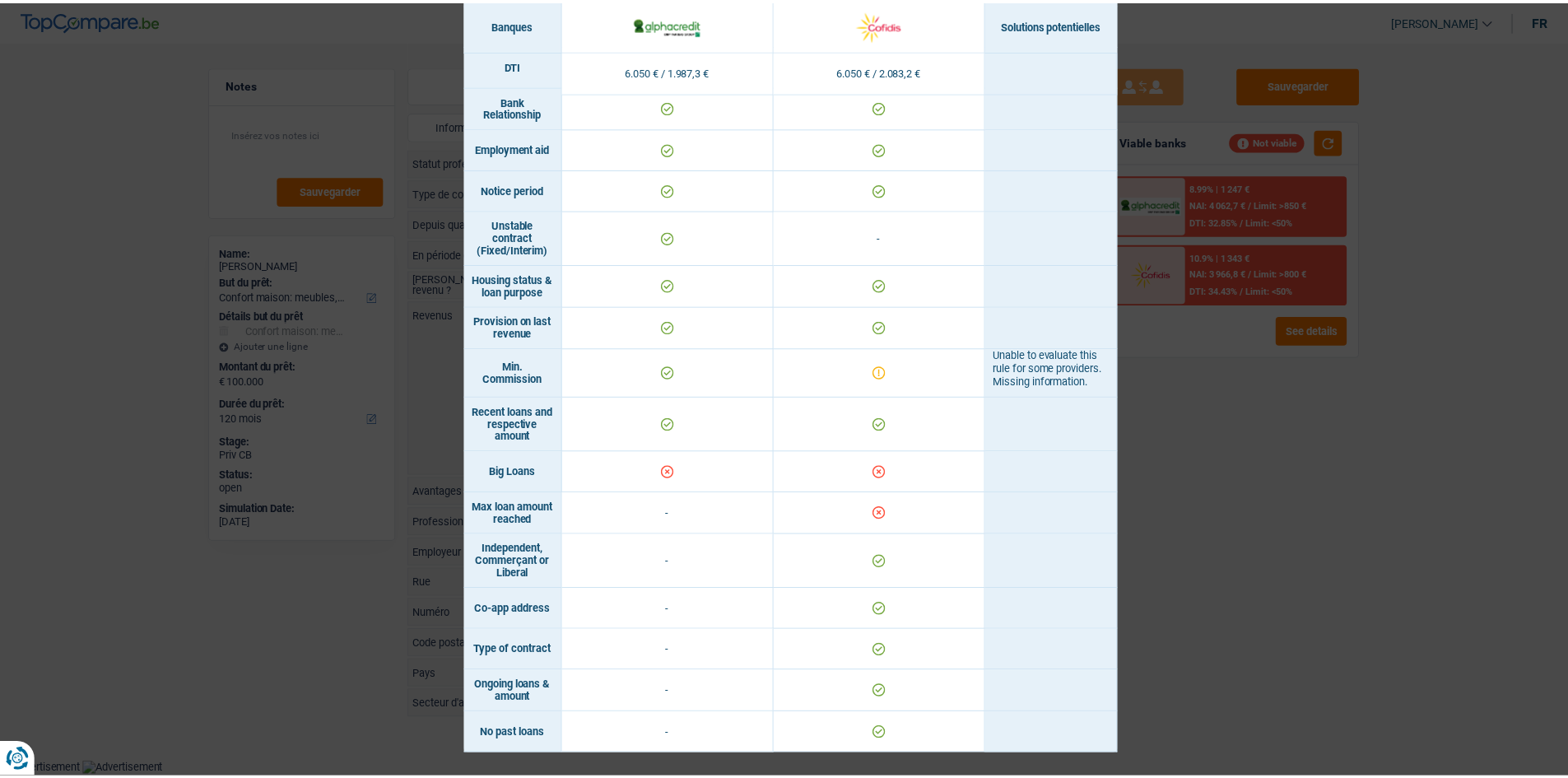
scroll to position [798, 0]
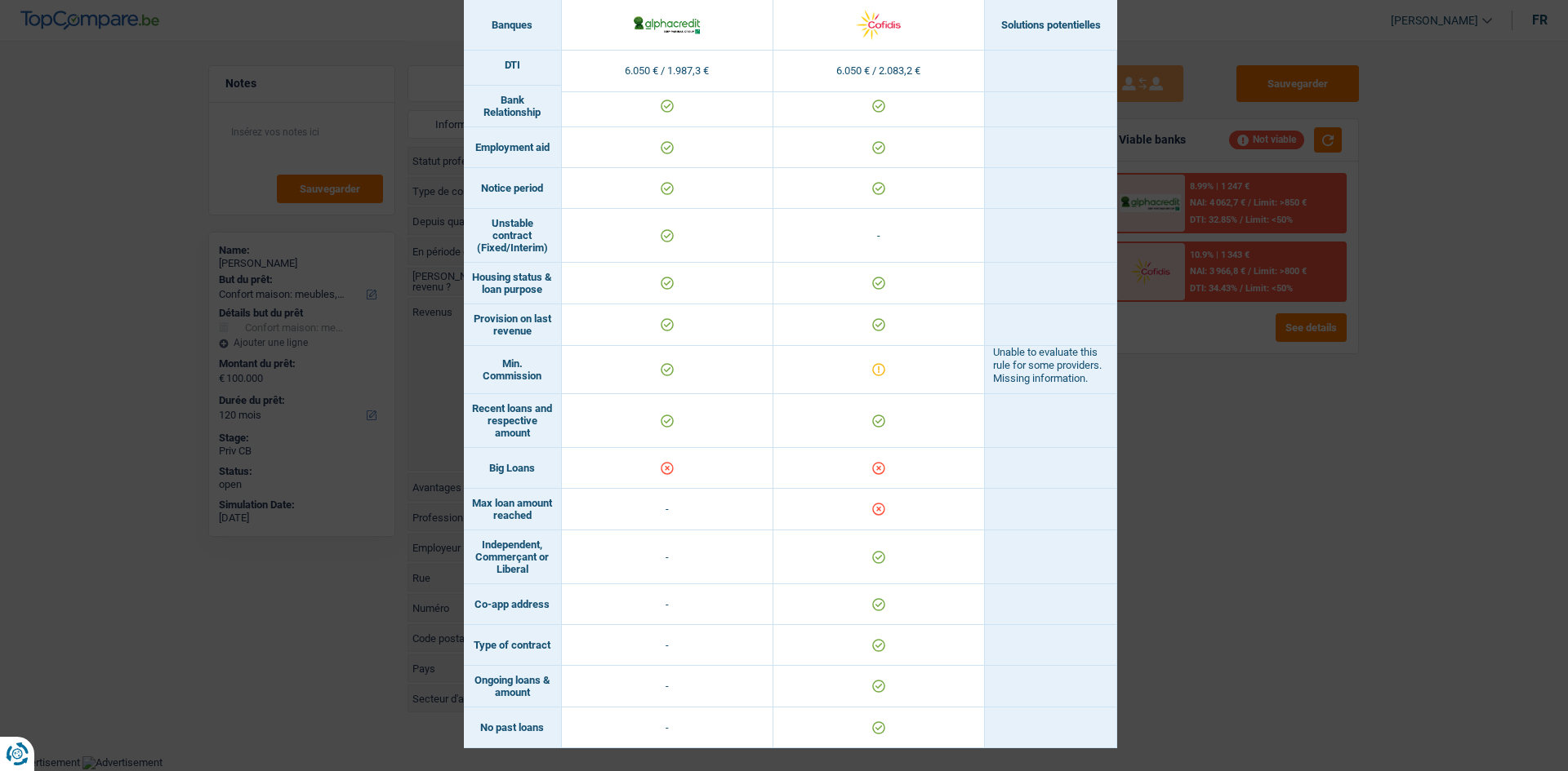
click at [1199, 476] on div "Banks conditions × Banques Solutions potentielles Revenus / Charges 6.050 € / 1…" at bounding box center [784, 385] width 1568 height 771
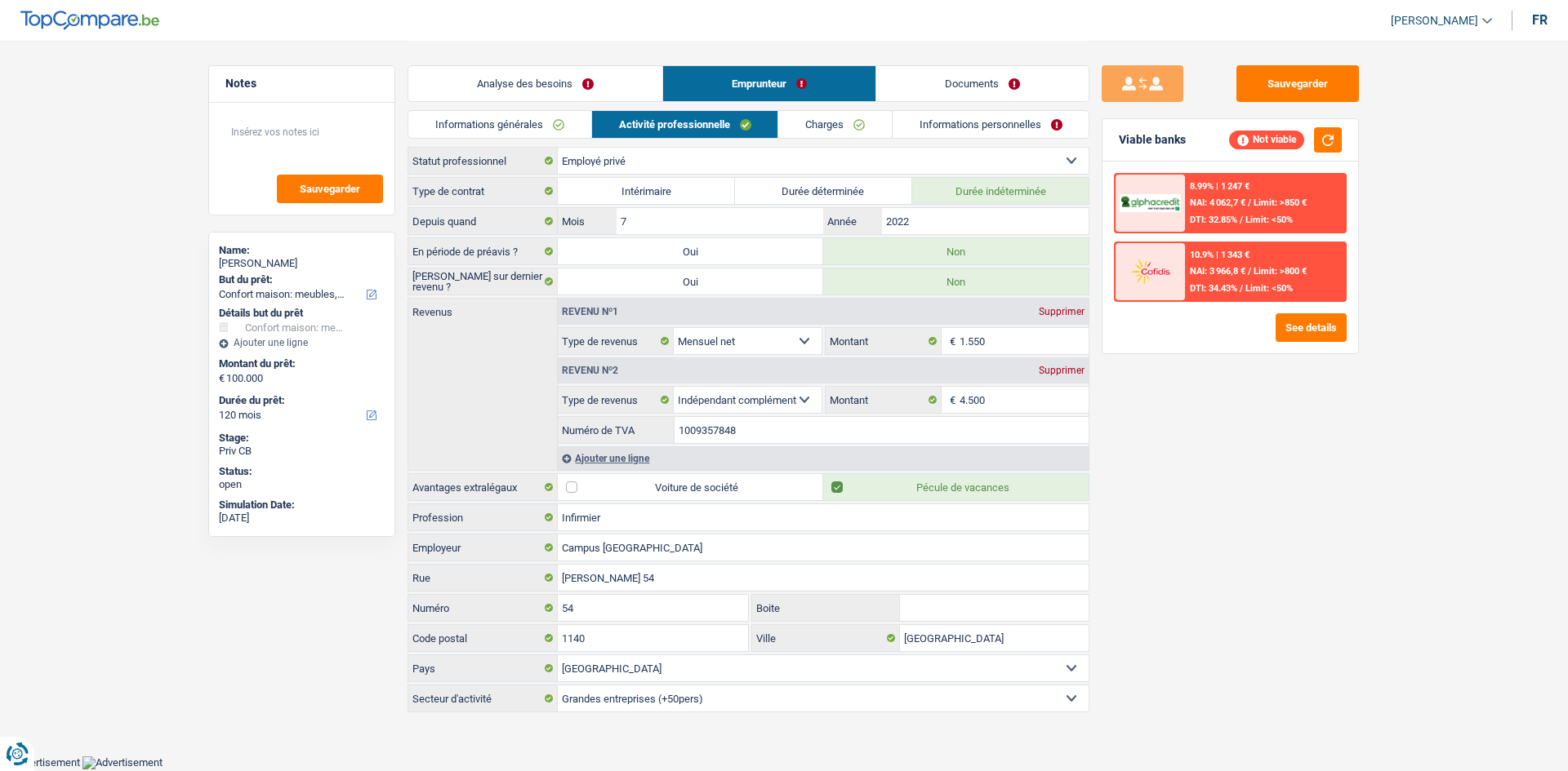
click at [834, 129] on link "Charges" at bounding box center [834, 124] width 114 height 27
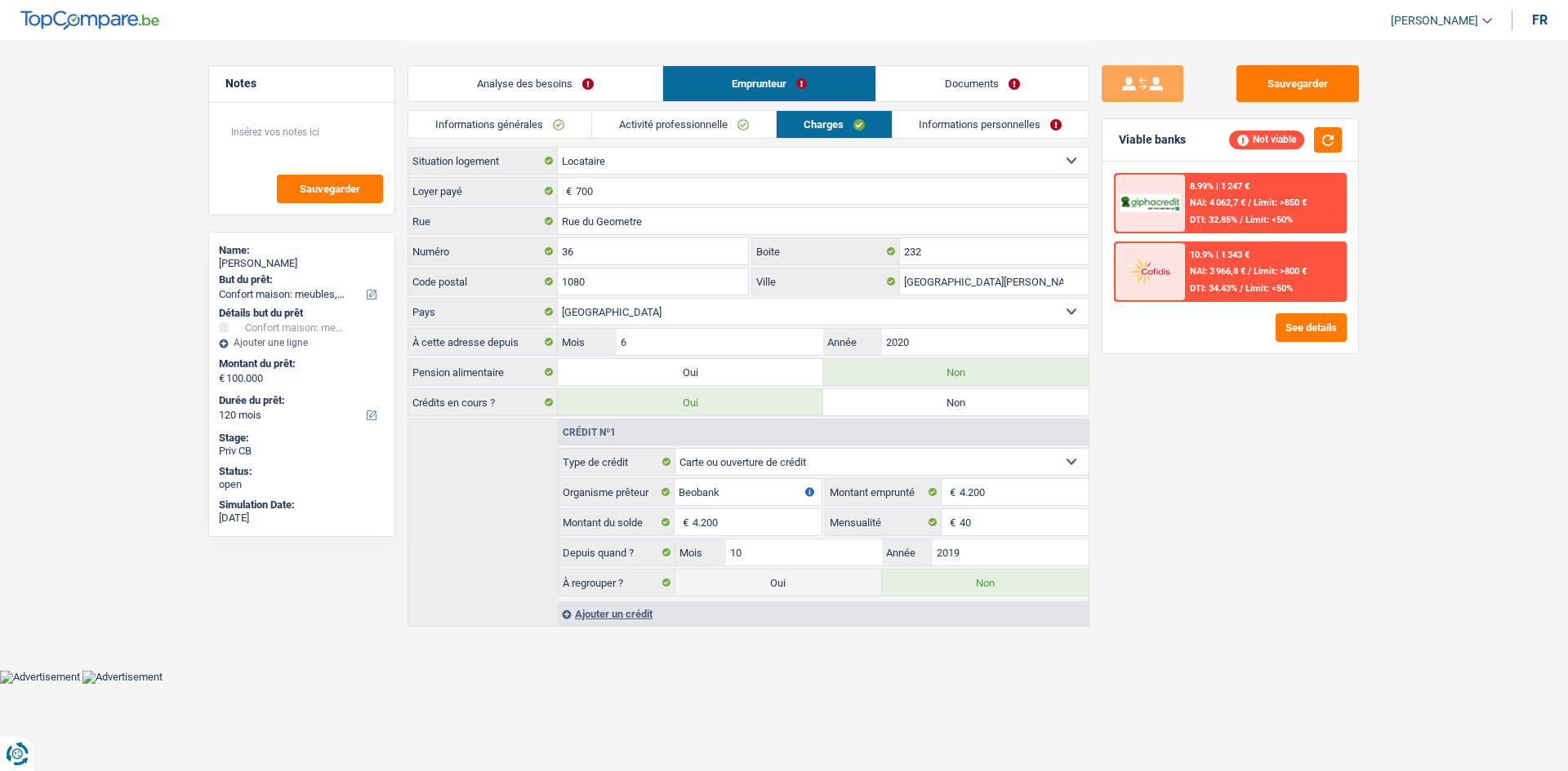
click at [956, 125] on link "Informations personnelles" at bounding box center [991, 124] width 197 height 27
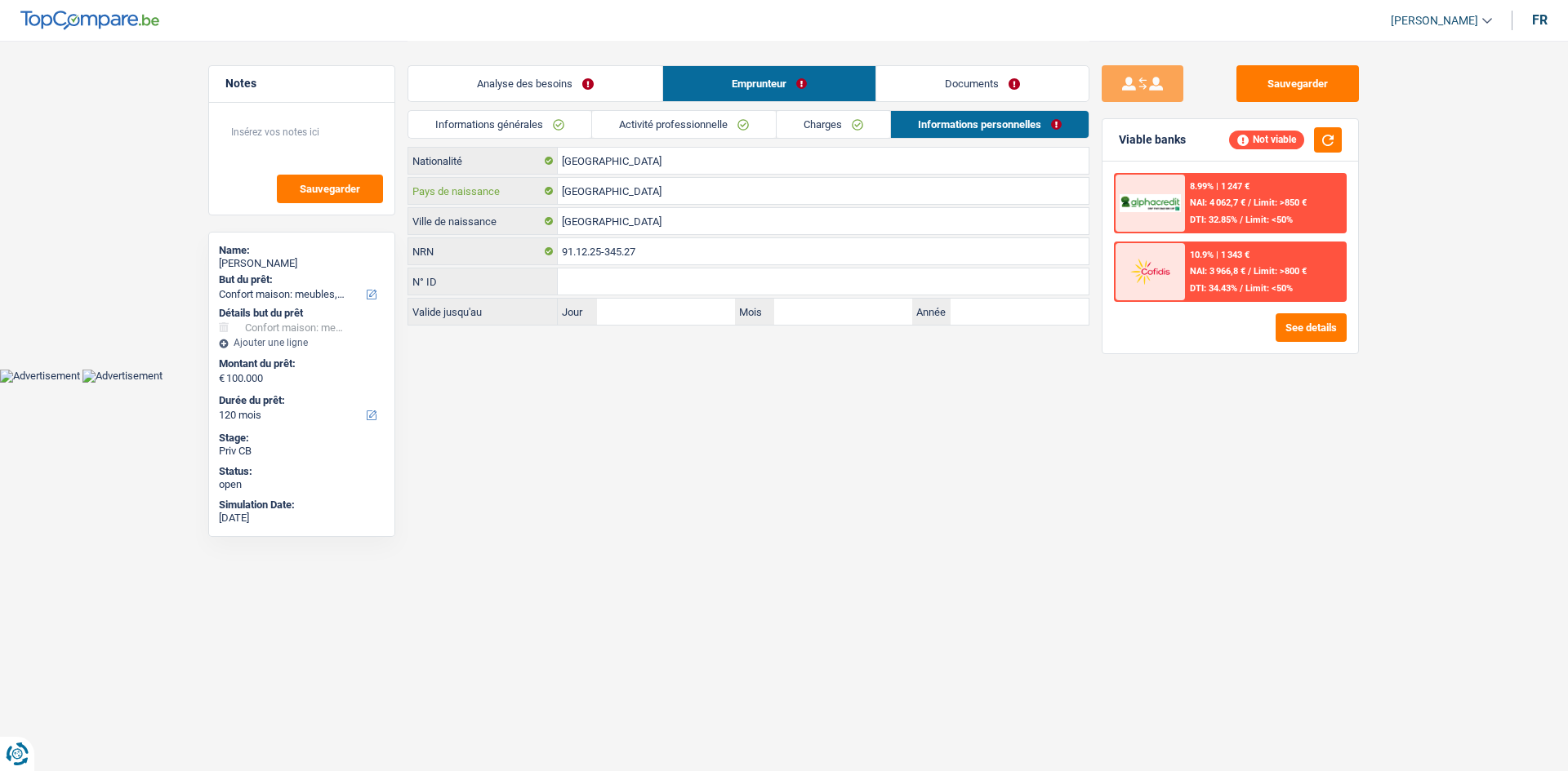
click at [650, 195] on input "[GEOGRAPHIC_DATA]" at bounding box center [823, 191] width 531 height 26
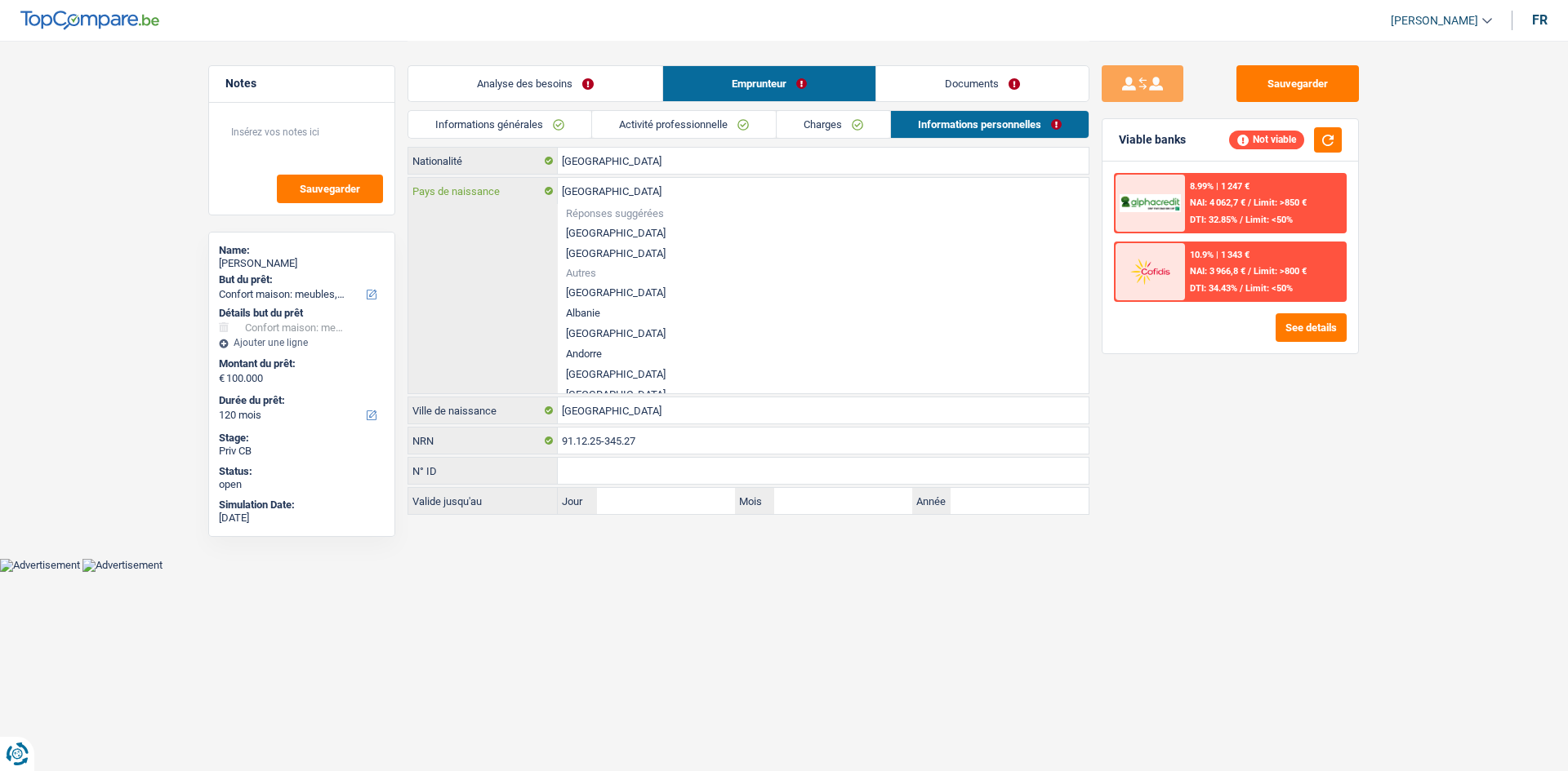
type input "Belgiqu"
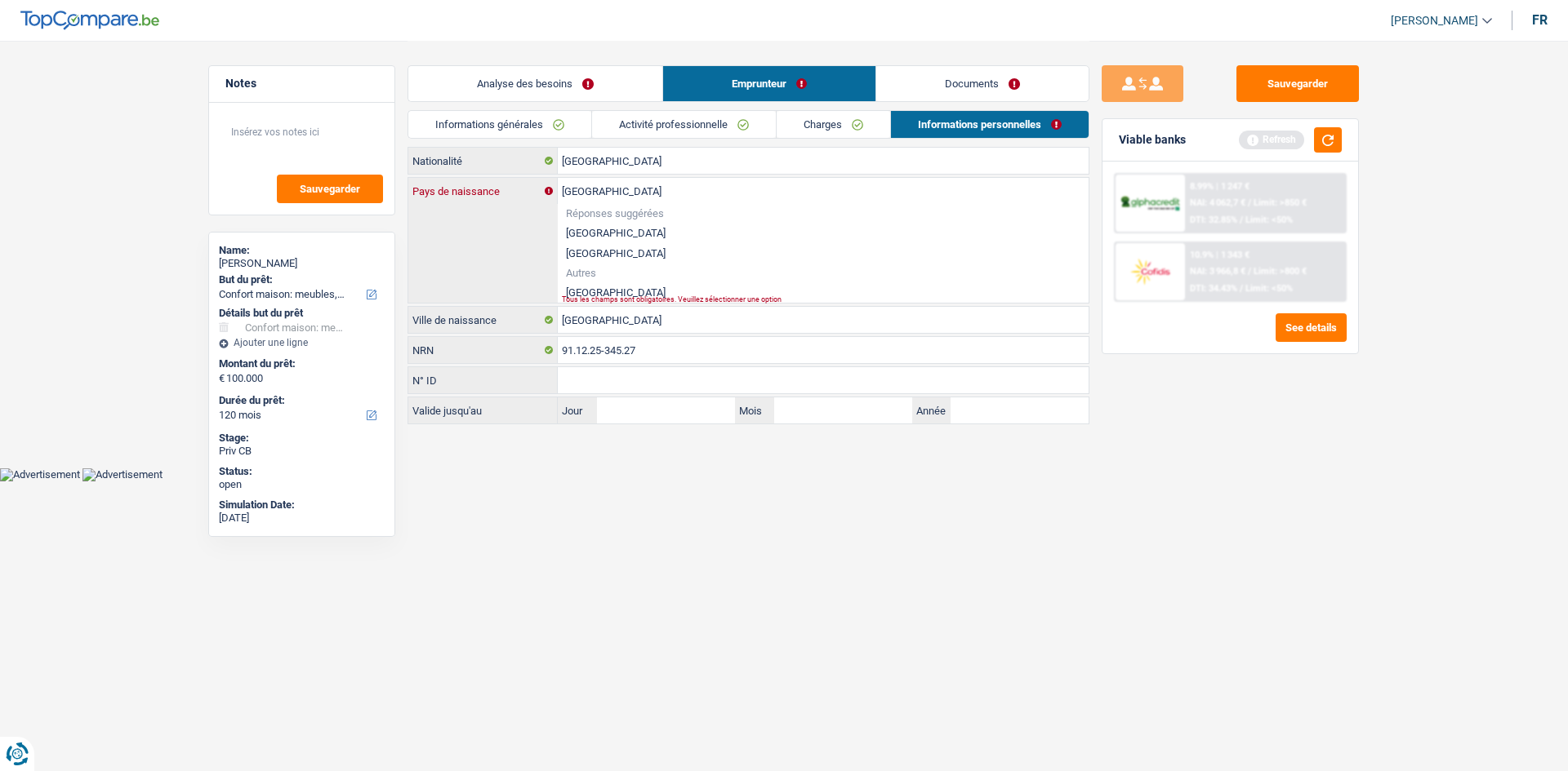
type input "Burundi"
click at [594, 287] on li "Burundi" at bounding box center [823, 292] width 531 height 21
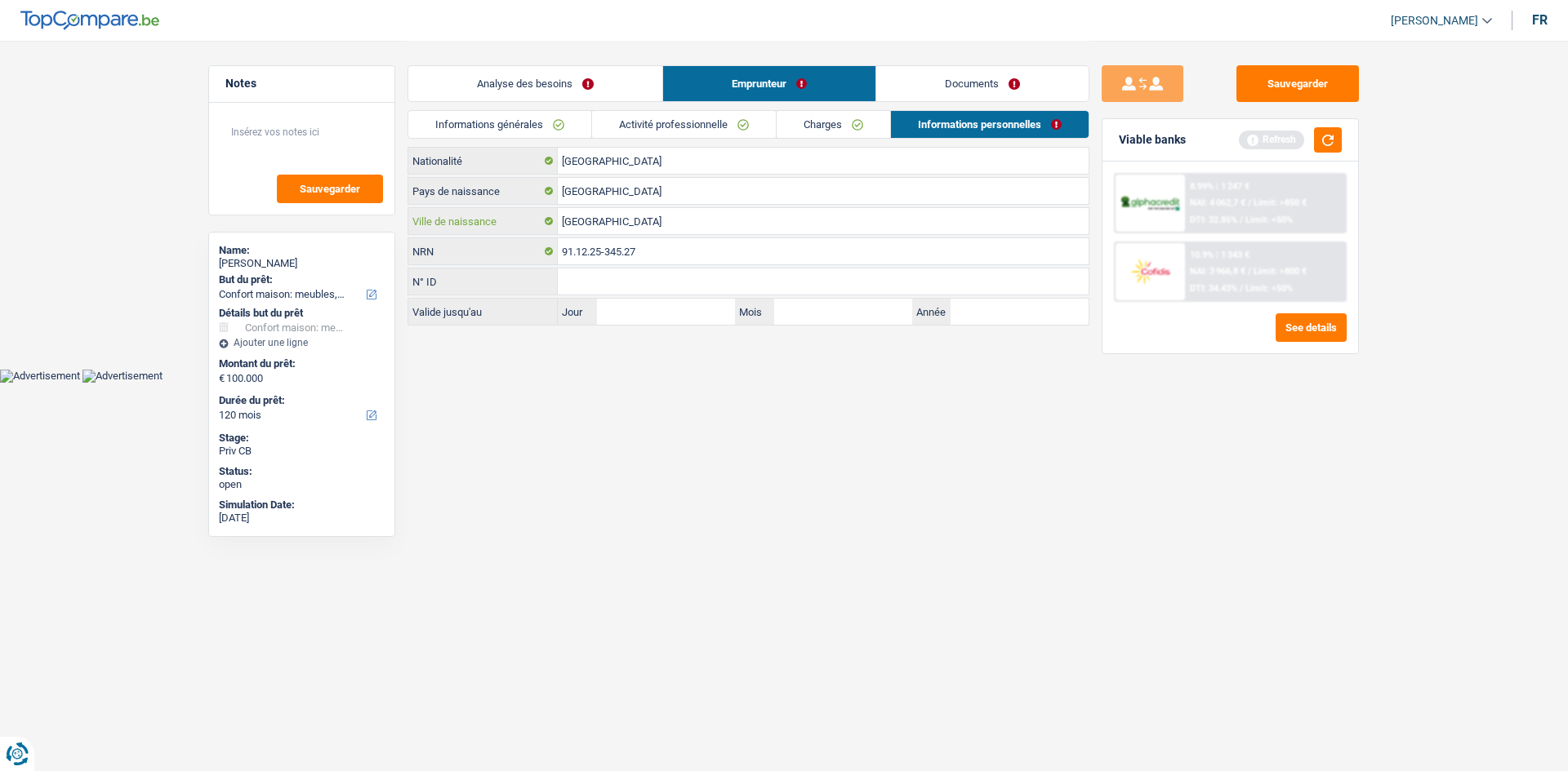
click at [645, 214] on input "Bruxelles" at bounding box center [823, 221] width 531 height 26
type input "B"
type input "Muyinga"
click at [588, 76] on link "Analyse des besoins" at bounding box center [535, 83] width 254 height 35
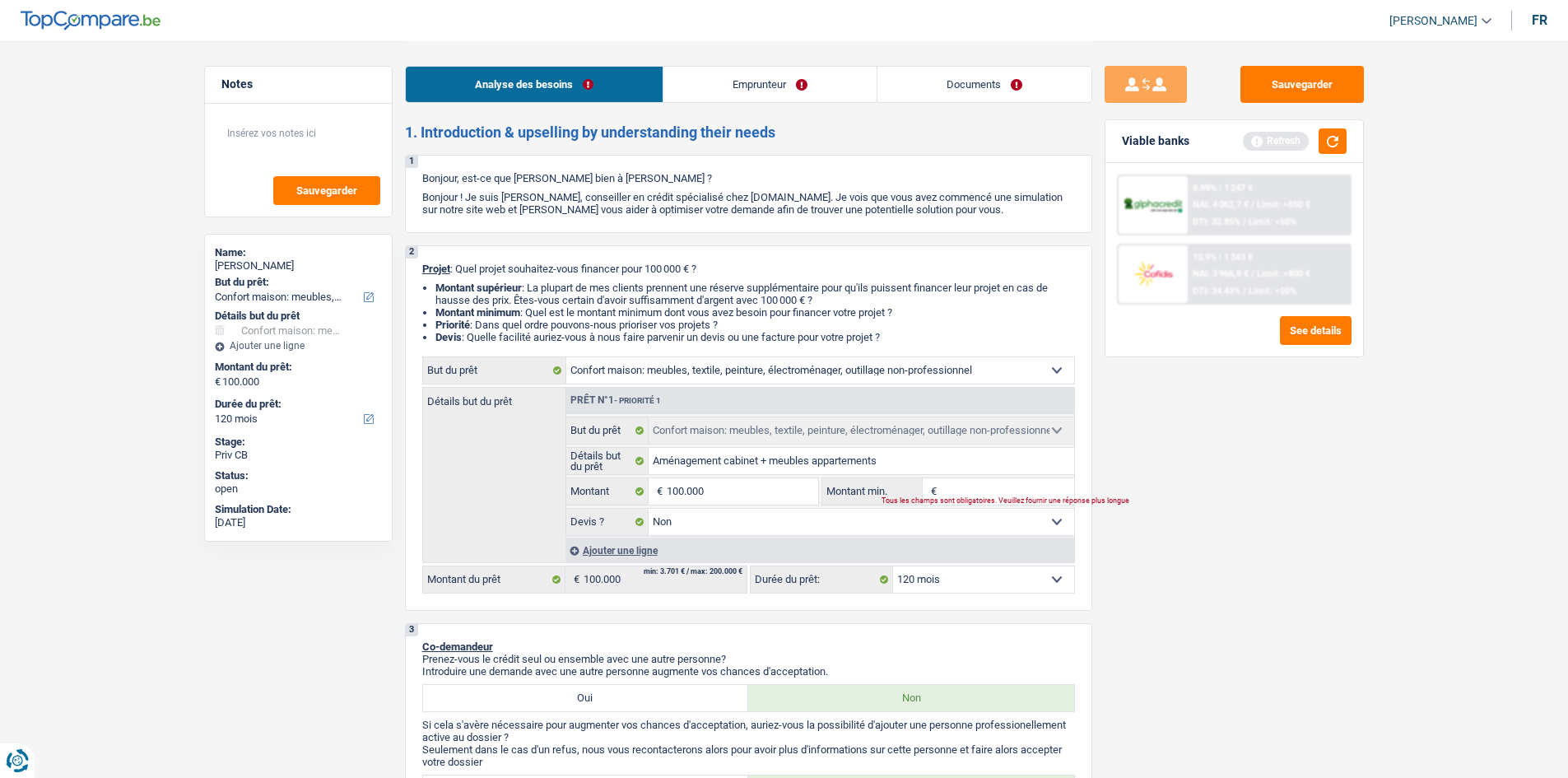
click at [789, 82] on link "Emprunteur" at bounding box center [771, 84] width 214 height 35
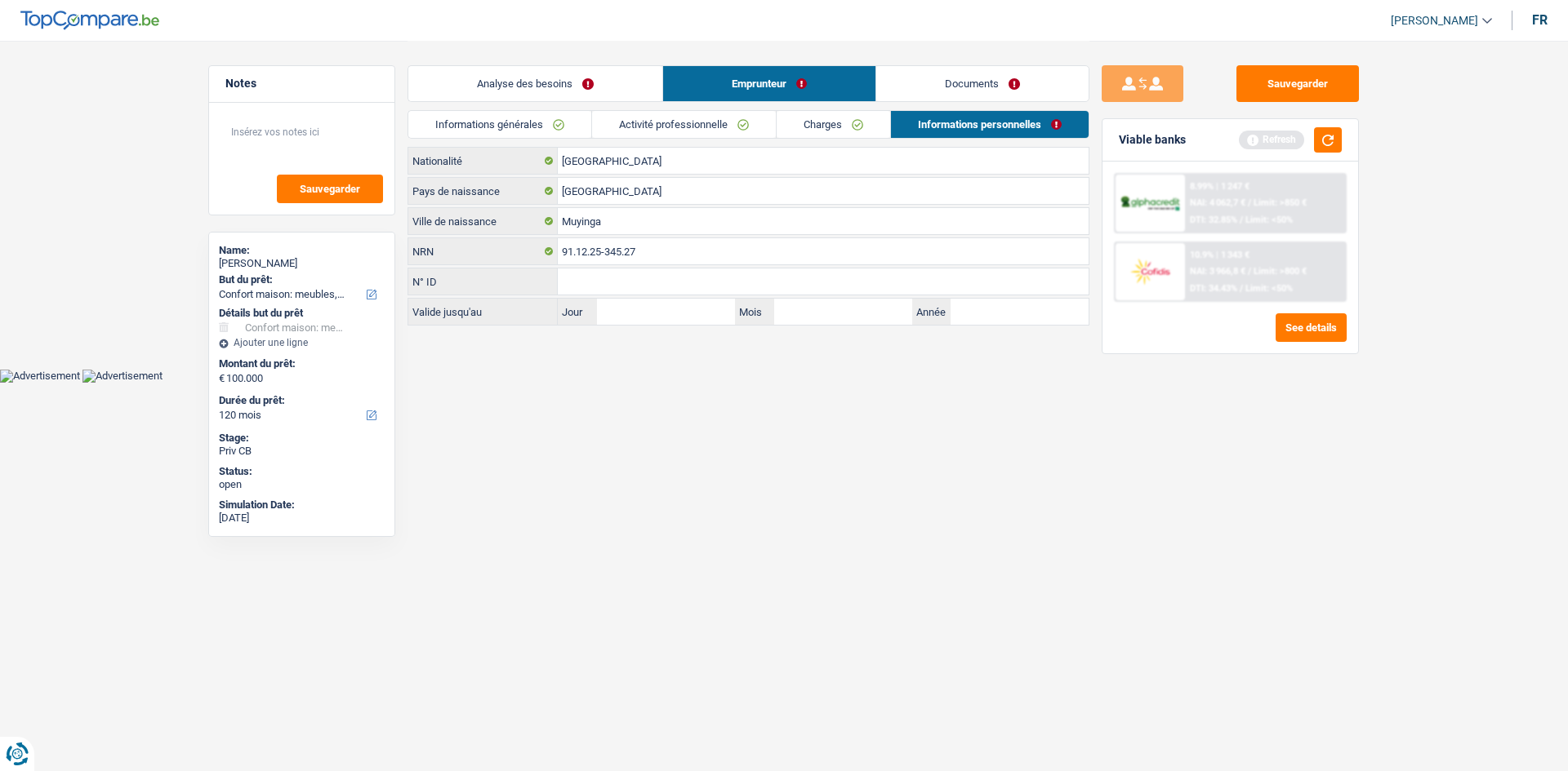
click at [960, 86] on link "Documents" at bounding box center [982, 83] width 212 height 35
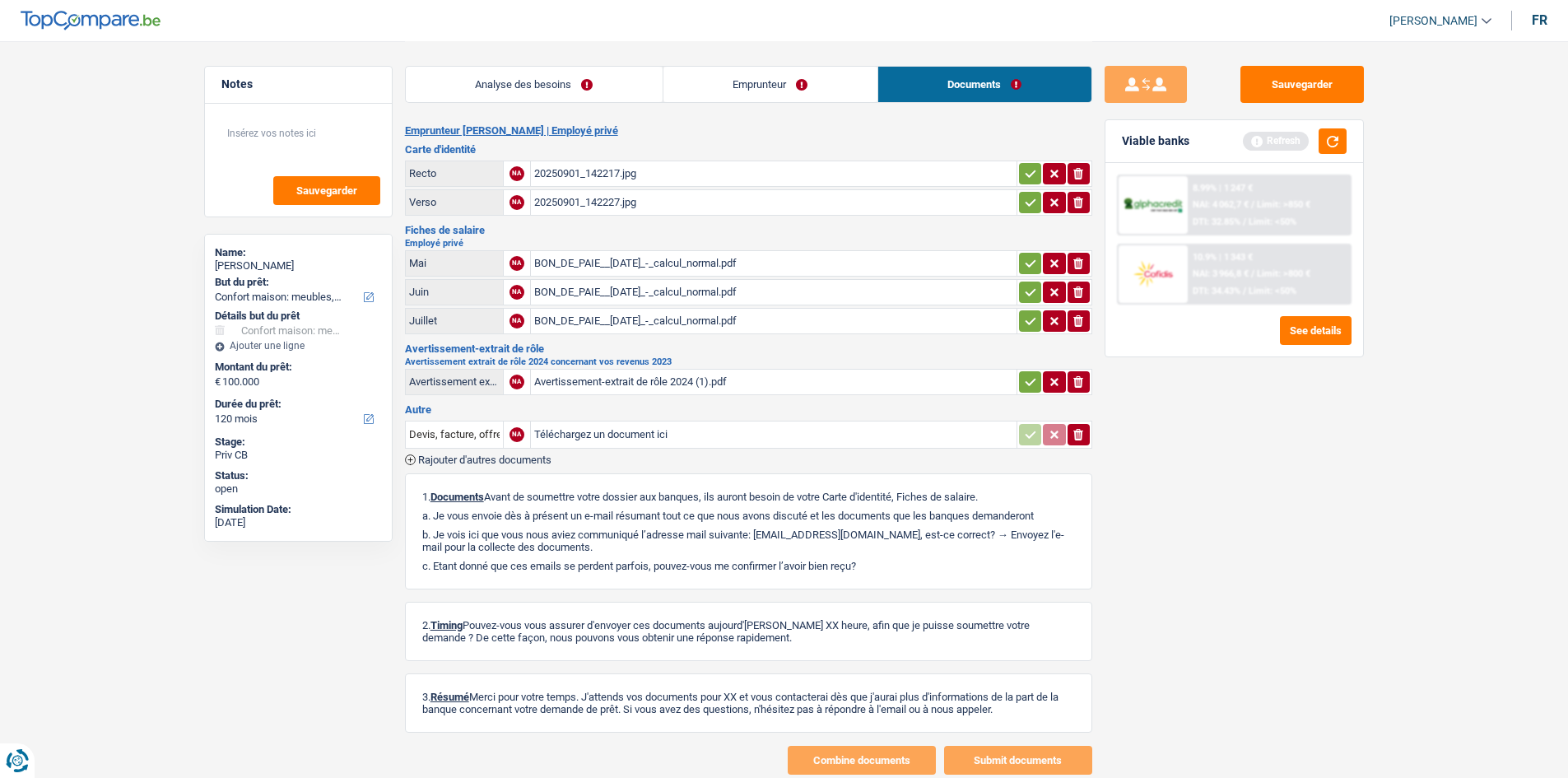
click at [646, 264] on div "BON_DE_PAIE__2025-05-31_-_calcul_normal.pdf" at bounding box center [774, 264] width 479 height 25
click at [619, 378] on div "Avertissement-extrait de rôle 2024 (1).pdf" at bounding box center [774, 382] width 479 height 25
click at [779, 88] on link "Emprunteur" at bounding box center [771, 84] width 214 height 35
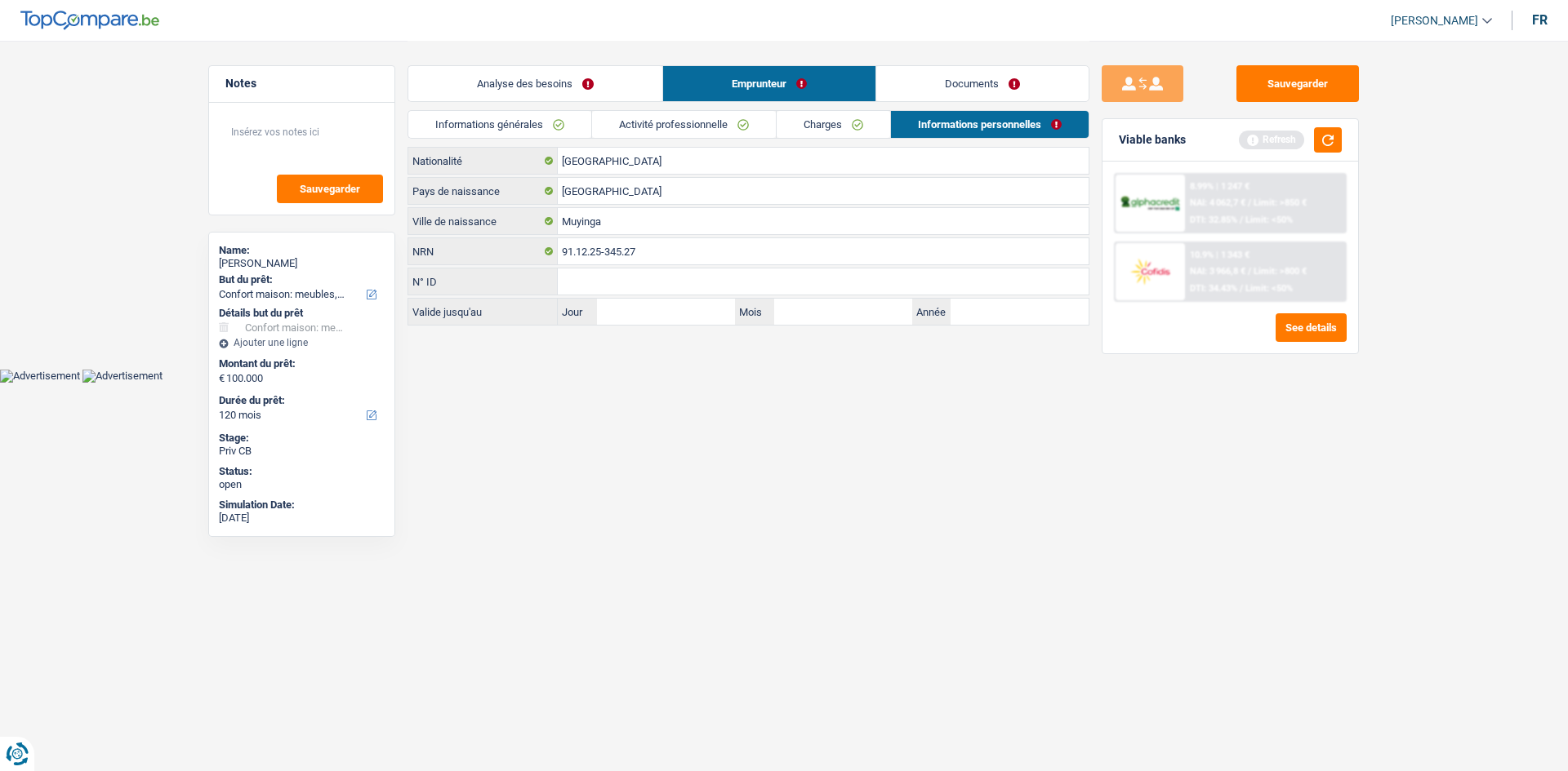
click at [550, 82] on link "Analyse des besoins" at bounding box center [535, 83] width 254 height 35
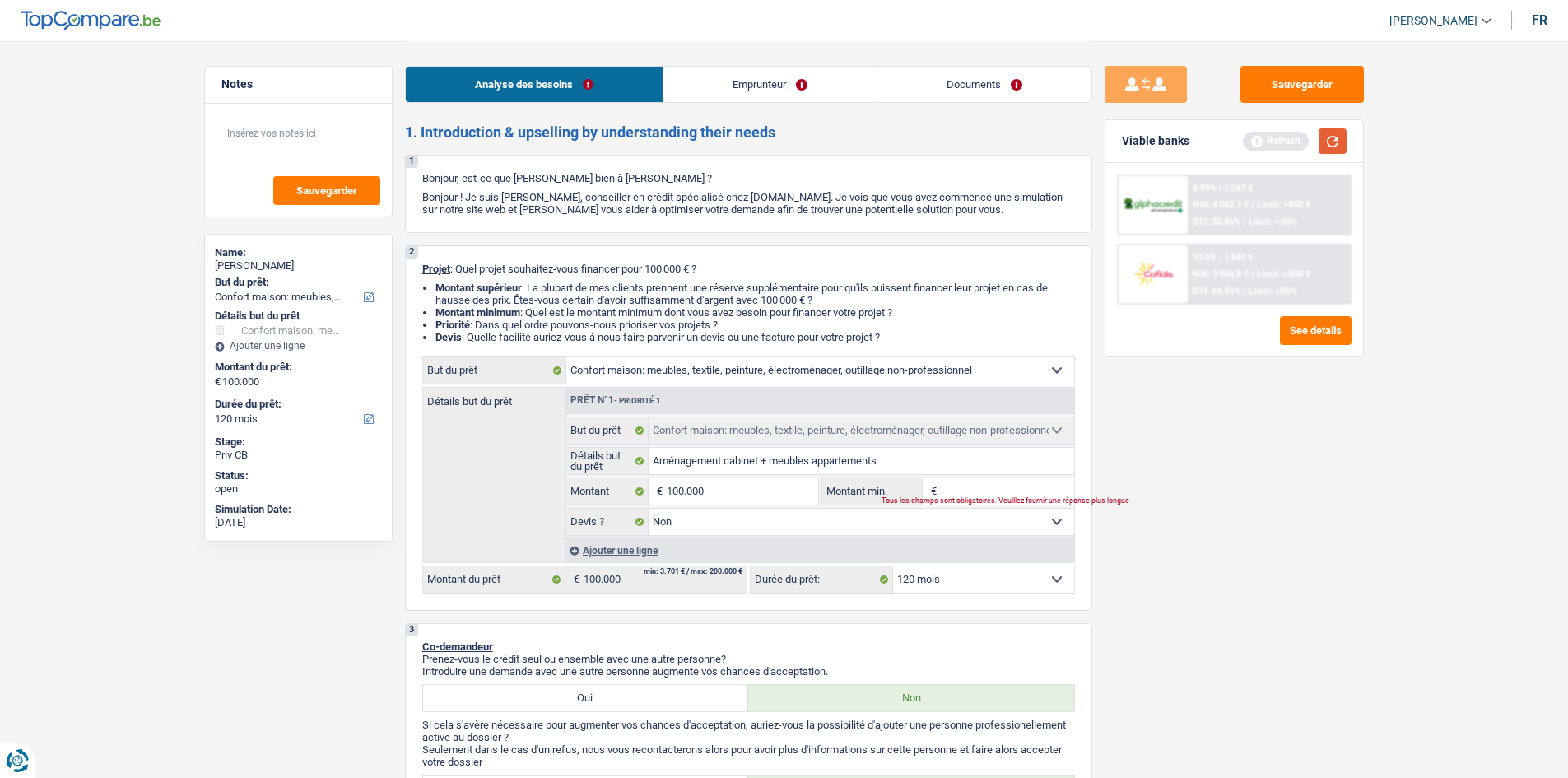
click at [1335, 143] on button "button" at bounding box center [1332, 142] width 28 height 26
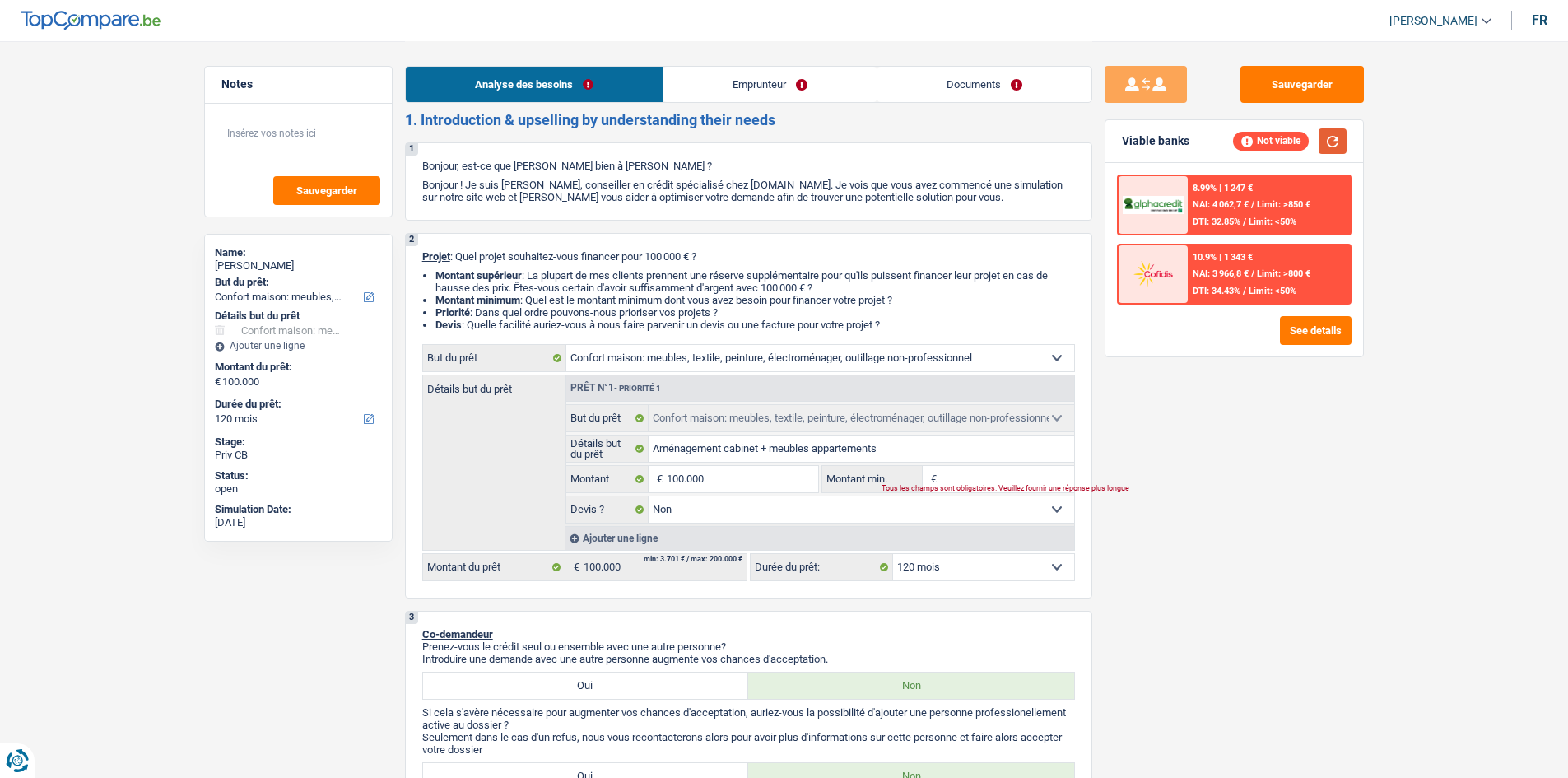
scroll to position [0, 0]
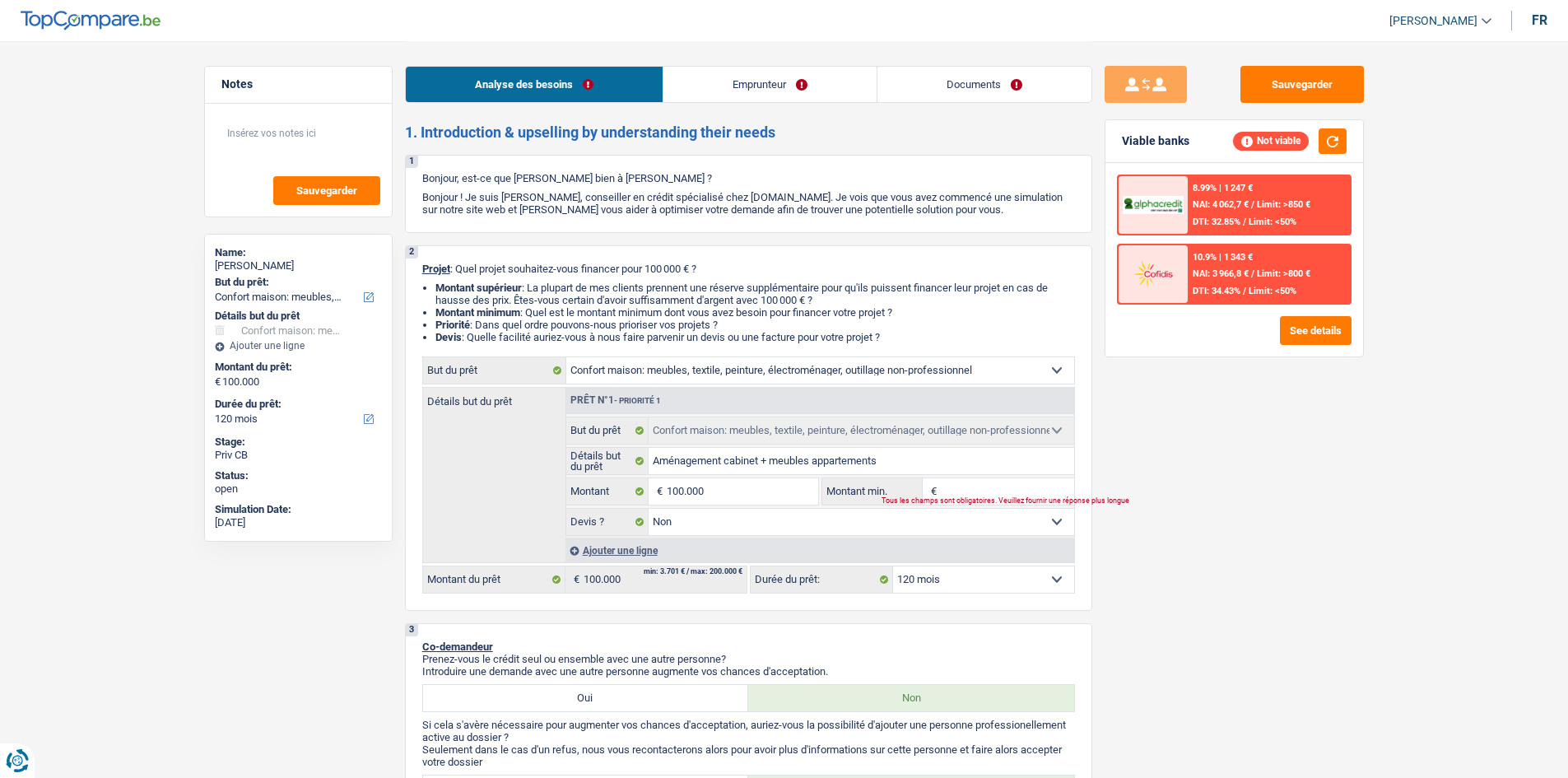
click at [945, 578] on select "12 mois 18 mois 24 mois 30 mois 36 mois 42 mois 48 mois 60 mois 72 mois 84 mois…" at bounding box center [983, 579] width 181 height 26
click at [1339, 146] on button "button" at bounding box center [1332, 142] width 28 height 26
click at [733, 495] on input "100.000" at bounding box center [742, 491] width 151 height 26
type input "10.000"
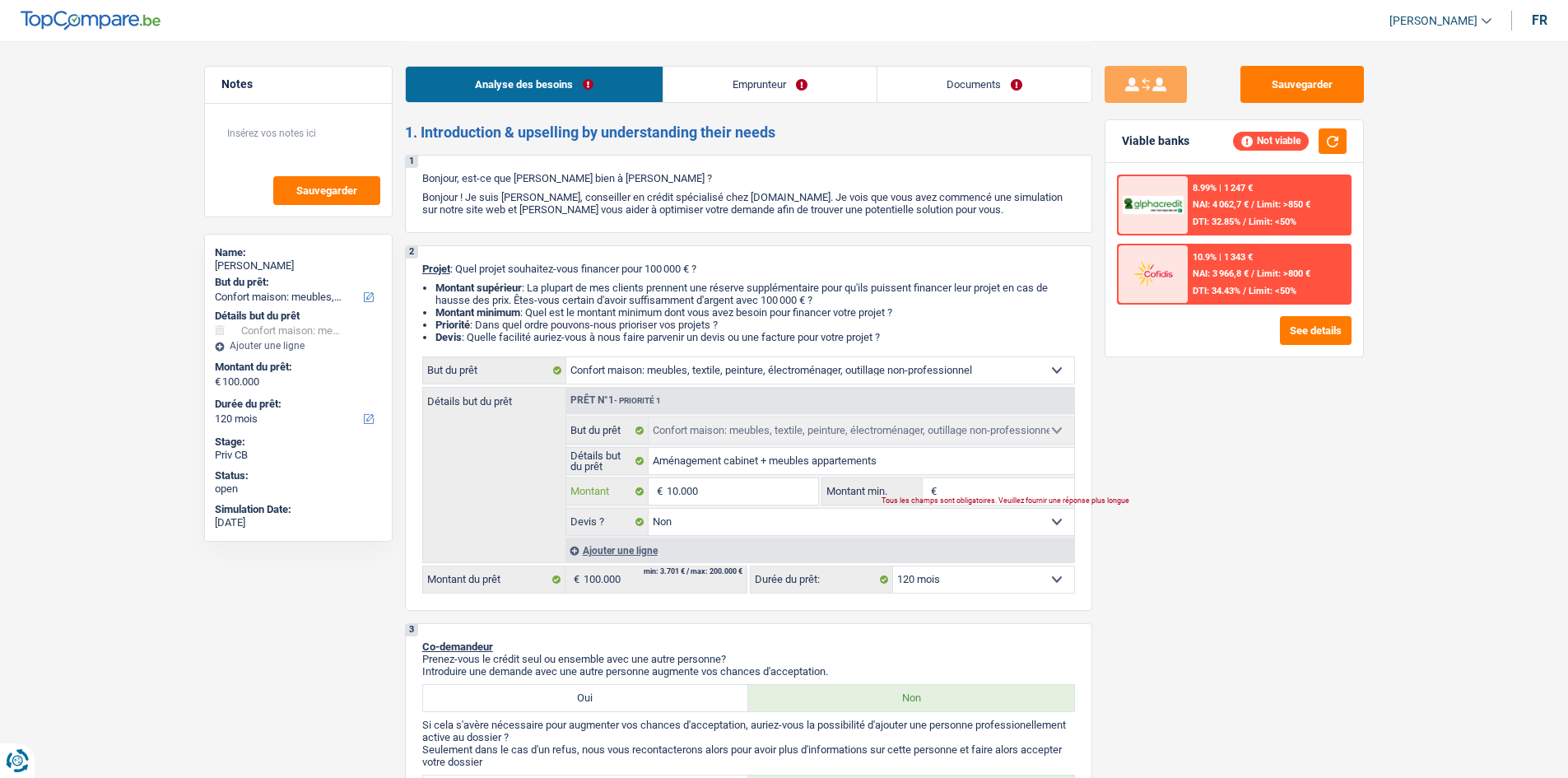
type input "10.000"
type input "1.000"
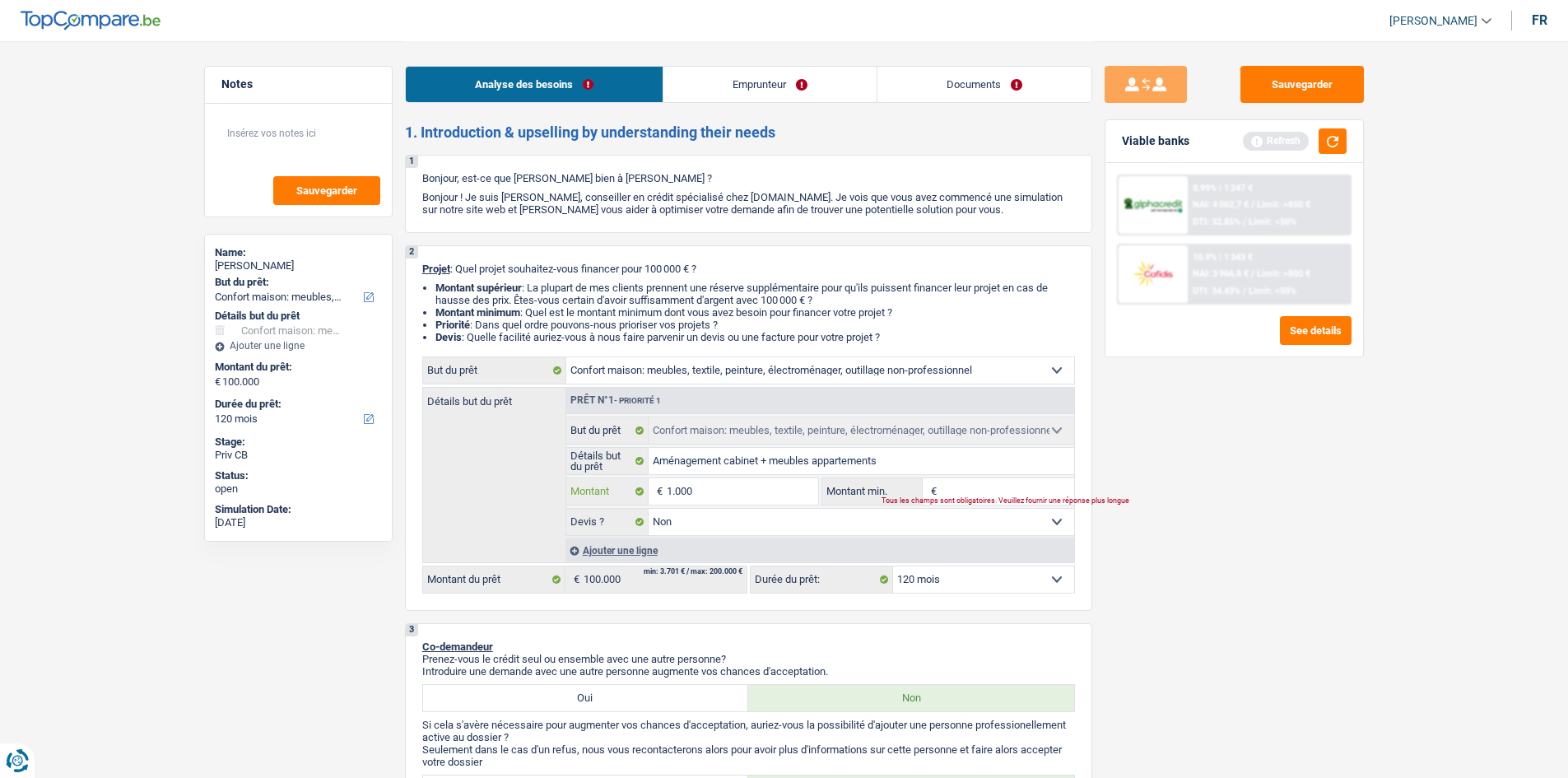
type input "100"
type input "10"
type input "1"
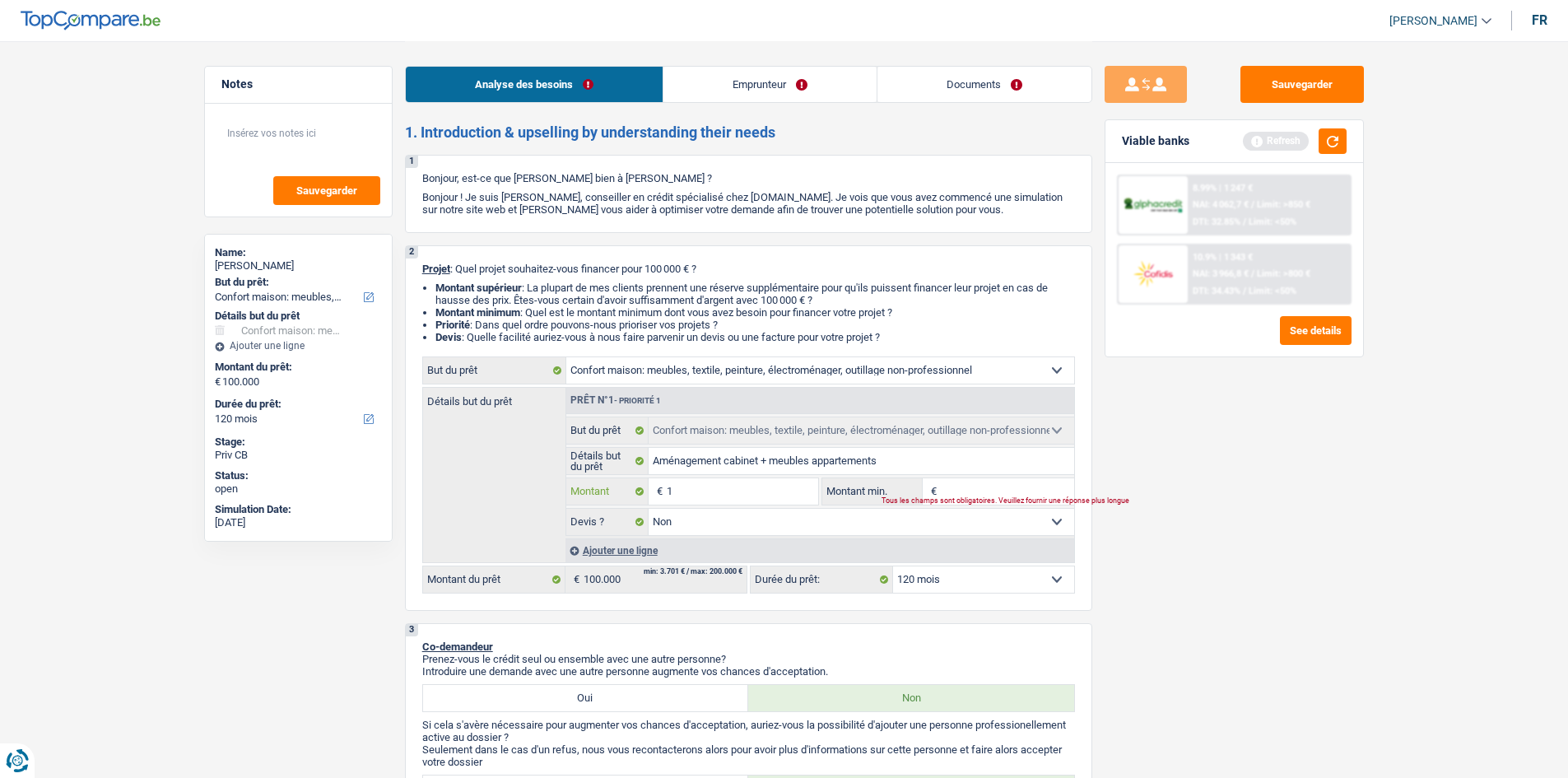
type input "1"
type input "8"
type input "80"
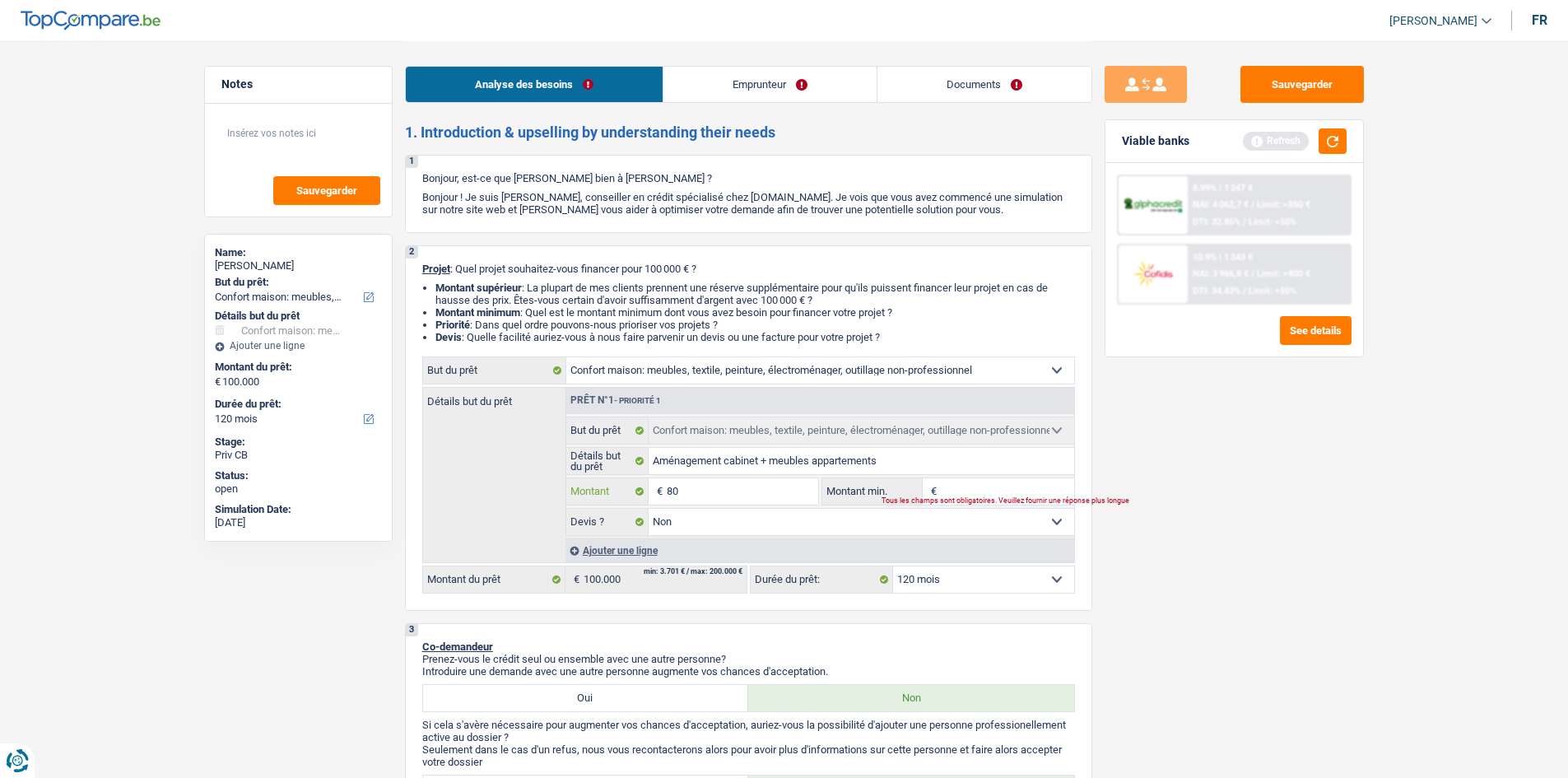
type input "800"
type input "8.000"
type input "80.000"
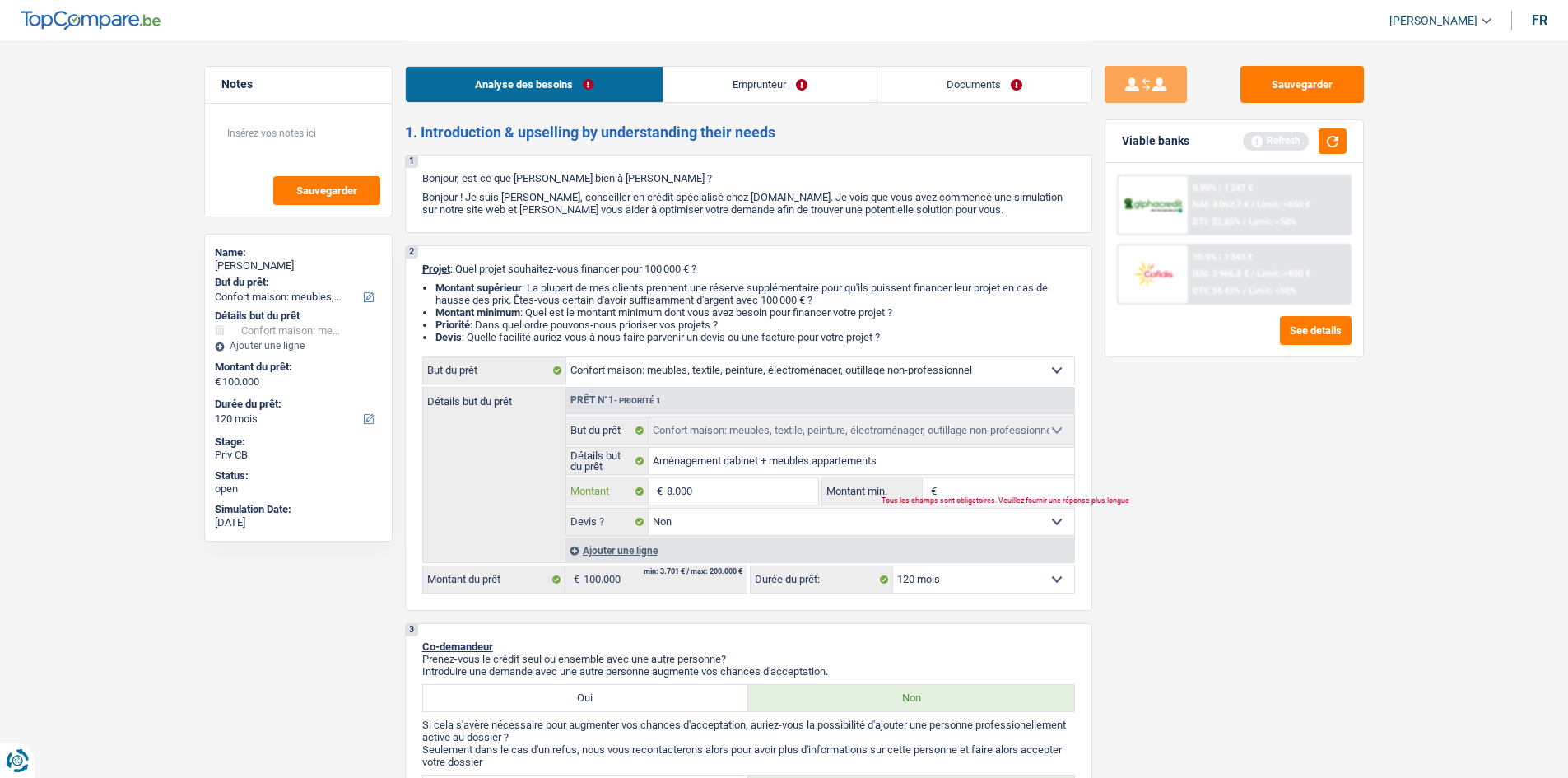
type input "80.000"
select select "144"
type input "80.000"
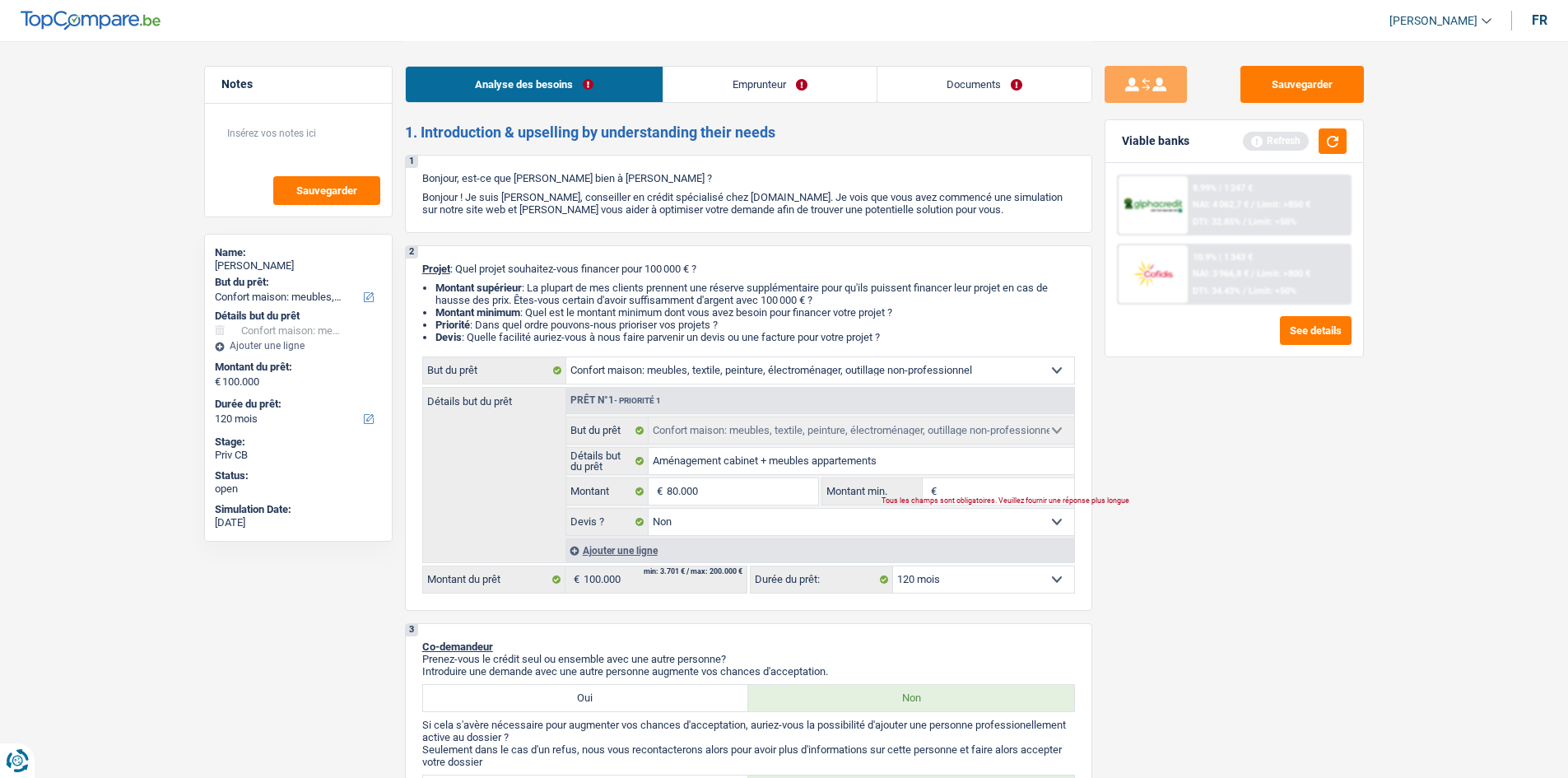
select select "144"
type input "80.000"
select select "144"
click at [967, 490] on input "Montant min." at bounding box center [1008, 491] width 134 height 26
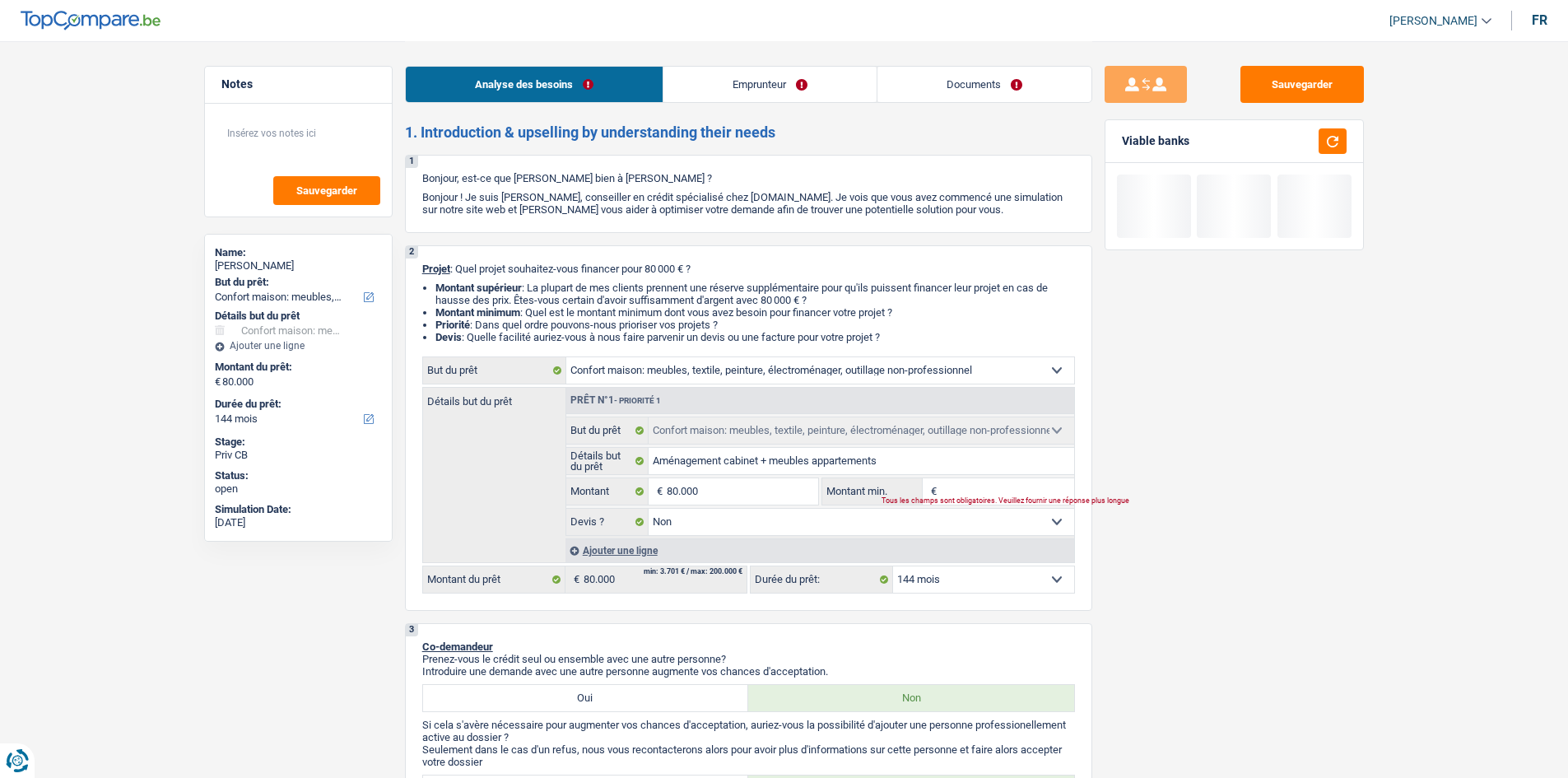
type input "8"
type input "80"
type input "800"
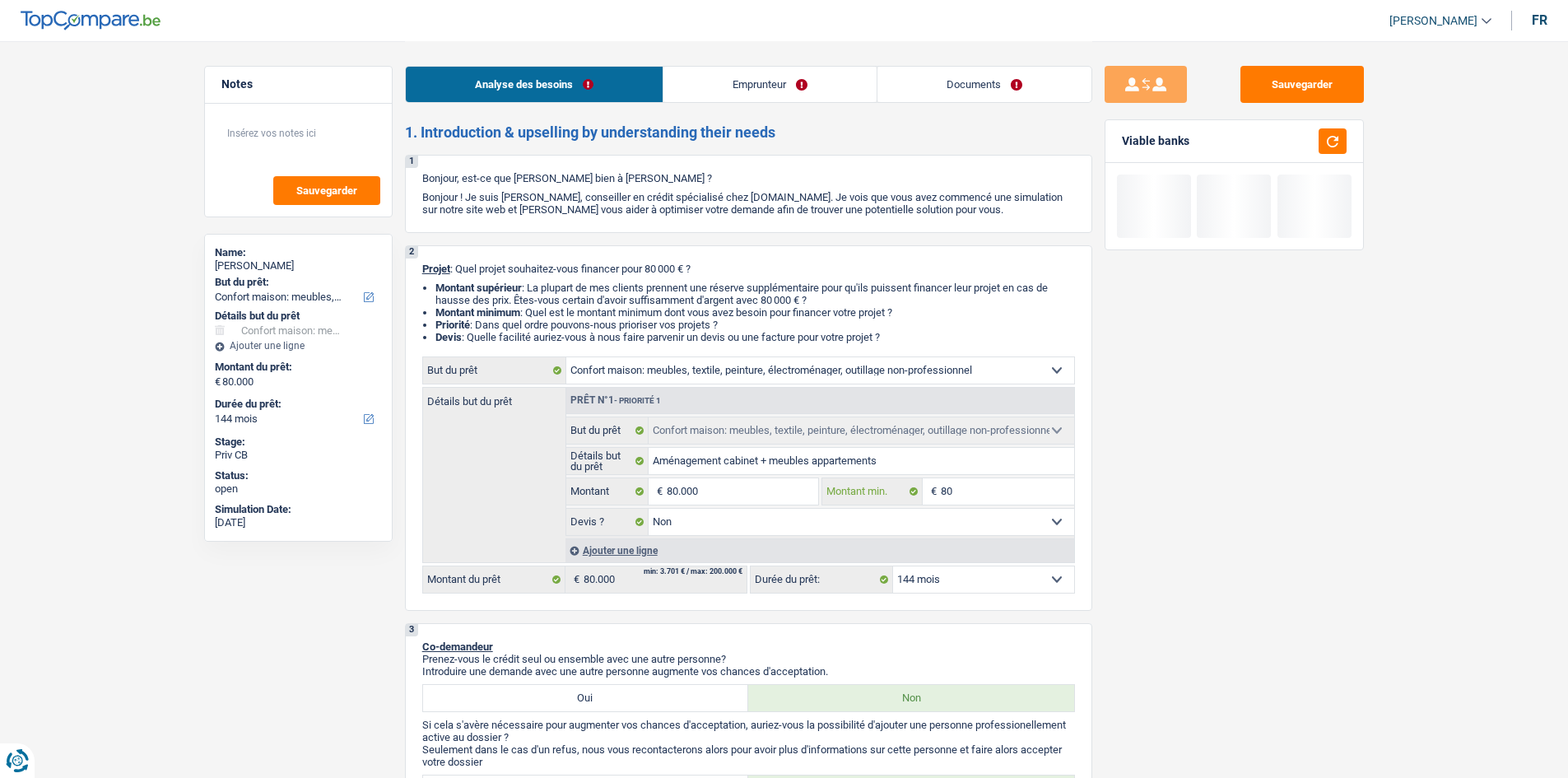
type input "800"
type input "8.000"
type input "80.000"
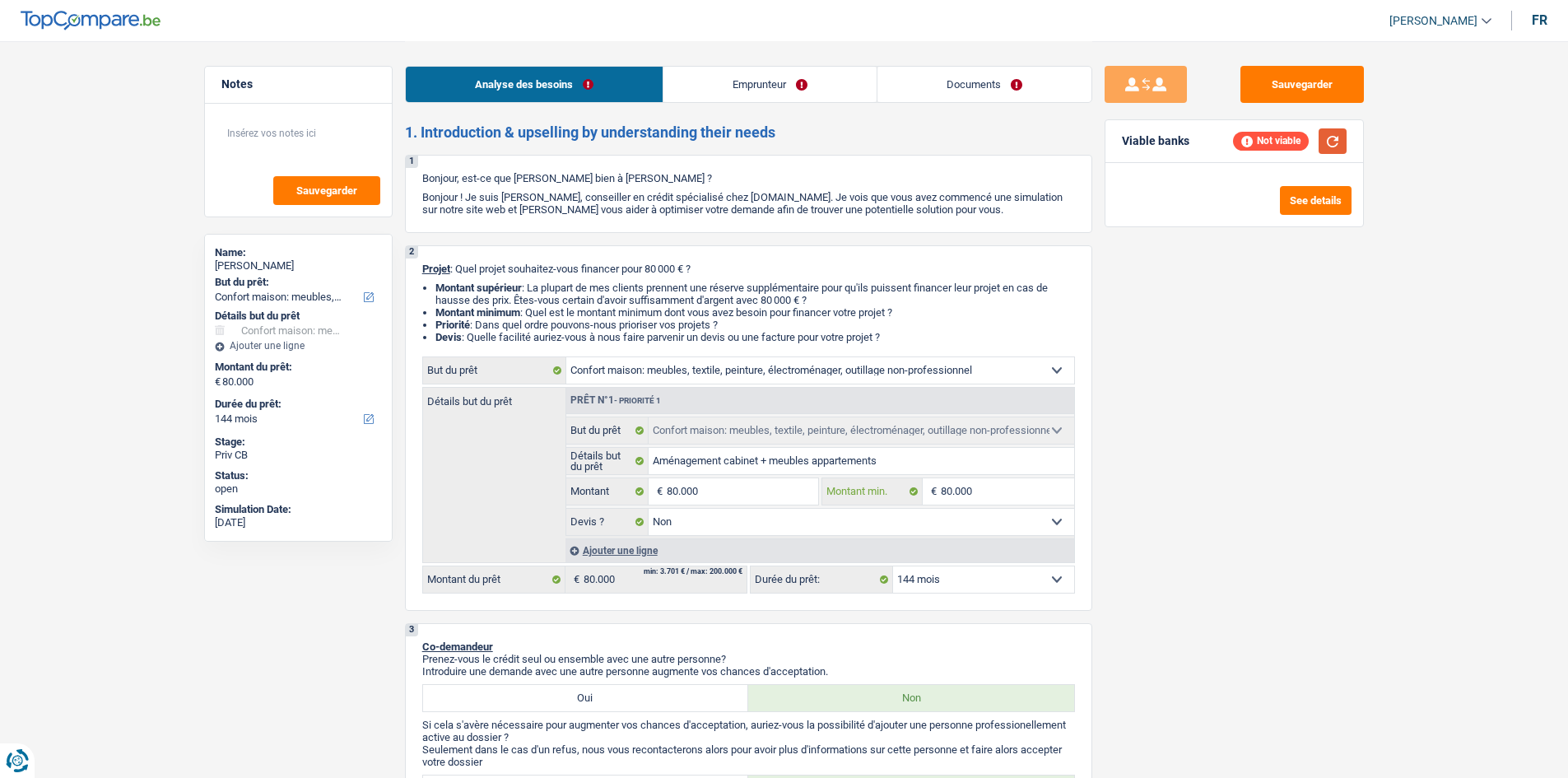
type input "80.000"
click at [1341, 135] on button "button" at bounding box center [1332, 142] width 28 height 26
click at [1312, 208] on button "See details" at bounding box center [1316, 200] width 72 height 29
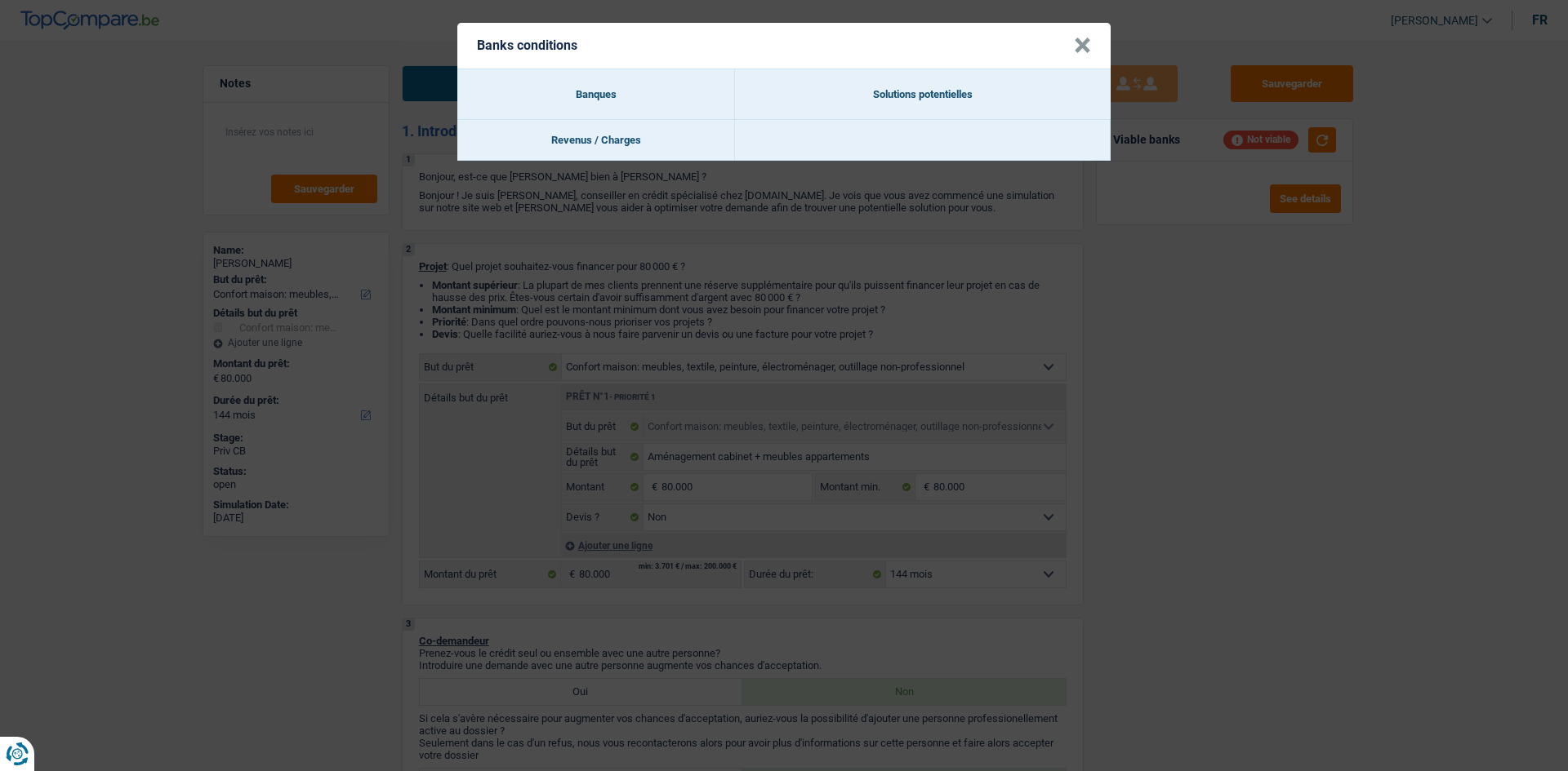
click at [1085, 45] on button "×" at bounding box center [1082, 46] width 17 height 16
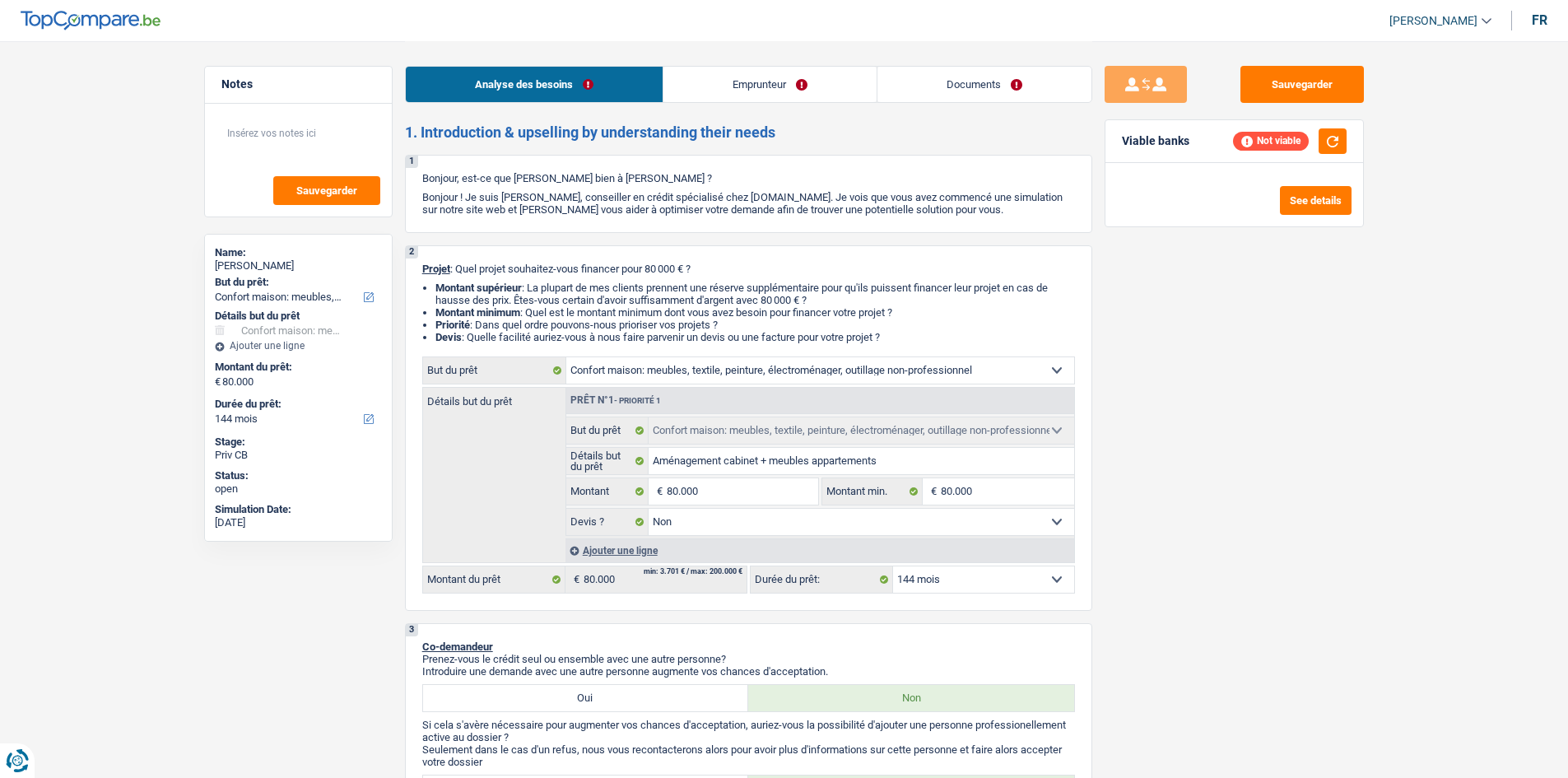
click at [978, 585] on select "12 mois 18 mois 24 mois 30 mois 36 mois 42 mois 48 mois 60 mois 72 mois 84 mois…" at bounding box center [983, 579] width 181 height 26
select select "120"
click at [893, 566] on select "12 mois 18 mois 24 mois 30 mois 36 mois 42 mois 48 mois 60 mois 72 mois 84 mois…" at bounding box center [983, 579] width 181 height 26
select select "120"
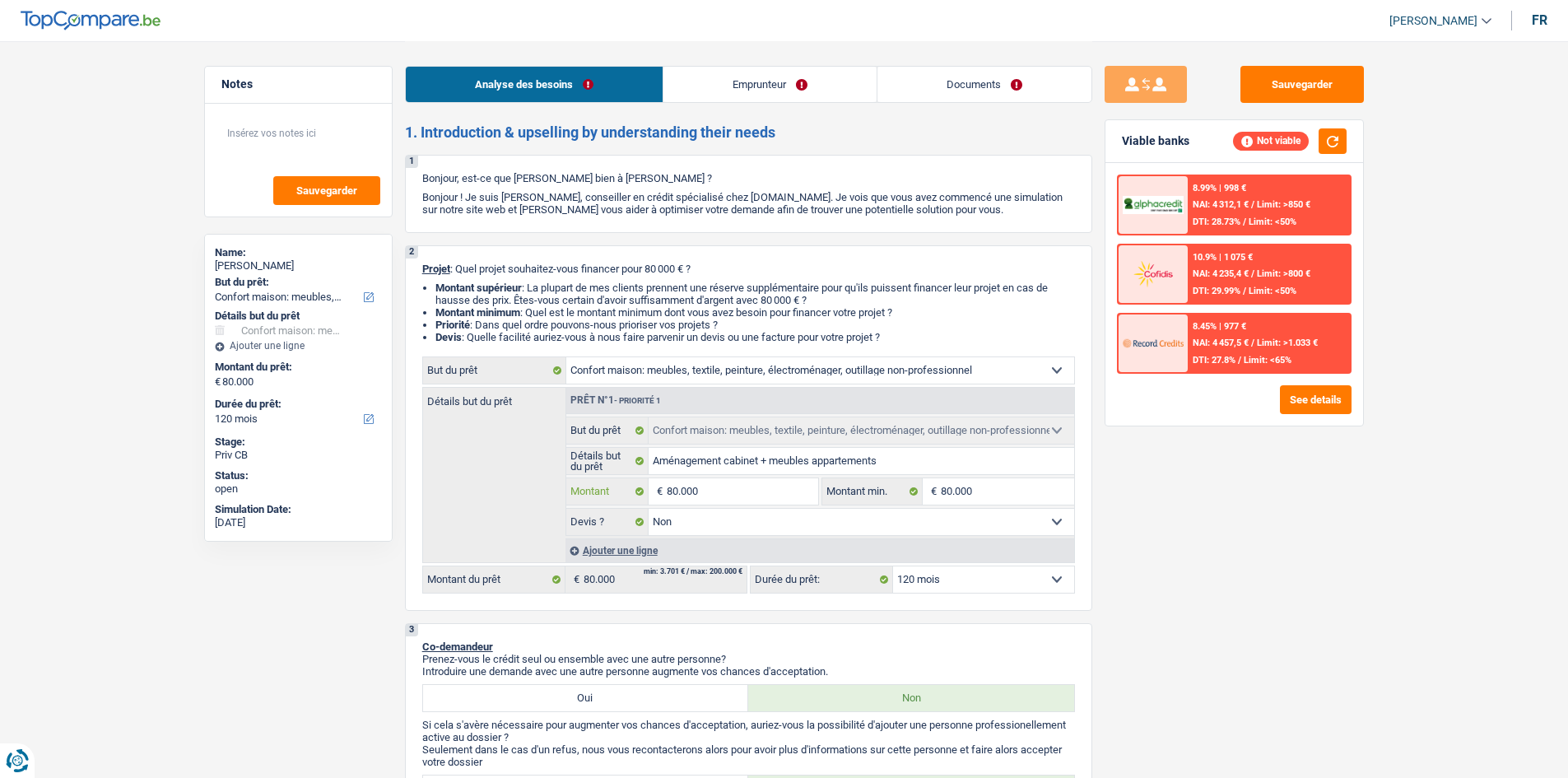
click at [732, 490] on input "80.000" at bounding box center [742, 491] width 151 height 26
type input "8.000"
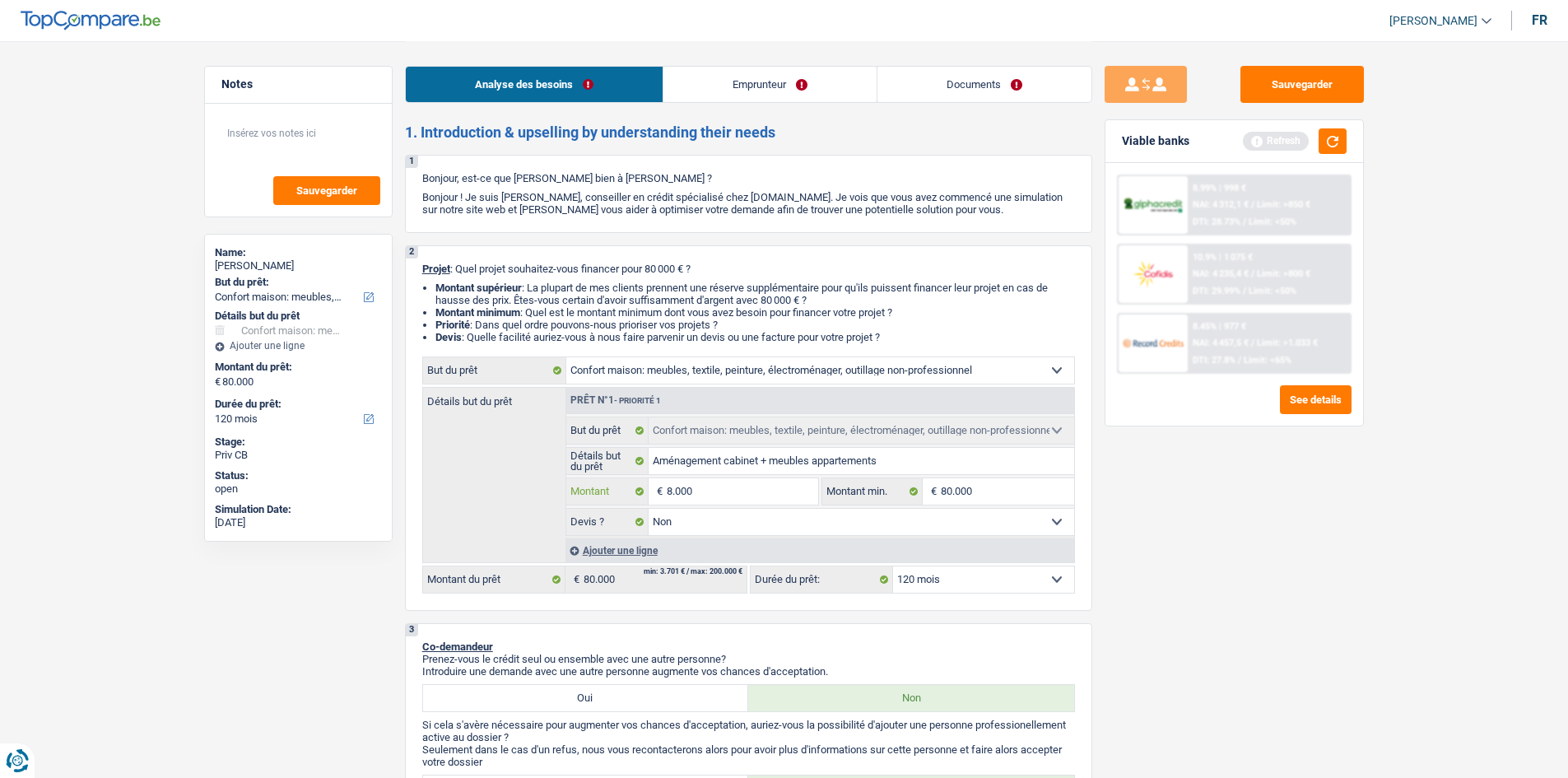
type input "800"
type input "80"
type input "8"
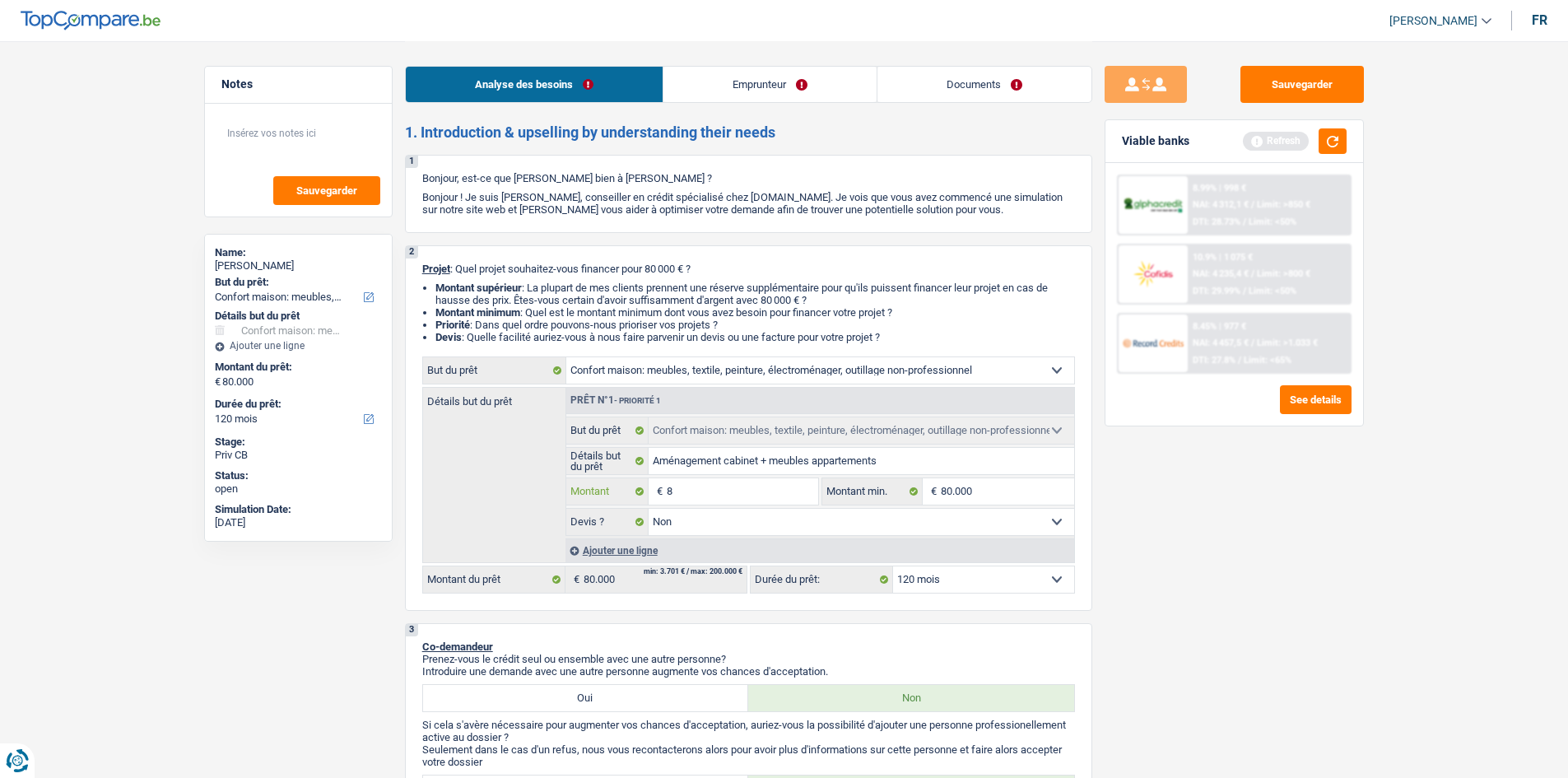
type input "8"
click at [975, 487] on input "80.000" at bounding box center [1008, 491] width 134 height 26
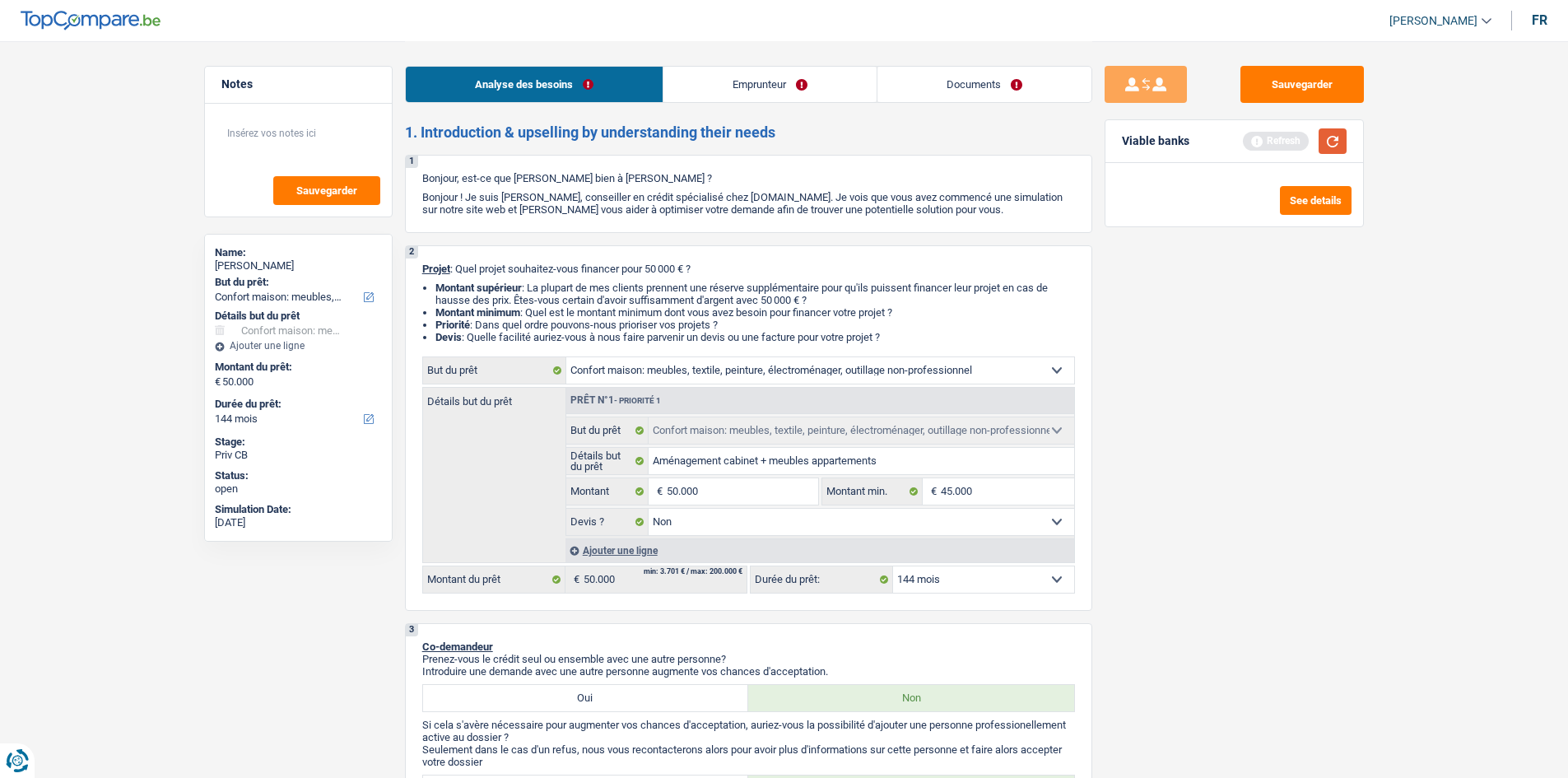
click at [1328, 139] on button "button" at bounding box center [1332, 142] width 28 height 26
drag, startPoint x: 985, startPoint y: 586, endPoint x: 976, endPoint y: 567, distance: 21.0
click at [985, 586] on select "12 mois 18 mois 24 mois 30 mois 36 mois 42 mois 48 mois 60 mois 72 mois 84 mois…" at bounding box center [983, 579] width 181 height 26
click at [893, 566] on select "12 mois 18 mois 24 mois 30 mois 36 mois 42 mois 48 mois 60 mois 72 mois 84 mois…" at bounding box center [983, 579] width 181 height 26
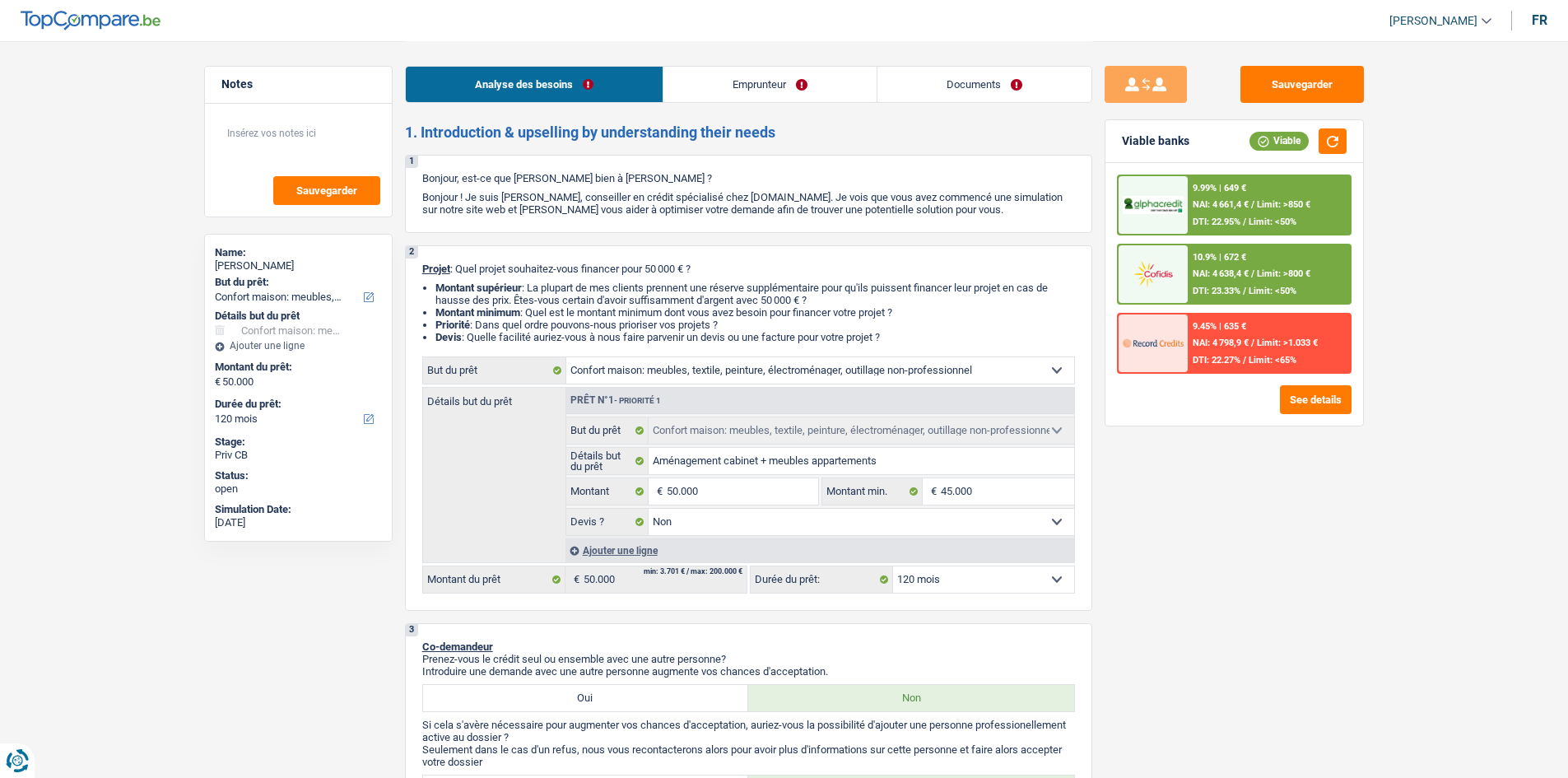
click at [1239, 205] on span "NAI: 4 661,4 €" at bounding box center [1221, 205] width 56 height 11
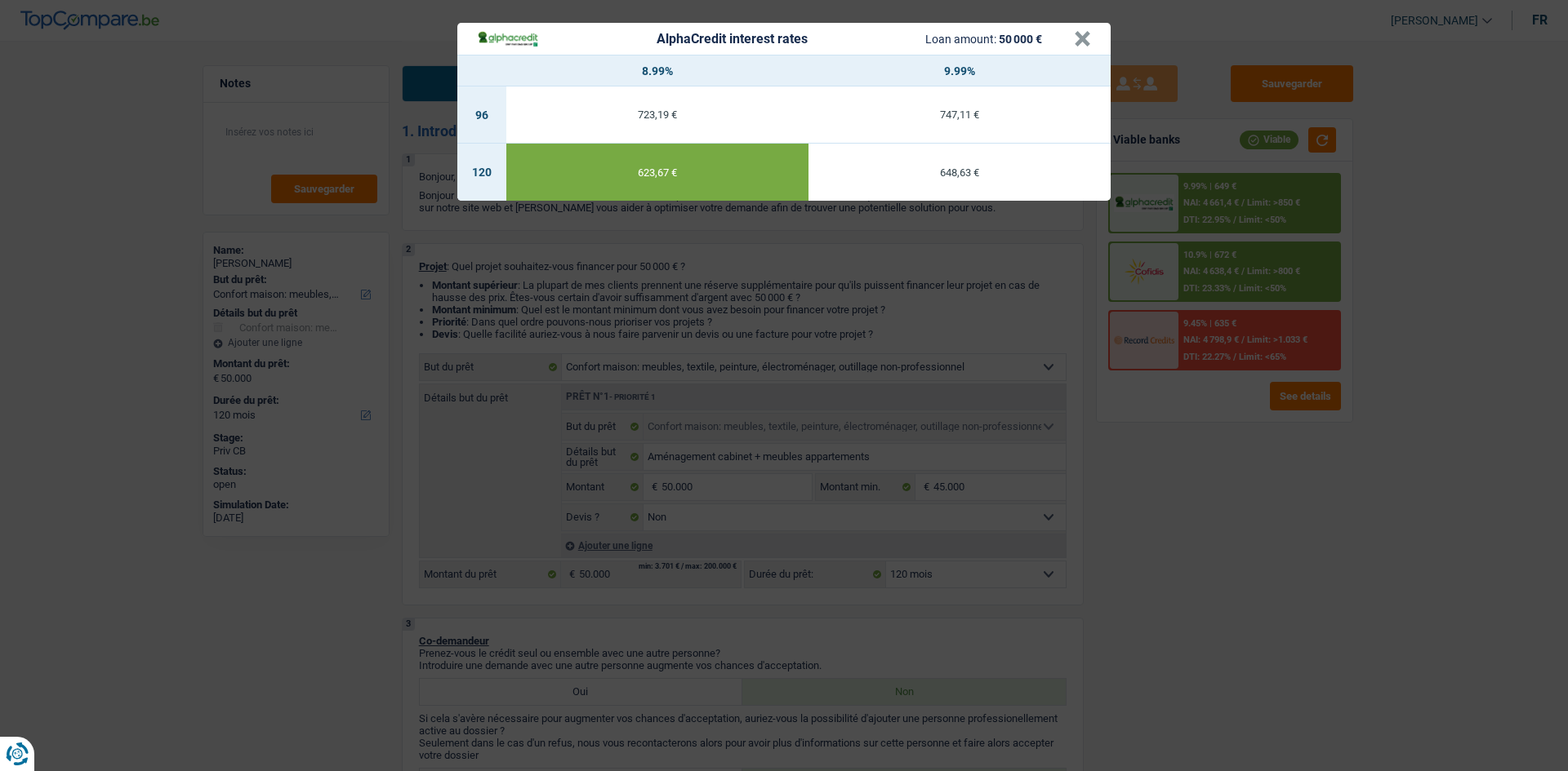
click at [1215, 470] on div "AlphaCredit interest rates Loan amount: 50 000 € × 8.99% 9.99% 96 723,19 € 747,…" at bounding box center [784, 385] width 1568 height 771
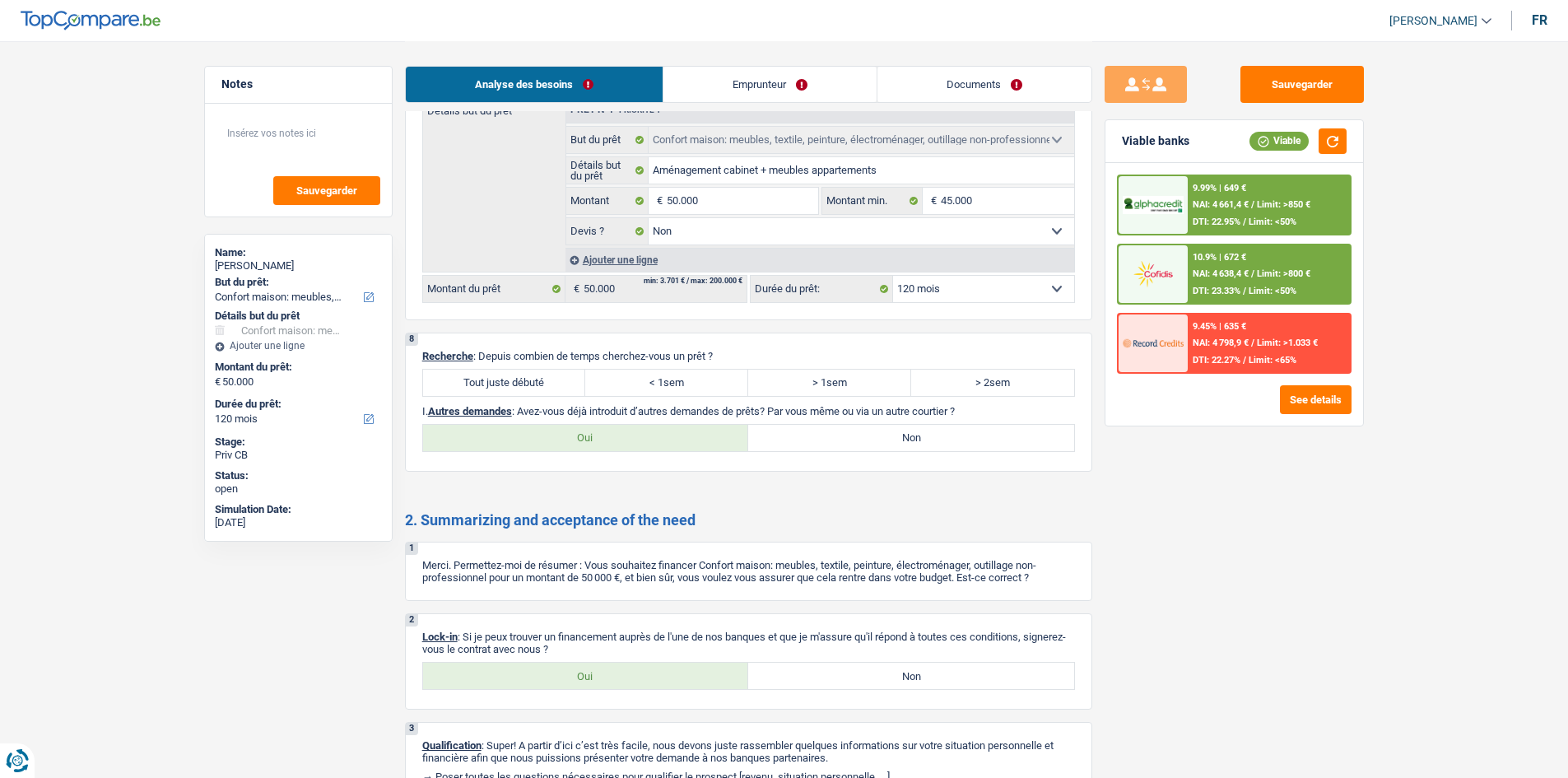
scroll to position [2065, 0]
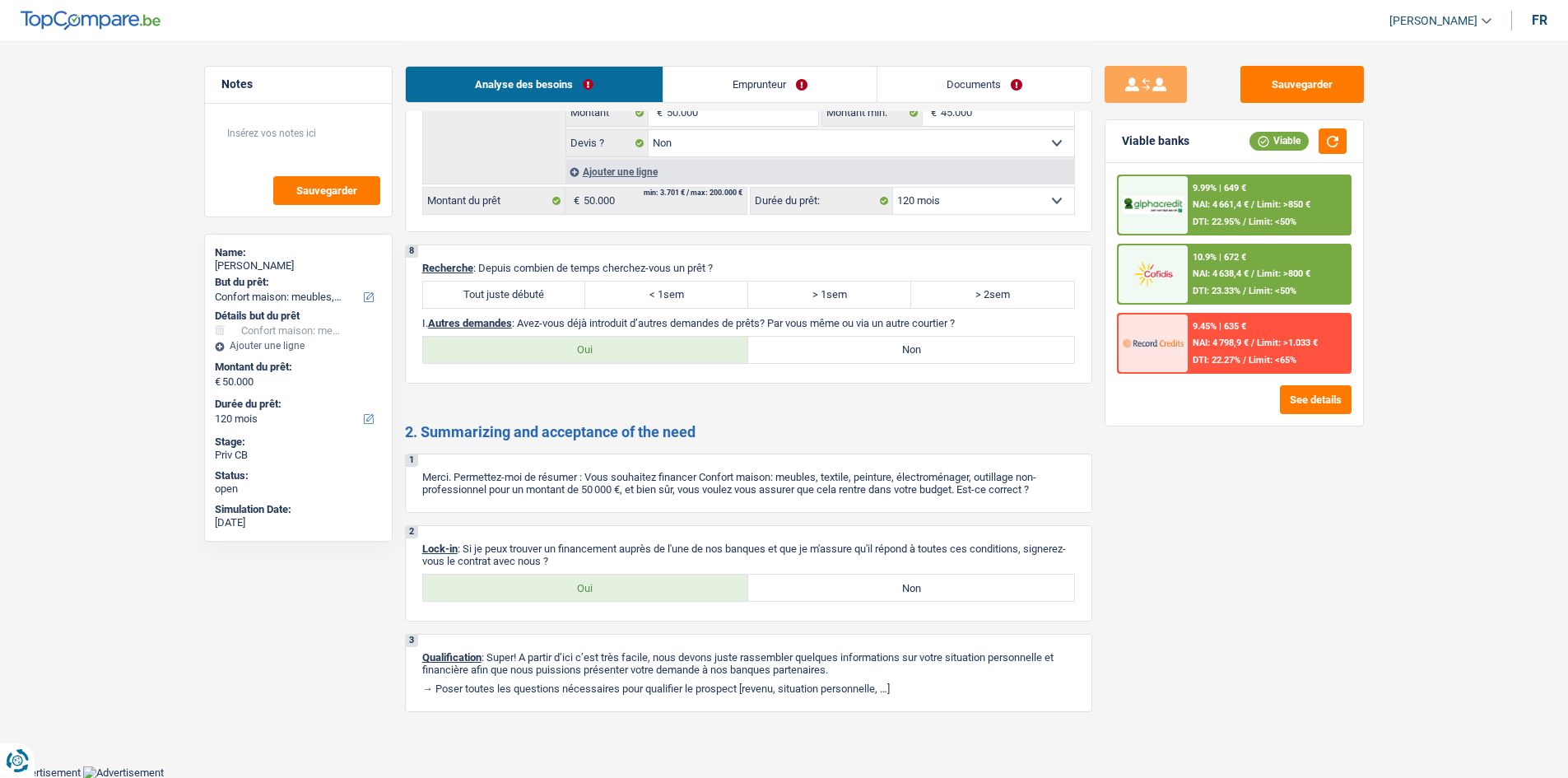
click at [624, 596] on label "Oui" at bounding box center [586, 588] width 326 height 26
click at [624, 596] on input "Oui" at bounding box center [586, 588] width 326 height 26
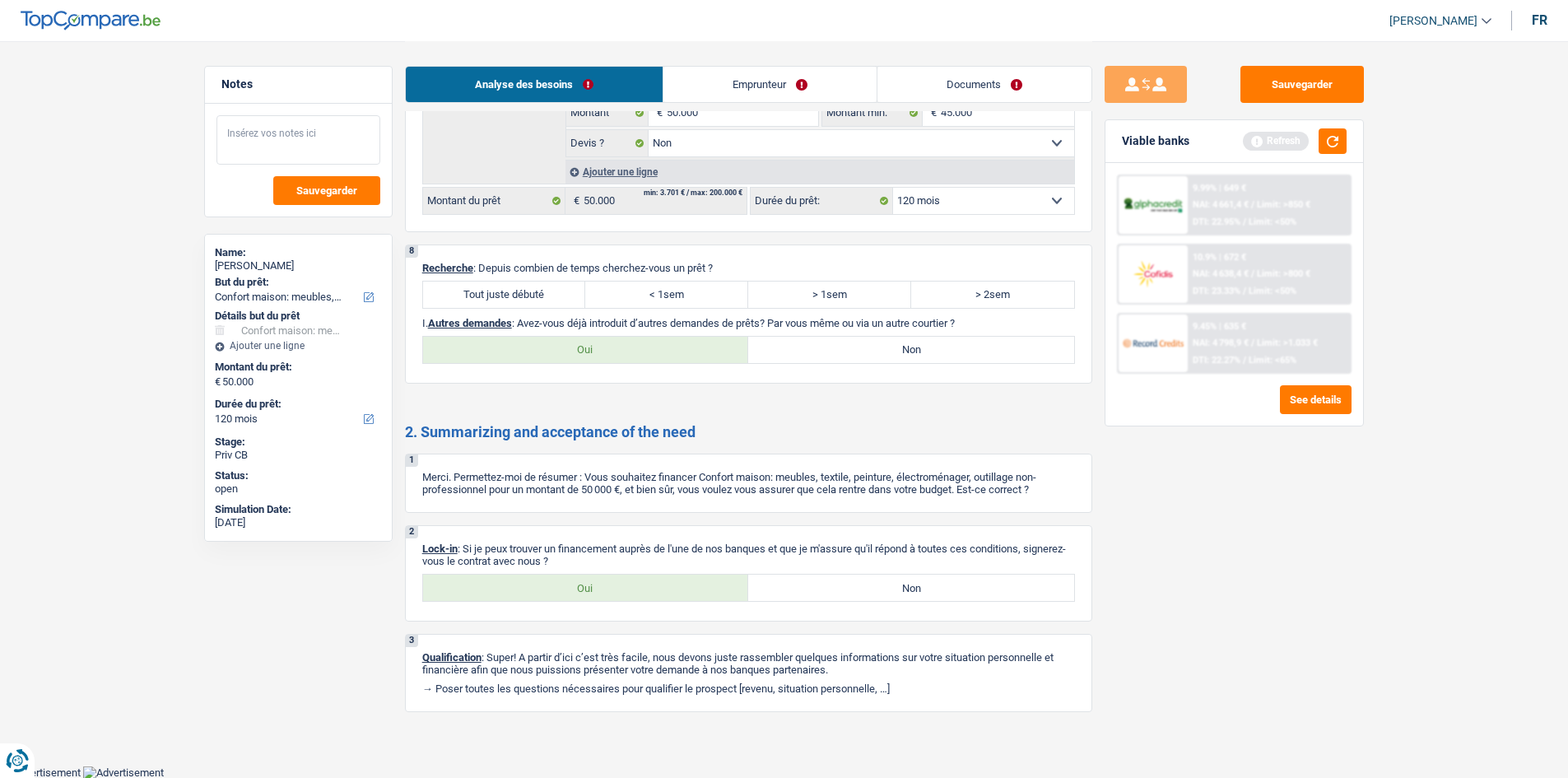
click at [295, 118] on textarea at bounding box center [298, 139] width 164 height 49
drag, startPoint x: 368, startPoint y: 130, endPoint x: 212, endPoint y: 125, distance: 156.1
click at [212, 125] on div "A déjà encodé ses docs sur LQT Sauvegarder" at bounding box center [297, 160] width 187 height 113
click at [369, 195] on button "Sauvegarder" at bounding box center [326, 191] width 107 height 29
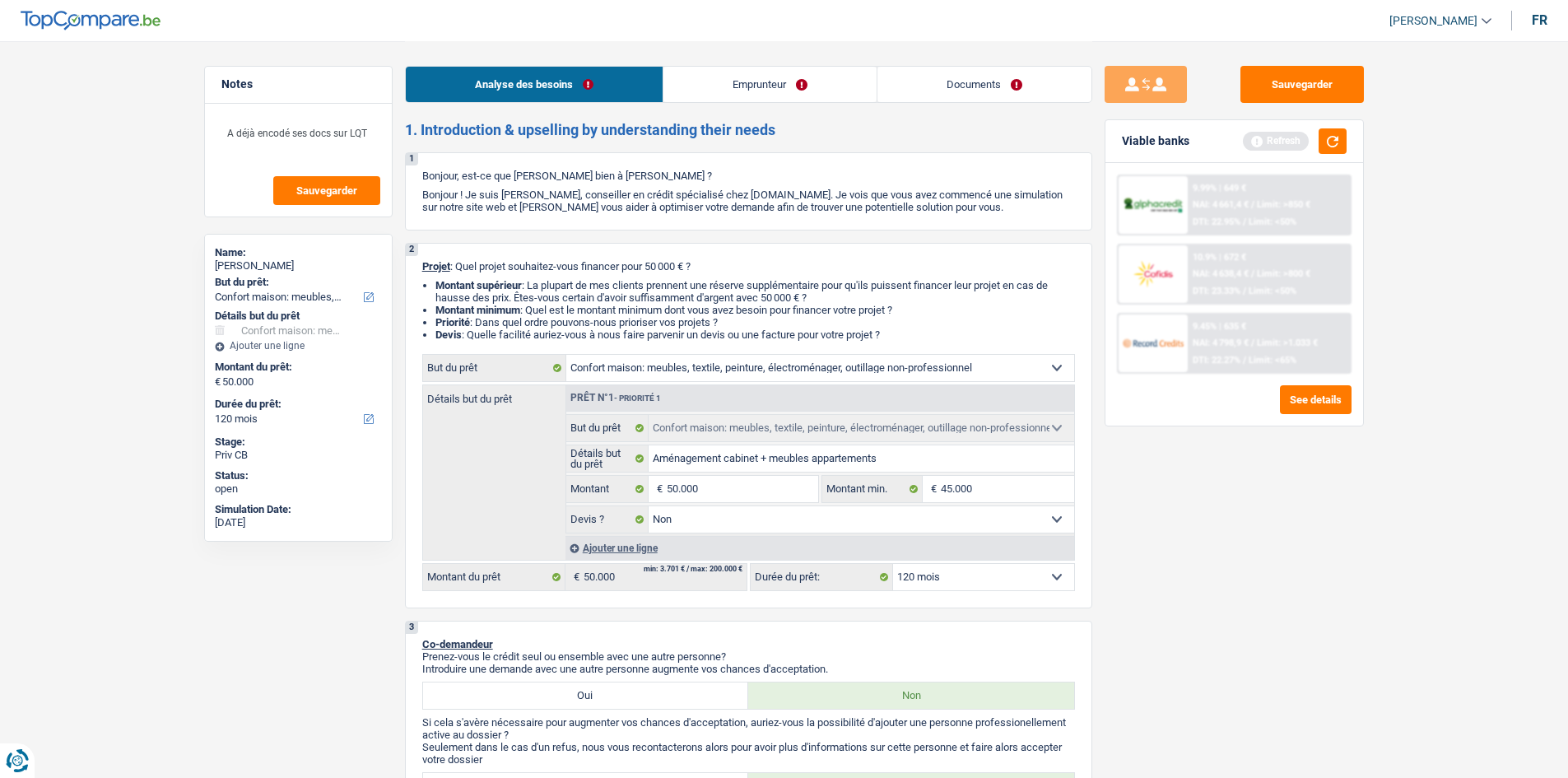
scroll to position [0, 0]
click at [746, 82] on link "Emprunteur" at bounding box center [771, 84] width 214 height 35
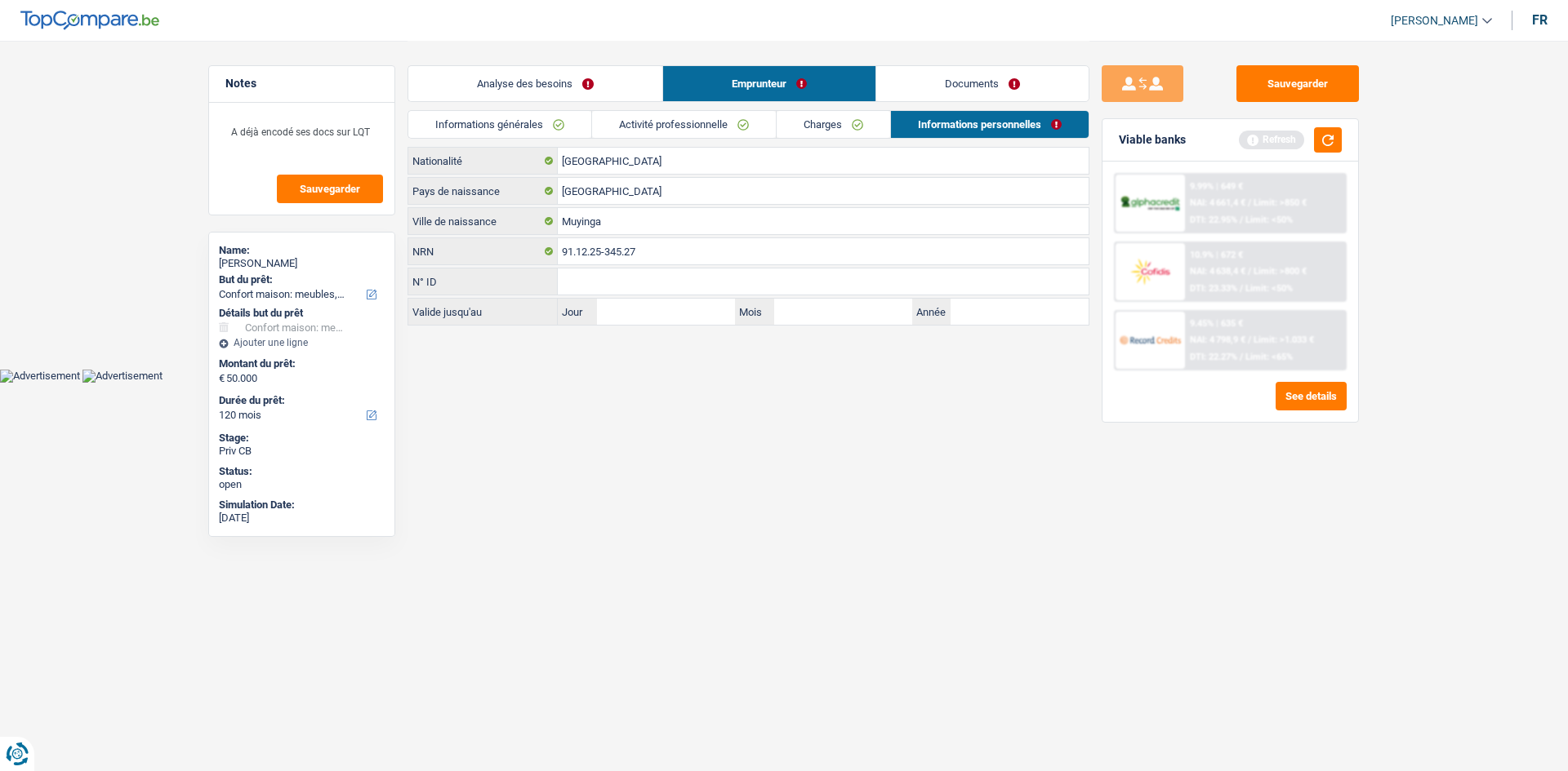
click at [932, 88] on link "Documents" at bounding box center [982, 83] width 212 height 35
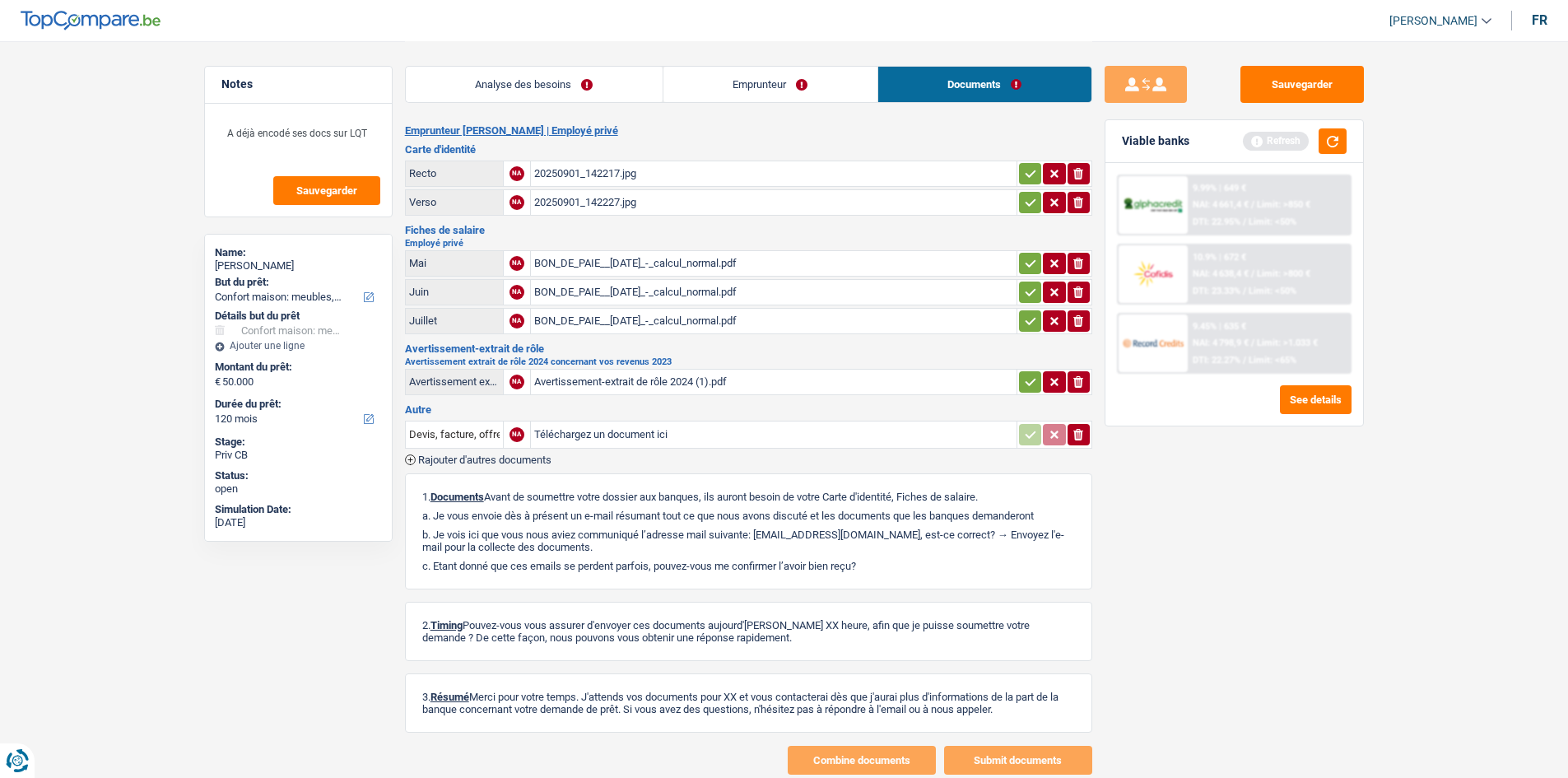
click at [538, 92] on link "Analyse des besoins" at bounding box center [534, 84] width 257 height 35
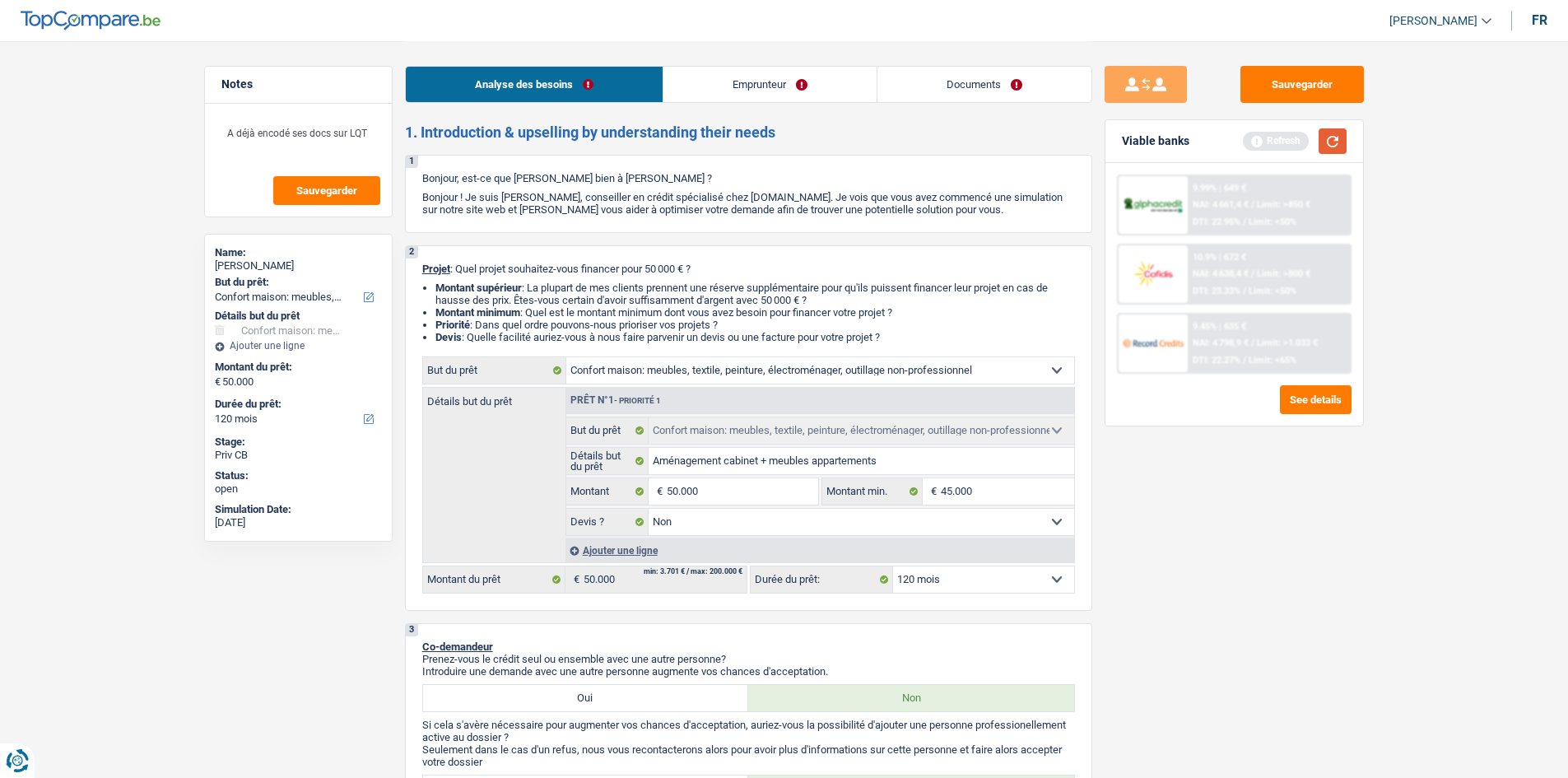
click at [1331, 141] on button "button" at bounding box center [1332, 142] width 28 height 26
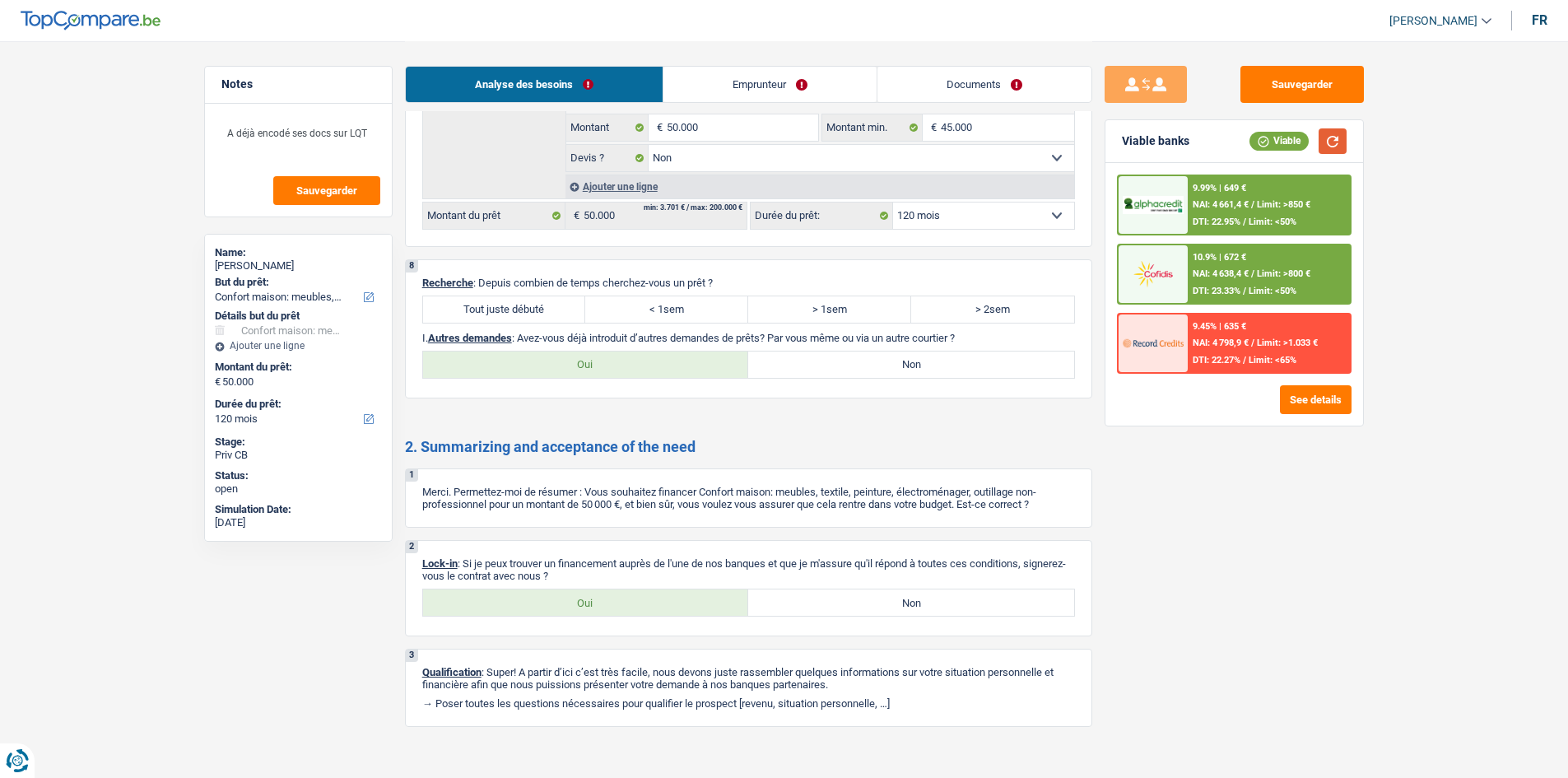
scroll to position [2065, 0]
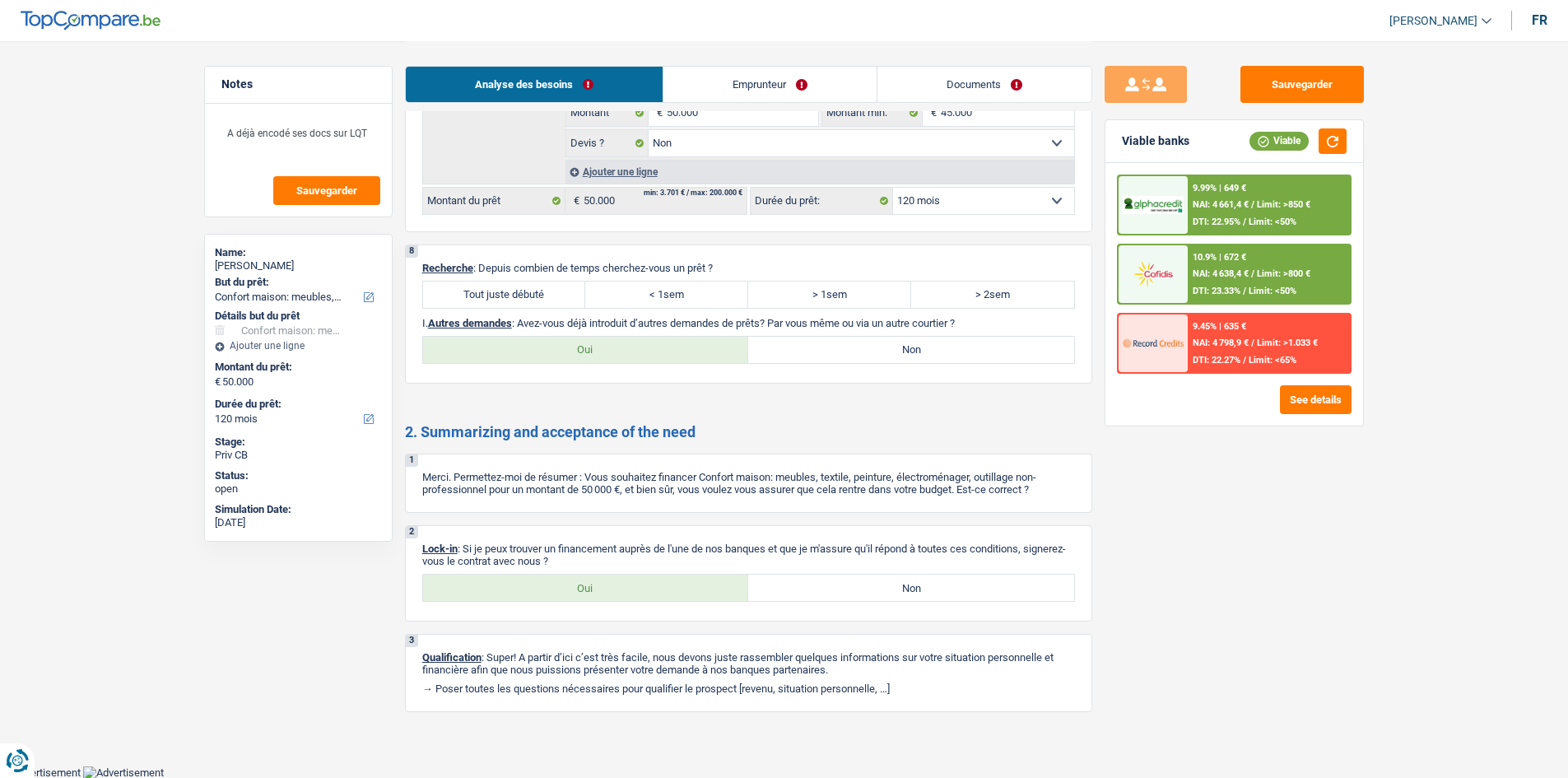
click at [873, 292] on label "> 1sem" at bounding box center [829, 295] width 163 height 26
click at [873, 292] on input "> 1sem" at bounding box center [829, 295] width 163 height 26
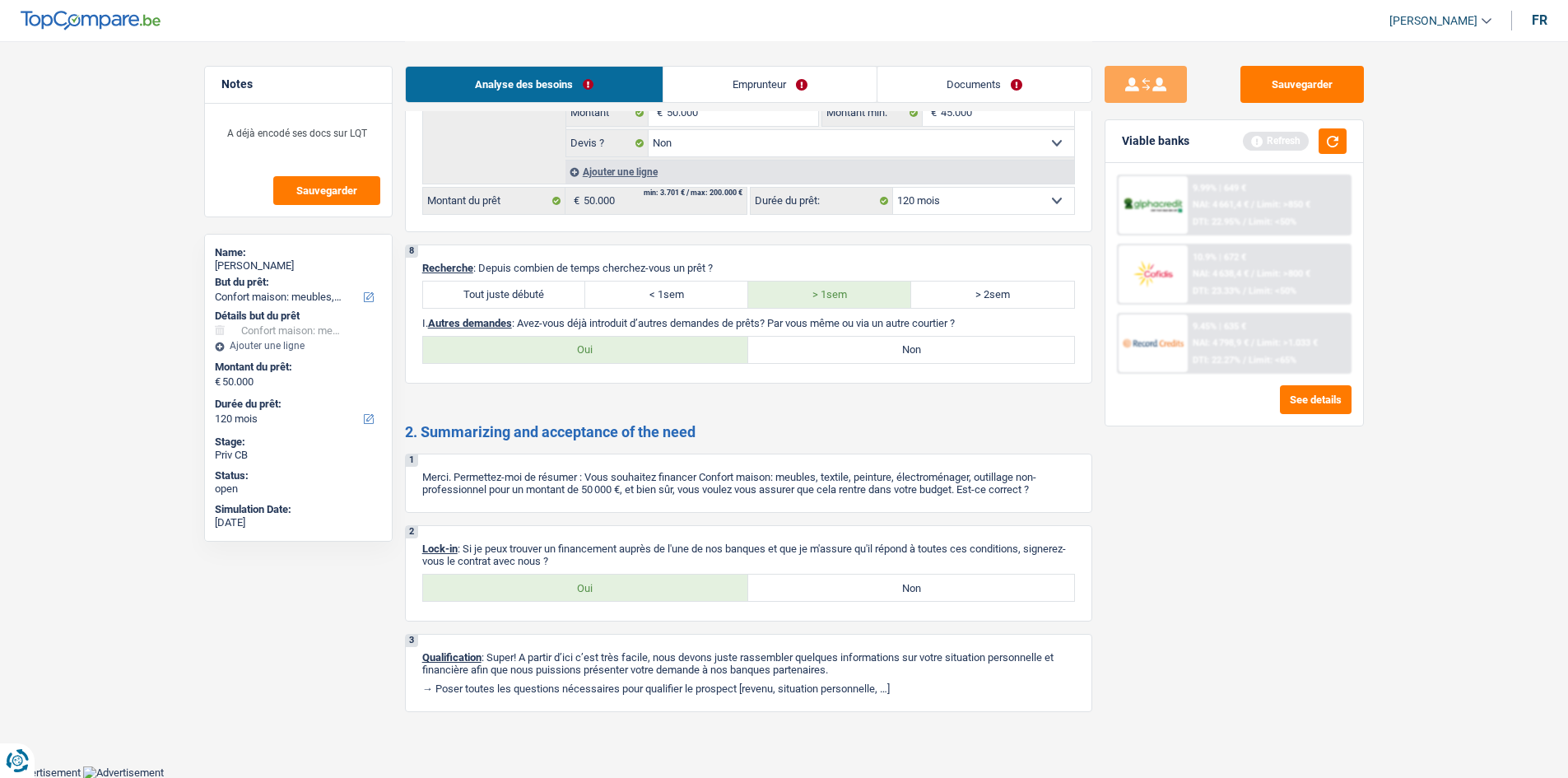
click at [853, 353] on label "Non" at bounding box center [911, 350] width 326 height 26
click at [853, 353] on input "Non" at bounding box center [911, 350] width 326 height 26
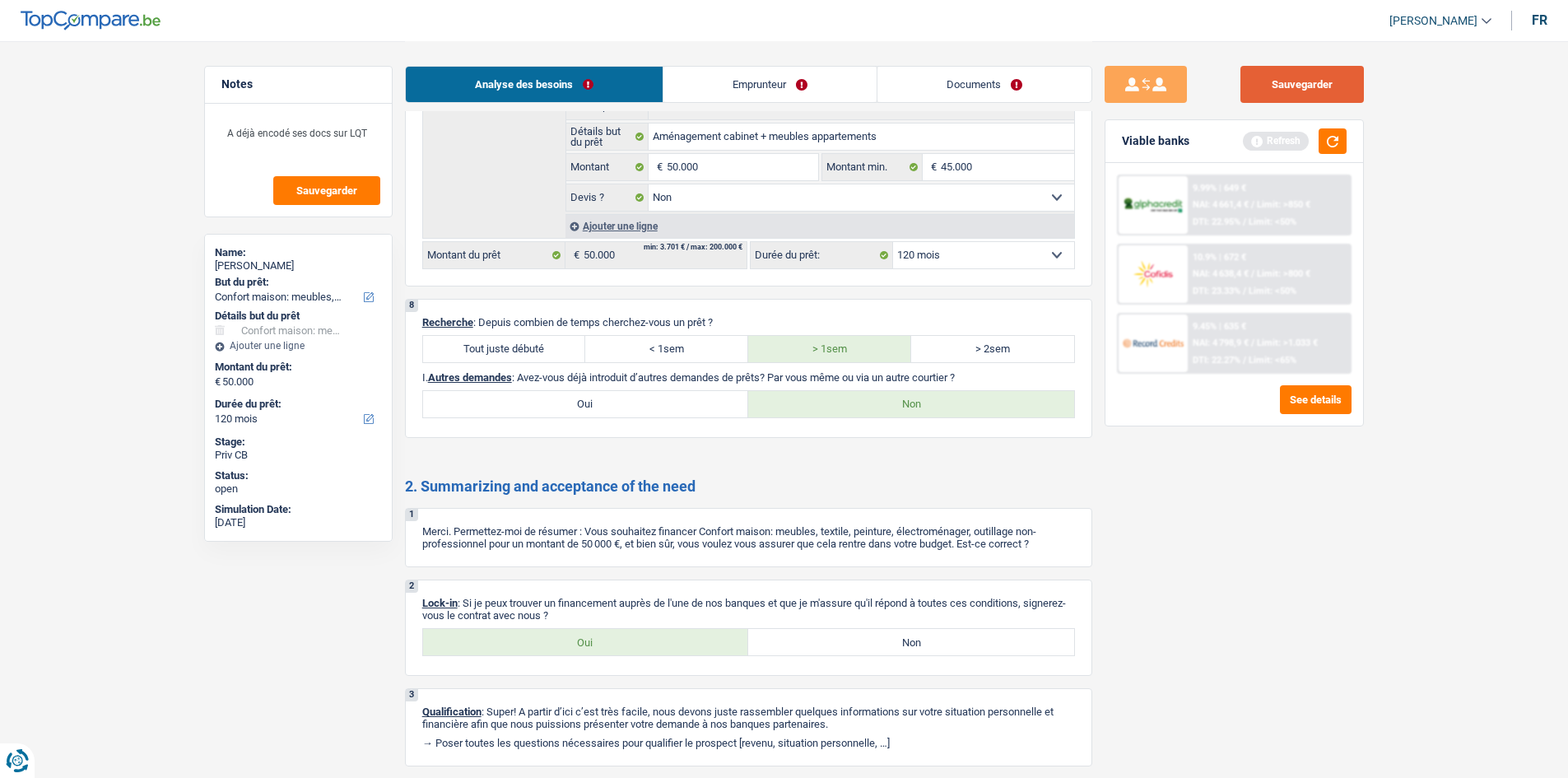
scroll to position [1982, 0]
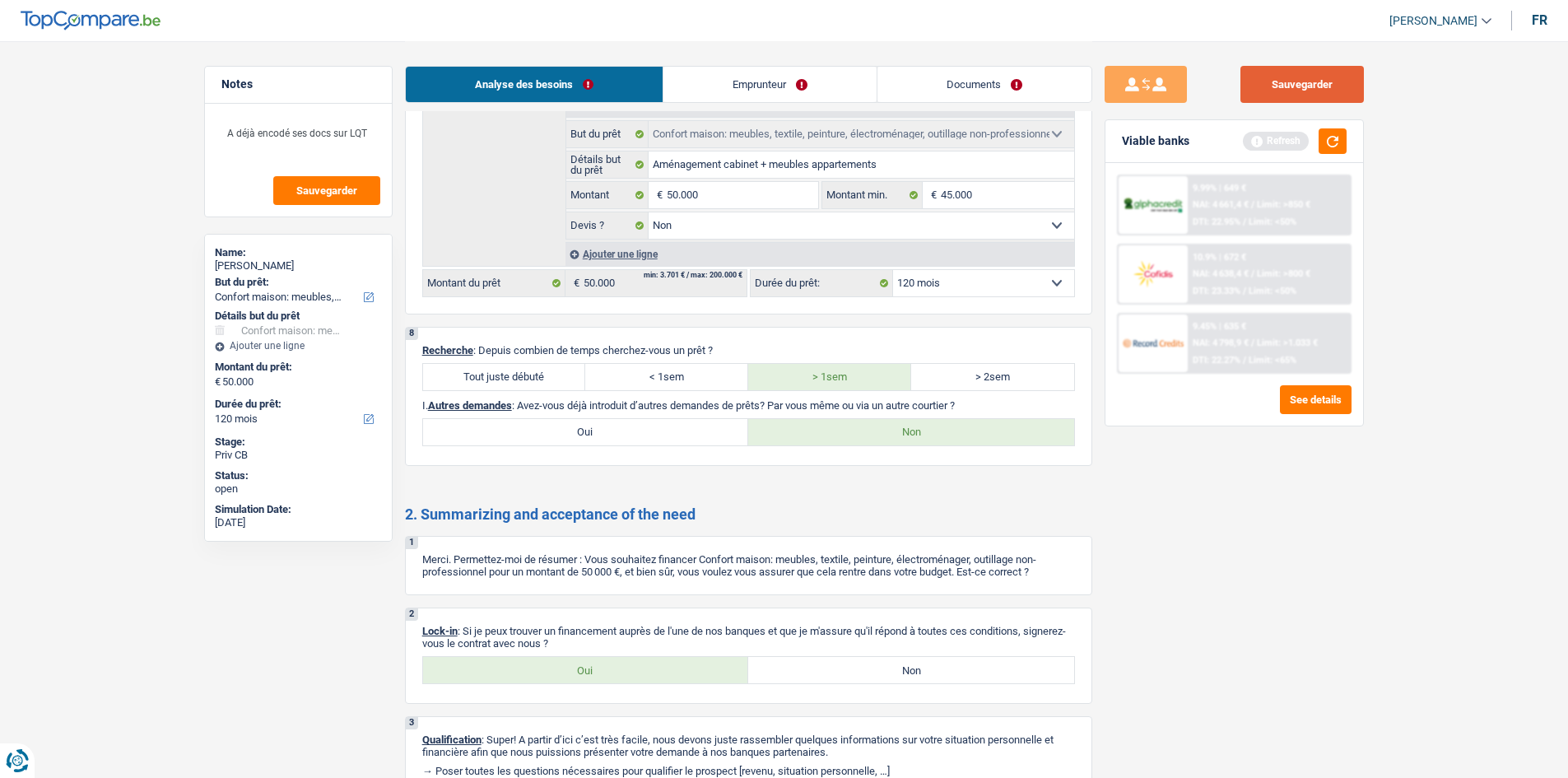
click at [1286, 94] on button "Sauvegarder" at bounding box center [1303, 84] width 124 height 37
drag, startPoint x: 1321, startPoint y: 88, endPoint x: 773, endPoint y: 1, distance: 554.9
click at [1321, 88] on button "Sauvegarder" at bounding box center [1303, 84] width 124 height 37
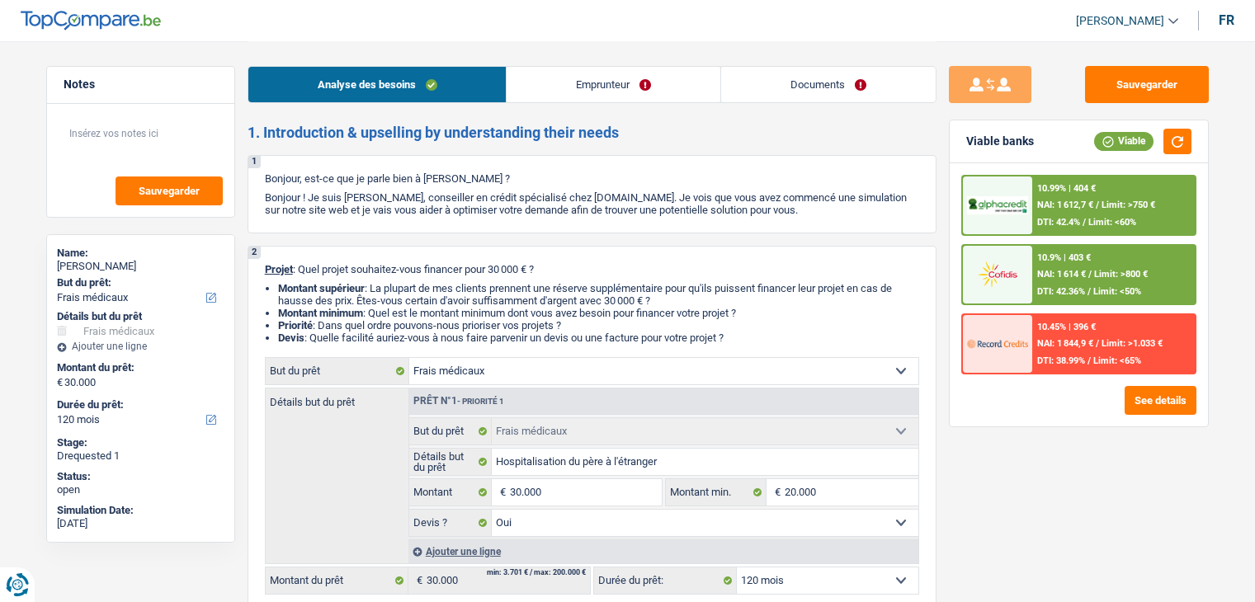
select select "medical"
select select "120"
select select "medical"
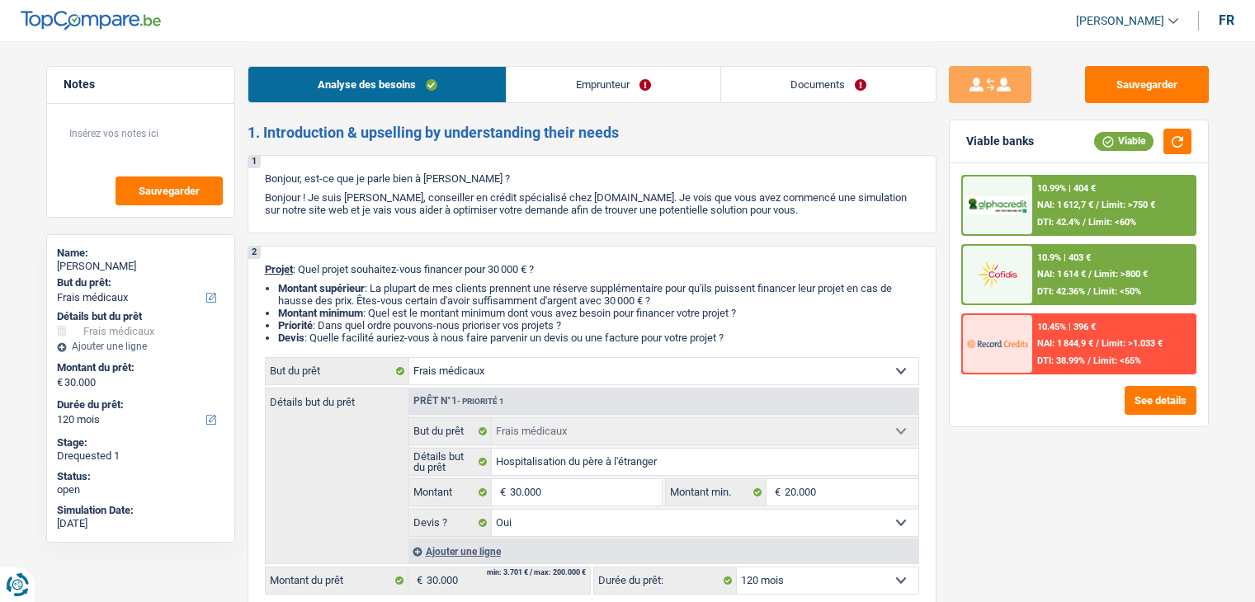
select select "yes"
select select "120"
select select "worker"
select select "netSalary"
select select "rents"
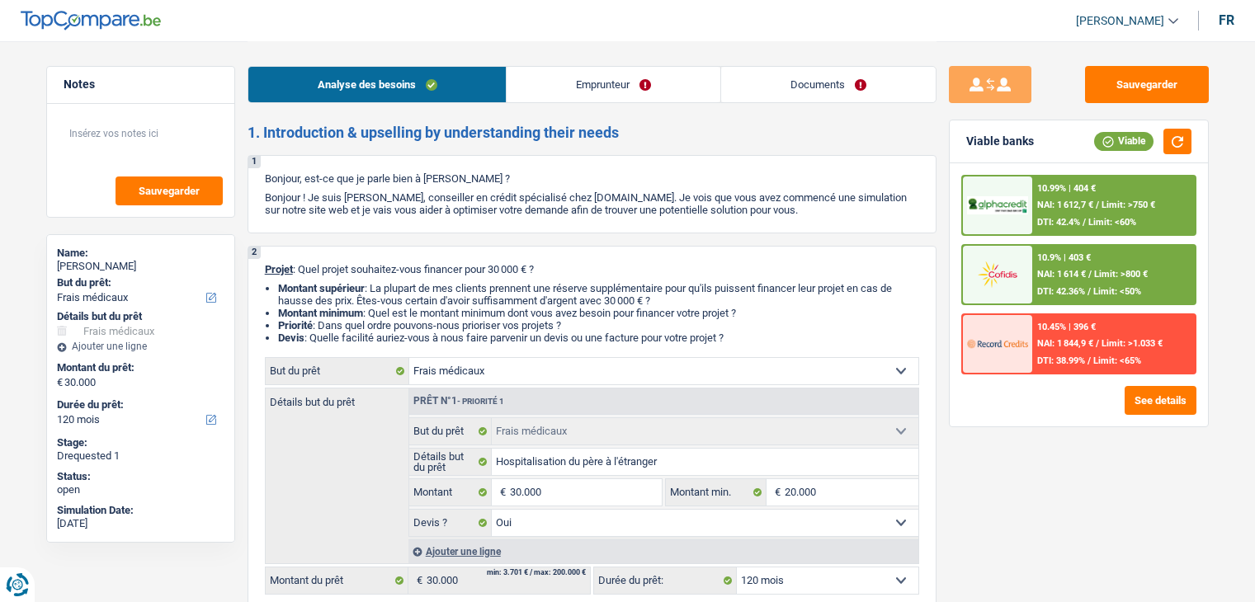
select select "personalLoan"
select select "medicalFees"
select select "24"
select select "cardOrCredit"
select select "medical"
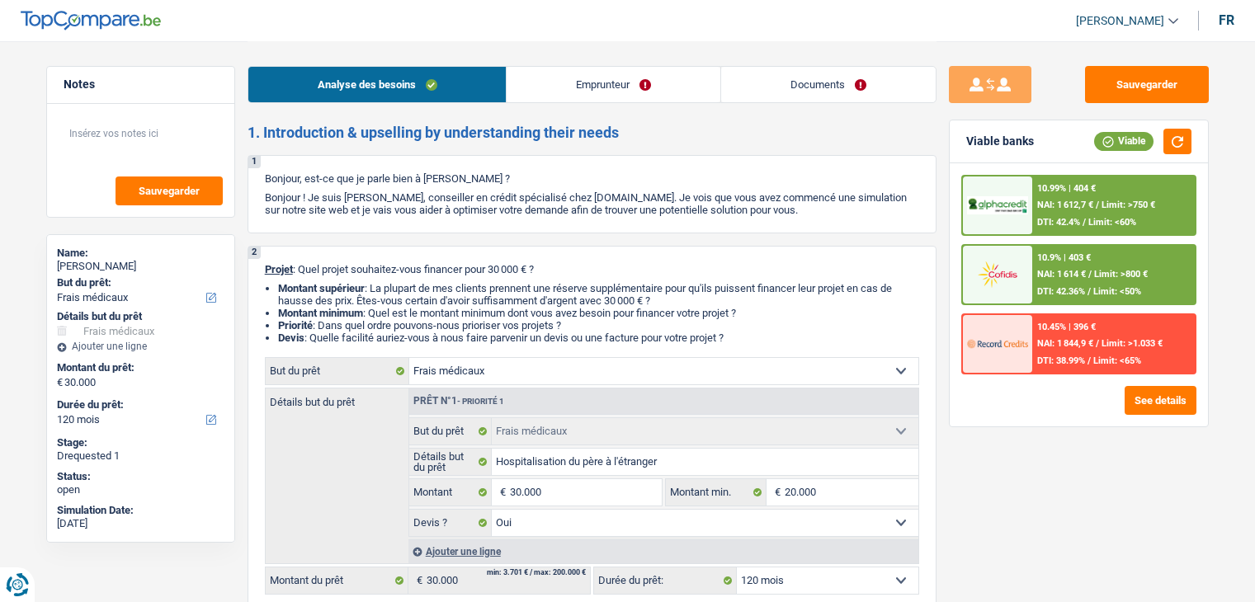
select select "medical"
select select "yes"
select select "120"
click at [822, 80] on link "Documents" at bounding box center [828, 84] width 214 height 35
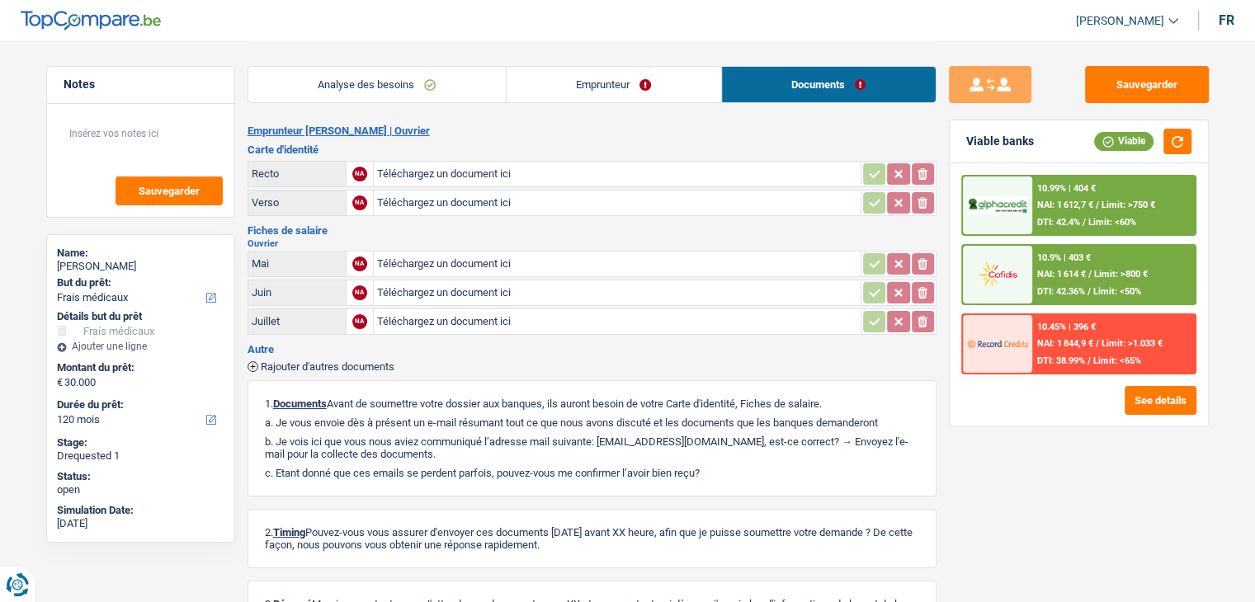
click at [386, 93] on link "Analyse des besoins" at bounding box center [376, 84] width 257 height 35
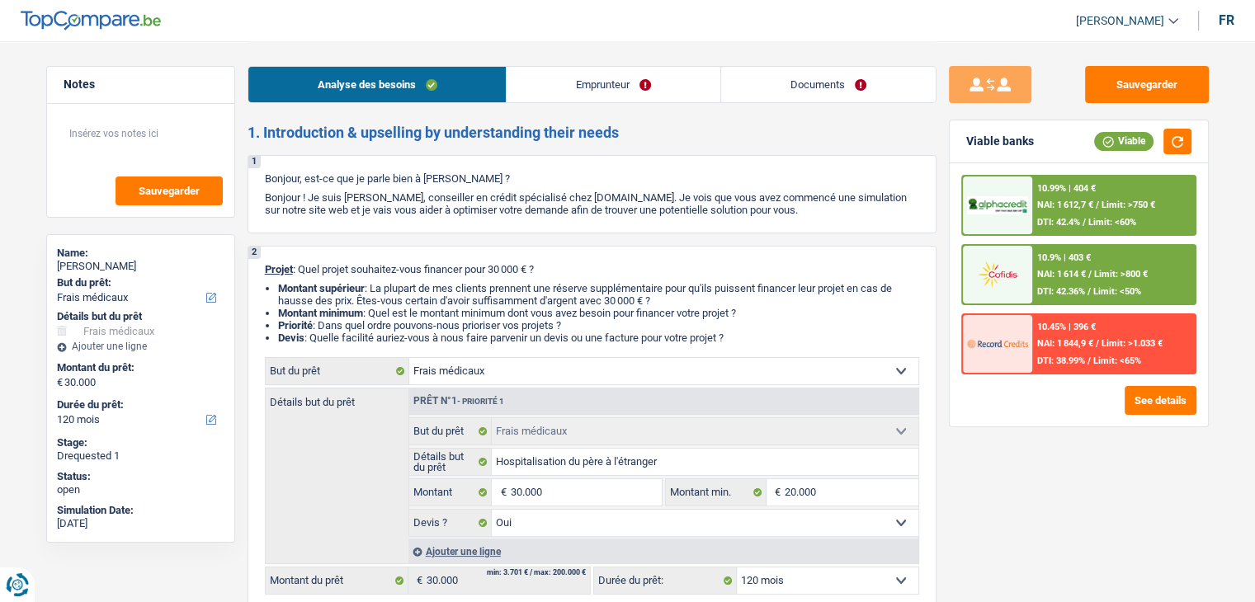
click at [591, 77] on link "Emprunteur" at bounding box center [613, 84] width 214 height 35
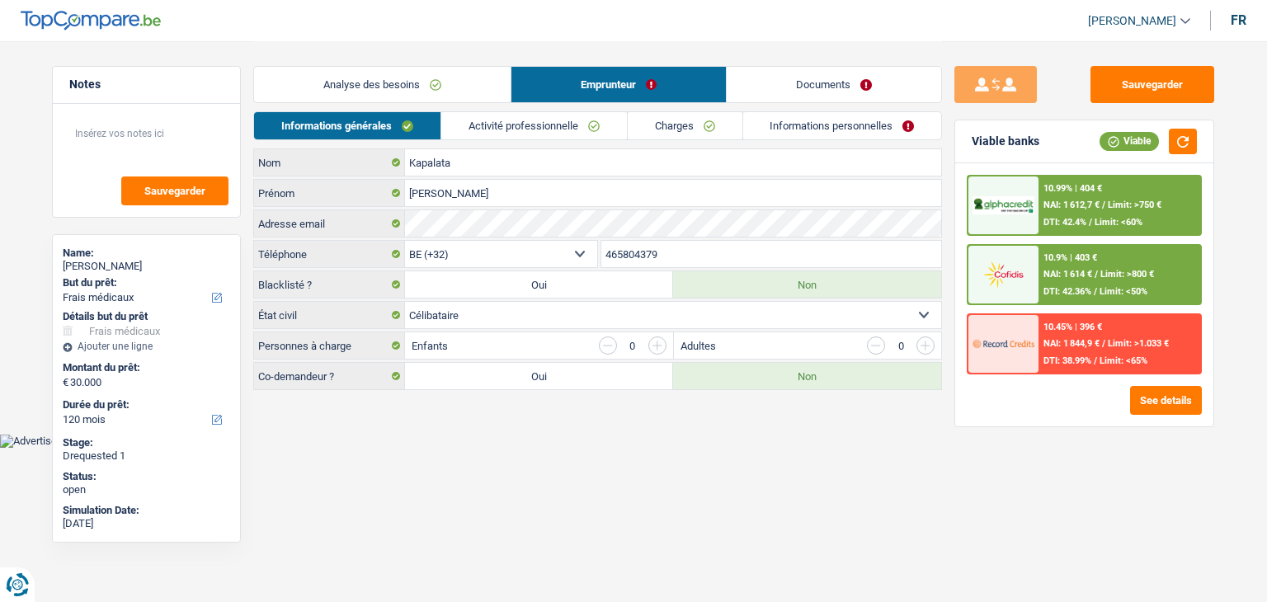
click at [775, 72] on link "Documents" at bounding box center [834, 84] width 214 height 35
